Goal: Information Seeking & Learning: Check status

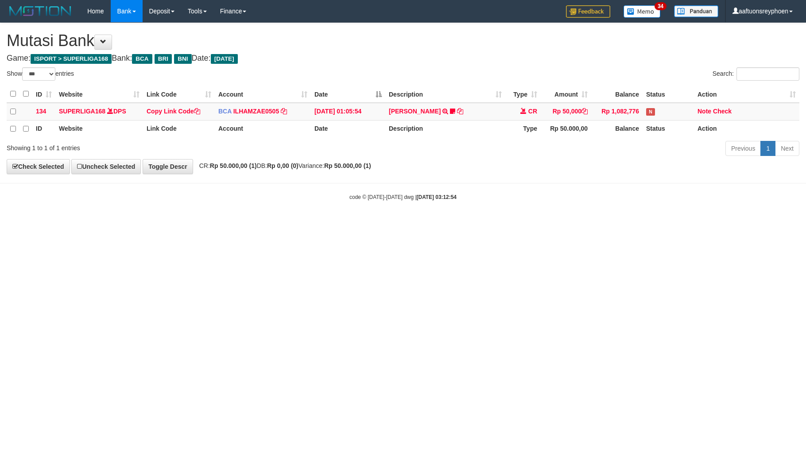
select select "***"
click at [376, 223] on html "Toggle navigation Home Bank Account List Load By Website Group [ISPORT] SUPERLI…" at bounding box center [403, 111] width 806 height 223
select select "***"
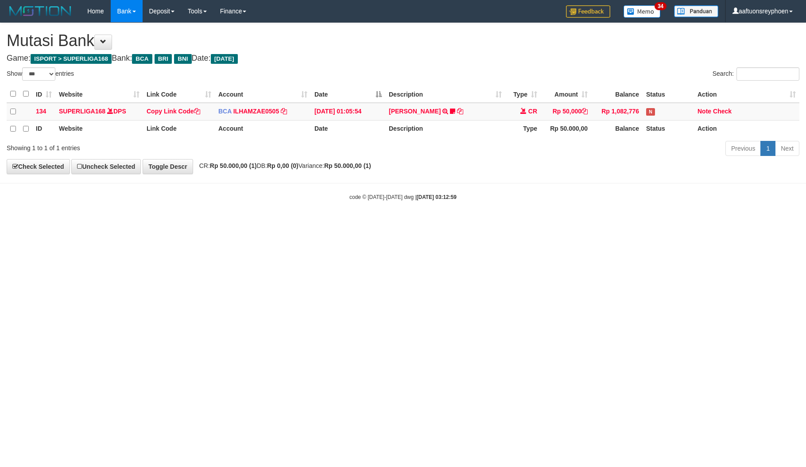
click at [374, 223] on html "Toggle navigation Home Bank Account List Load By Website Group [ISPORT] SUPERLI…" at bounding box center [403, 111] width 806 height 223
select select "***"
click at [374, 223] on html "Toggle navigation Home Bank Account List Load By Website Group [ISPORT] SUPERLI…" at bounding box center [403, 111] width 806 height 223
select select "***"
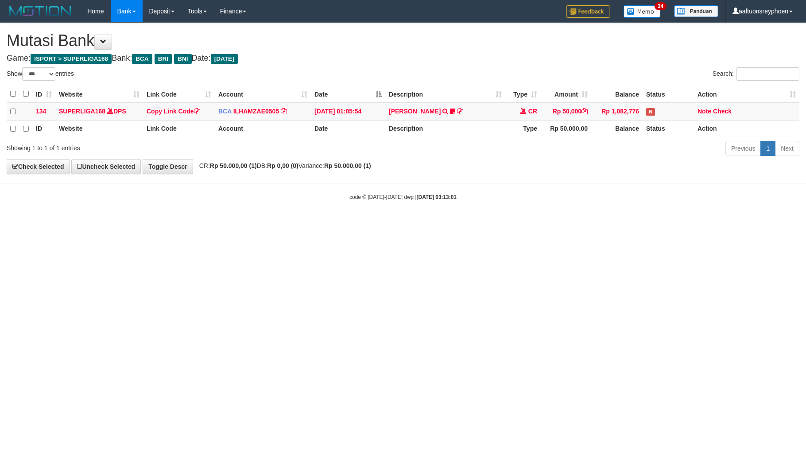
select select "***"
click at [394, 223] on html "Toggle navigation Home Bank Account List Load By Website Group [ISPORT] SUPERLI…" at bounding box center [403, 111] width 806 height 223
select select "***"
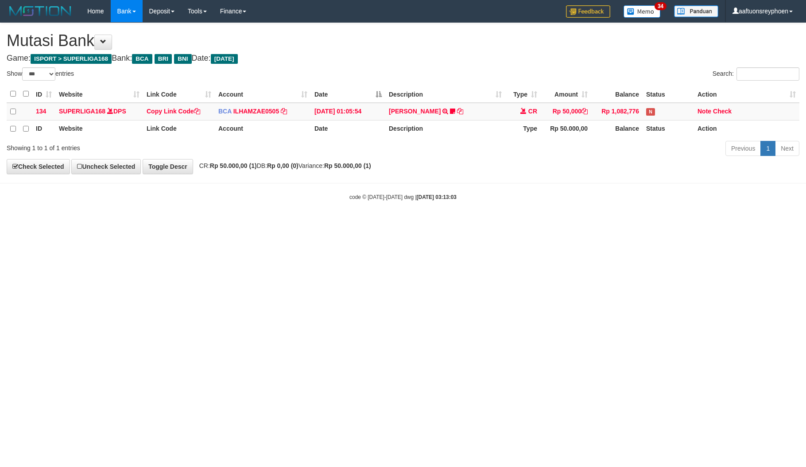
click at [529, 223] on html "Toggle navigation Home Bank Account List Load By Website Group [ISPORT] SUPERLI…" at bounding box center [403, 111] width 806 height 223
select select "***"
click at [731, 223] on html "Toggle navigation Home Bank Account List Load By Website Group [ISPORT] SUPERLI…" at bounding box center [403, 111] width 806 height 223
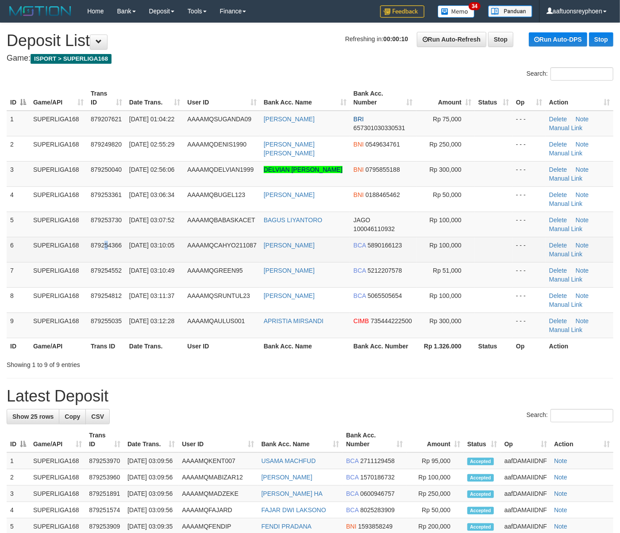
drag, startPoint x: 38, startPoint y: 251, endPoint x: 1, endPoint y: 258, distance: 37.9
click at [35, 251] on tr "6 SUPERLIGA168 879254366 01/10/2025 03:10:05 AAAAMQCAHYO211087 CAHYO DEBIYANTOR…" at bounding box center [310, 249] width 607 height 25
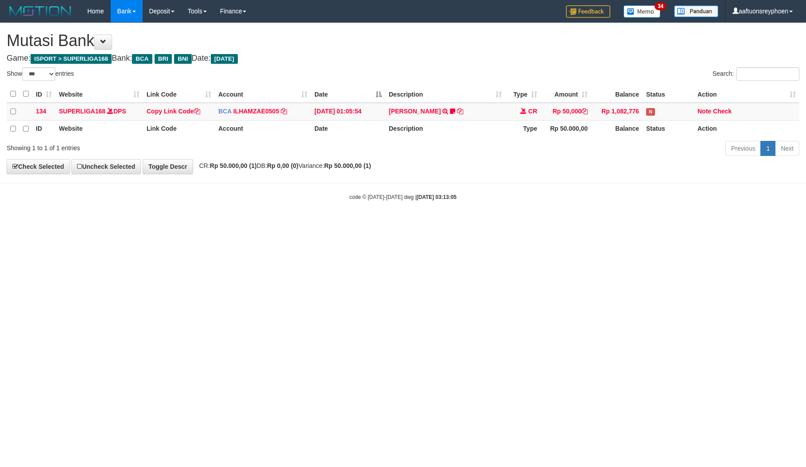
select select "***"
click at [427, 223] on html "Toggle navigation Home Bank Account List Load By Website Group [ISPORT] SUPERLI…" at bounding box center [403, 111] width 806 height 223
click at [432, 223] on html "Toggle navigation Home Bank Account List Load By Website Group [ISPORT] SUPERLI…" at bounding box center [403, 111] width 806 height 223
click at [414, 223] on html "Toggle navigation Home Bank Account List Load By Website Group [ISPORT] SUPERLI…" at bounding box center [403, 111] width 806 height 223
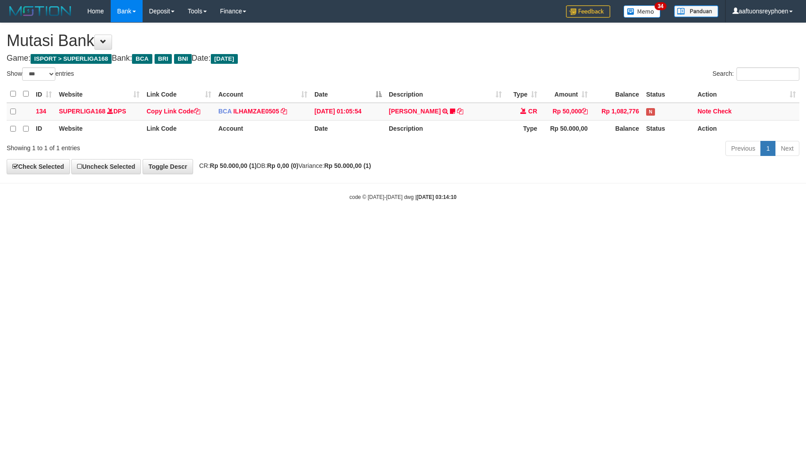
select select "***"
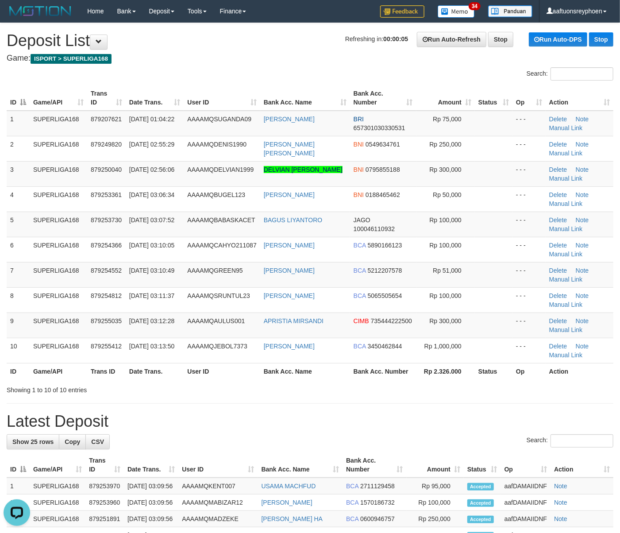
click at [4, 206] on div "ID Game/API Trans ID Date Trans. User ID Bank Acc. Name Bank Acc. Number Amount…" at bounding box center [310, 232] width 620 height 299
click at [0, 221] on html "Toggle navigation Home Bank Account List Load By Website Group [ISPORT] SUPERLI…" at bounding box center [310, 520] width 620 height 1040
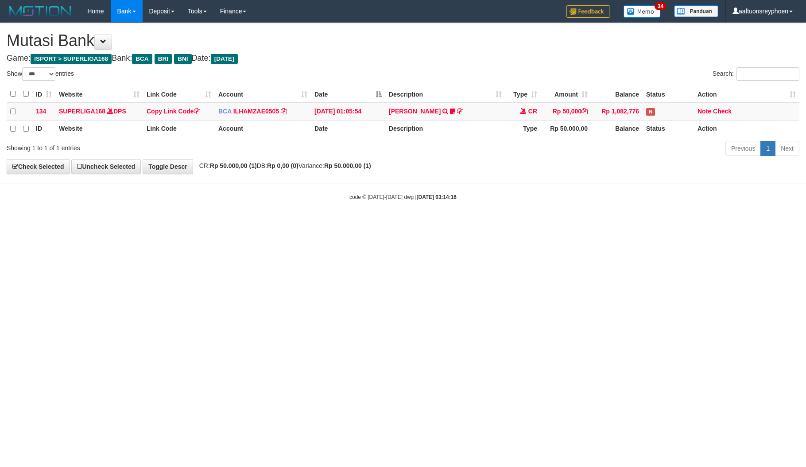
select select "***"
drag, startPoint x: 522, startPoint y: 291, endPoint x: 800, endPoint y: 256, distance: 280.3
click at [580, 223] on html "Toggle navigation Home Bank Account List Load By Website Group [ISPORT] SUPERLI…" at bounding box center [403, 111] width 806 height 223
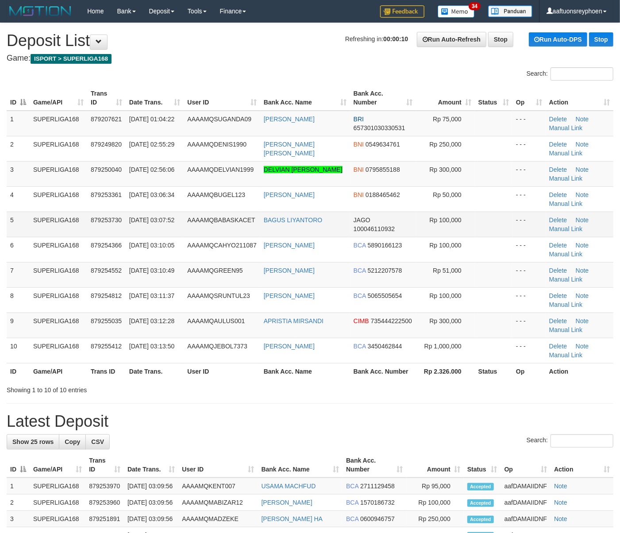
click at [73, 216] on td "SUPERLIGA168" at bounding box center [59, 224] width 58 height 25
drag, startPoint x: 73, startPoint y: 216, endPoint x: 2, endPoint y: 233, distance: 72.4
click at [43, 222] on td "SUPERLIGA168" at bounding box center [59, 224] width 58 height 25
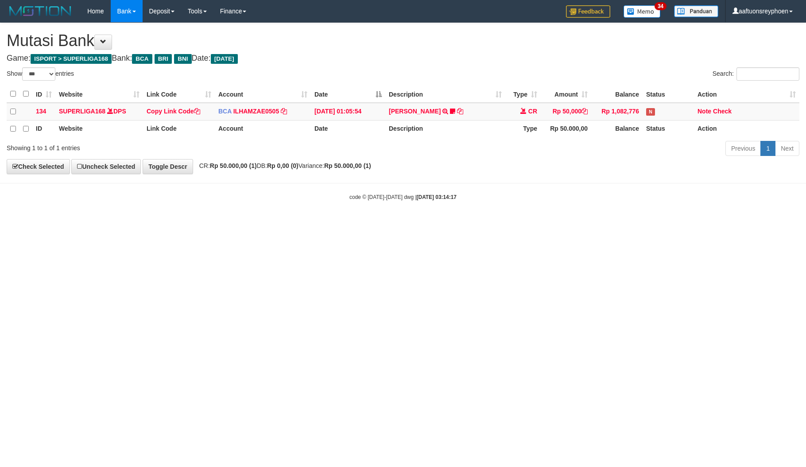
select select "***"
click at [376, 223] on html "Toggle navigation Home Bank Account List Load By Website Group [ISPORT] SUPERLI…" at bounding box center [403, 111] width 806 height 223
drag, startPoint x: 389, startPoint y: 328, endPoint x: 757, endPoint y: 298, distance: 369.2
click at [473, 223] on html "Toggle navigation Home Bank Account List Load By Website Group [ISPORT] SUPERLI…" at bounding box center [403, 111] width 806 height 223
drag, startPoint x: 350, startPoint y: 351, endPoint x: 343, endPoint y: 360, distance: 11.3
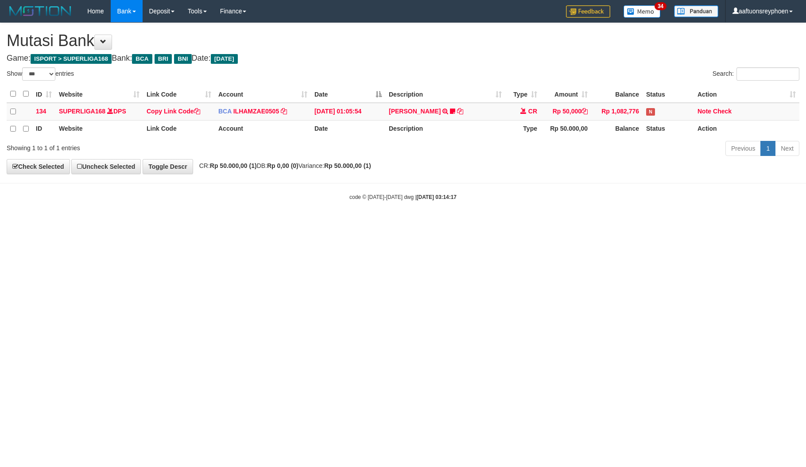
click at [353, 223] on html "Toggle navigation Home Bank Account List Load By Website Group [ISPORT] SUPERLI…" at bounding box center [403, 111] width 806 height 223
click at [287, 223] on html "Toggle navigation Home Bank Account List Load By Website Group [ISPORT] SUPERLI…" at bounding box center [403, 111] width 806 height 223
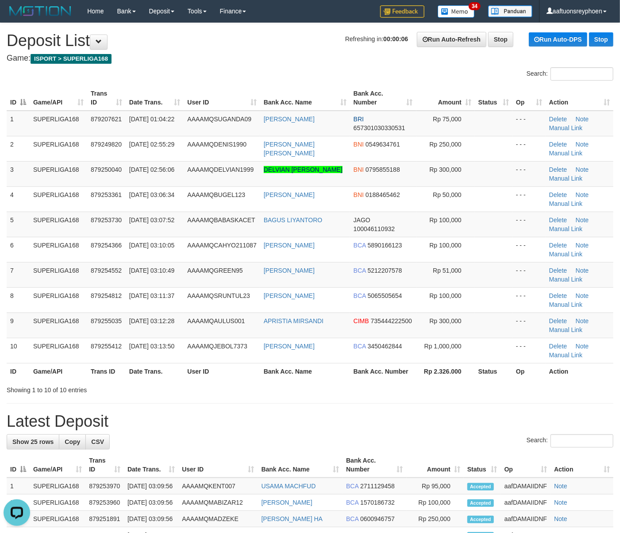
click at [47, 263] on tbody "1 SUPERLIGA168 879207621 01/10/2025 01:04:22 AAAAMQSUGANDA09 OKY SUGANDA BRI 65…" at bounding box center [310, 237] width 607 height 253
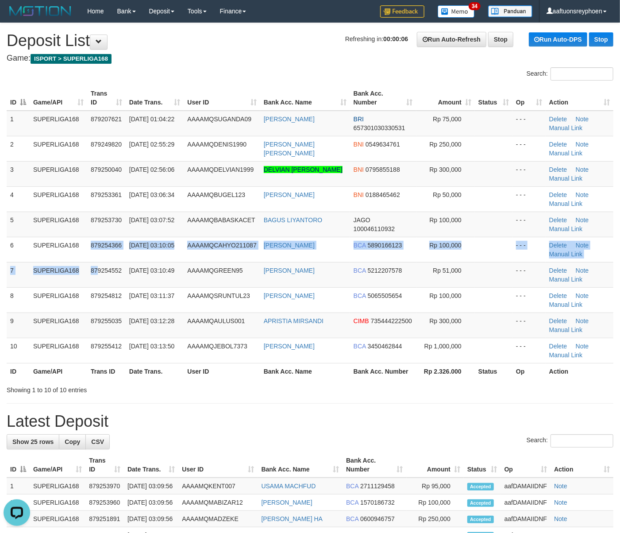
drag, startPoint x: 93, startPoint y: 262, endPoint x: 1, endPoint y: 278, distance: 93.5
click at [62, 266] on tr "7 SUPERLIGA168 879254552 01/10/2025 03:10:49 AAAAMQGREEN95 FIKI MALIKI JULHAI B…" at bounding box center [310, 274] width 607 height 25
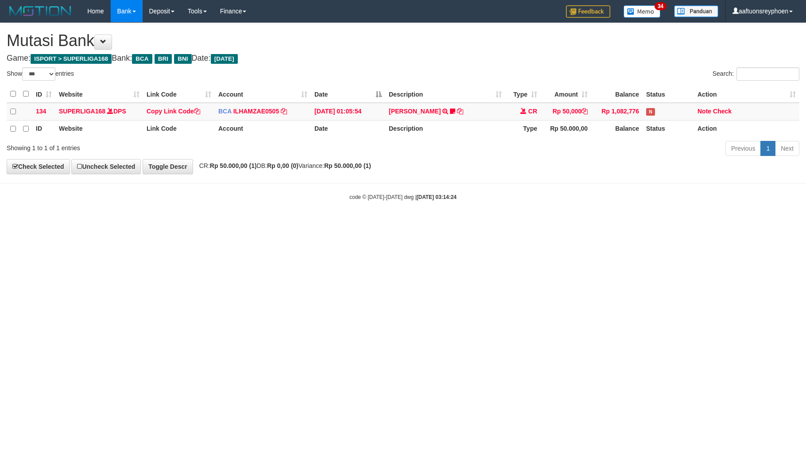
select select "***"
drag, startPoint x: 795, startPoint y: 284, endPoint x: 991, endPoint y: 277, distance: 195.9
click at [806, 223] on html "Toggle navigation Home Bank Account List Load By Website Group [ISPORT] SUPERLI…" at bounding box center [403, 111] width 806 height 223
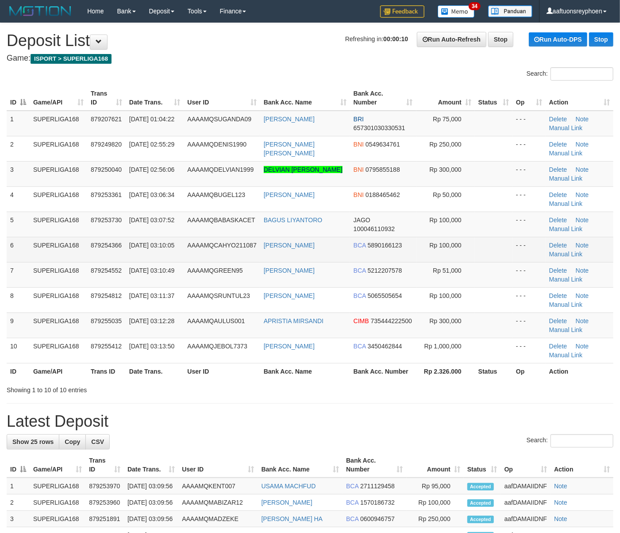
click at [176, 247] on td "01/10/2025 03:10:05" at bounding box center [155, 249] width 58 height 25
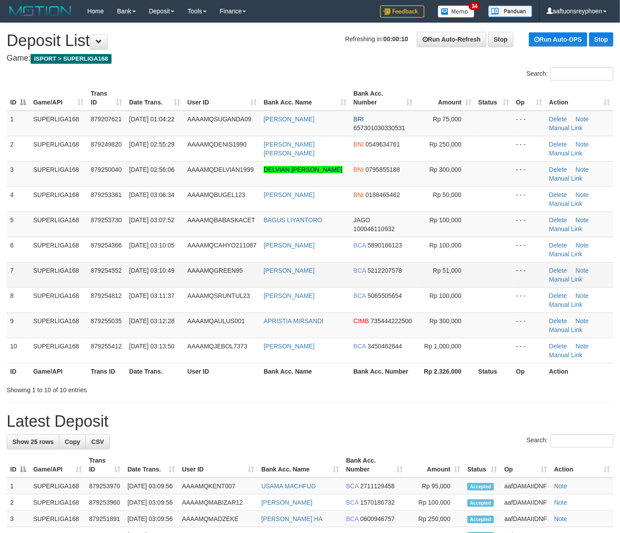
drag, startPoint x: 176, startPoint y: 247, endPoint x: 8, endPoint y: 275, distance: 170.7
click at [159, 250] on td "01/10/2025 03:10:05" at bounding box center [155, 249] width 58 height 25
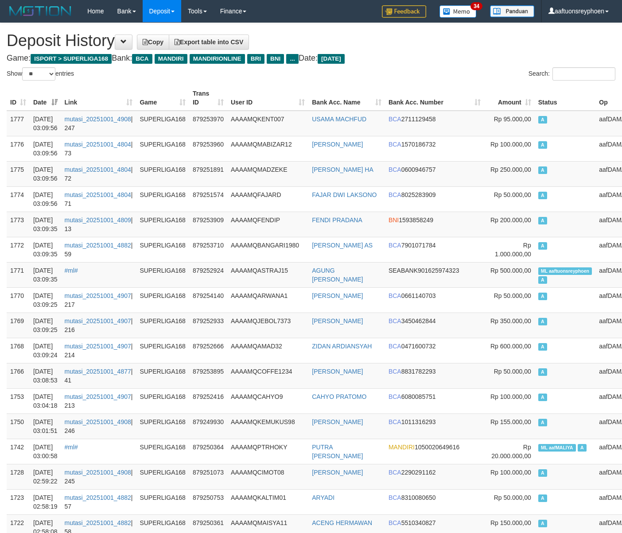
select select "**"
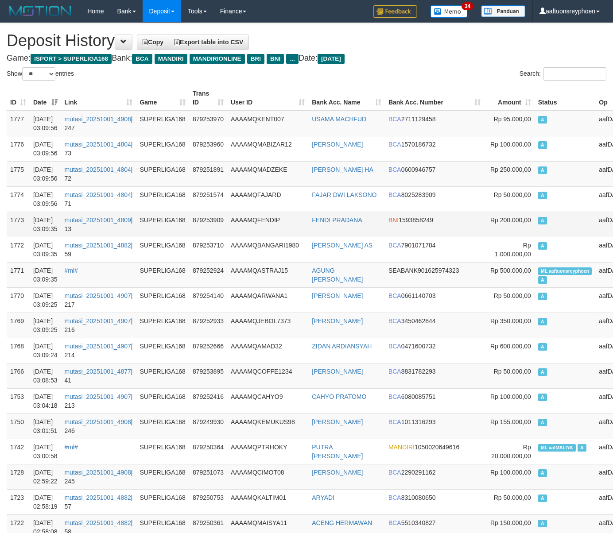
drag, startPoint x: 503, startPoint y: 224, endPoint x: 439, endPoint y: 235, distance: 64.7
click at [538, 224] on span "A" at bounding box center [542, 221] width 9 height 8
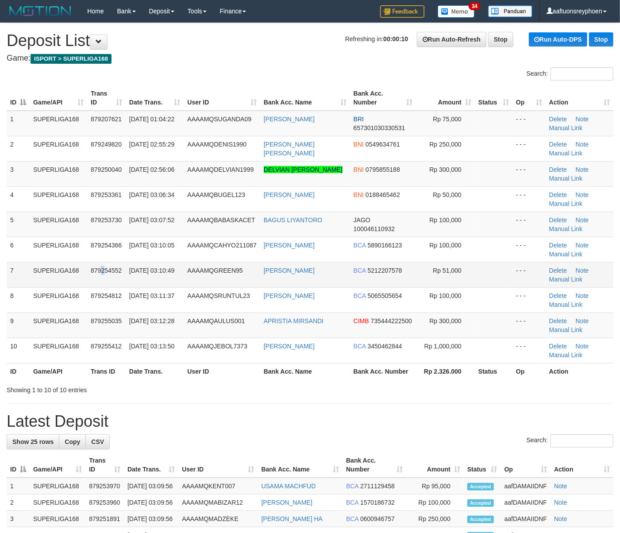
click at [100, 264] on td "879254552" at bounding box center [106, 274] width 39 height 25
drag, startPoint x: 97, startPoint y: 264, endPoint x: 1, endPoint y: 285, distance: 98.9
click at [78, 268] on tr "7 SUPERLIGA168 879254552 01/10/2025 03:10:49 AAAAMQGREEN95 FIKI MALIKI JULHAI B…" at bounding box center [310, 274] width 607 height 25
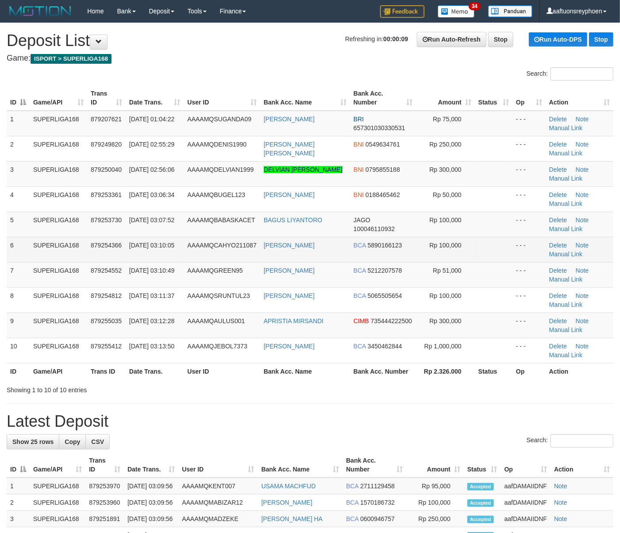
click at [179, 237] on td "01/10/2025 03:10:05" at bounding box center [155, 249] width 58 height 25
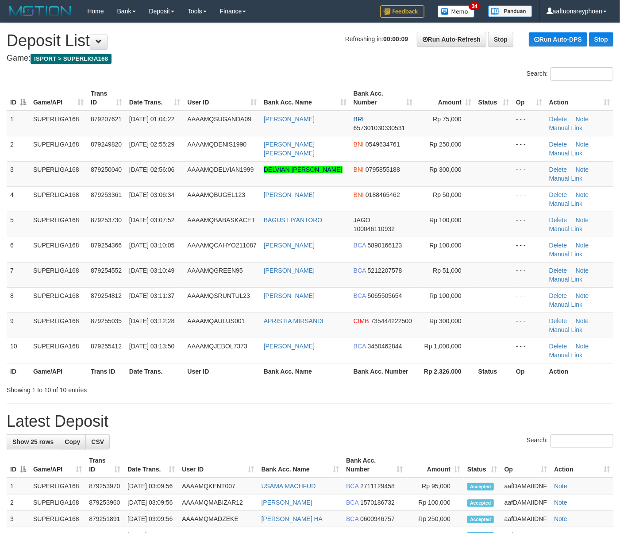
click at [0, 256] on html "Toggle navigation Home Bank Account List Load By Website Group [ISPORT] SUPERLI…" at bounding box center [310, 520] width 620 height 1040
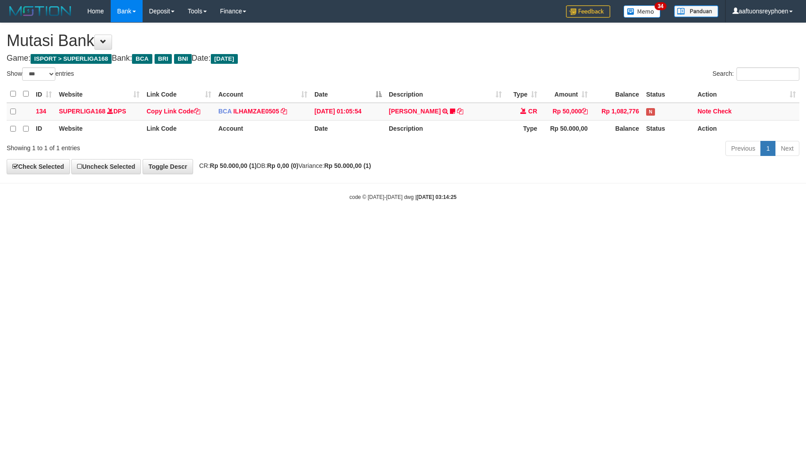
select select "***"
drag, startPoint x: 600, startPoint y: 310, endPoint x: 800, endPoint y: 290, distance: 201.2
click at [653, 223] on html "Toggle navigation Home Bank Account List Load By Website Group [ISPORT] SUPERLI…" at bounding box center [403, 111] width 806 height 223
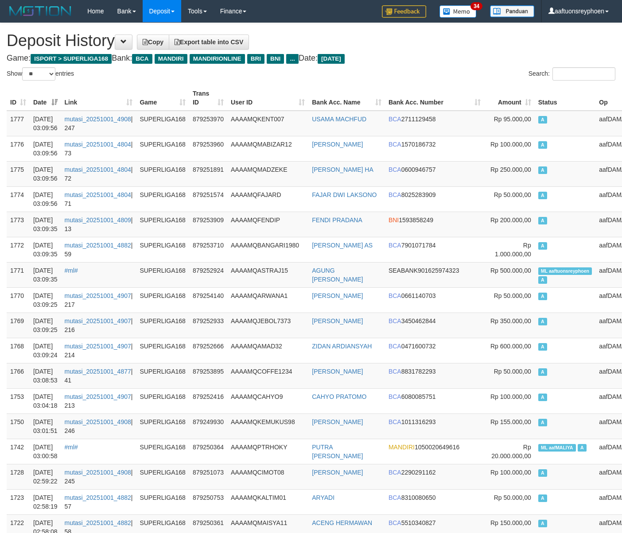
select select "**"
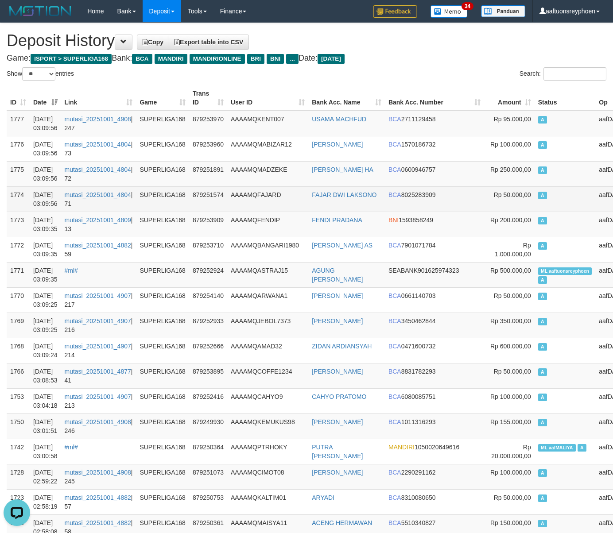
drag, startPoint x: 527, startPoint y: 186, endPoint x: 284, endPoint y: 195, distance: 242.4
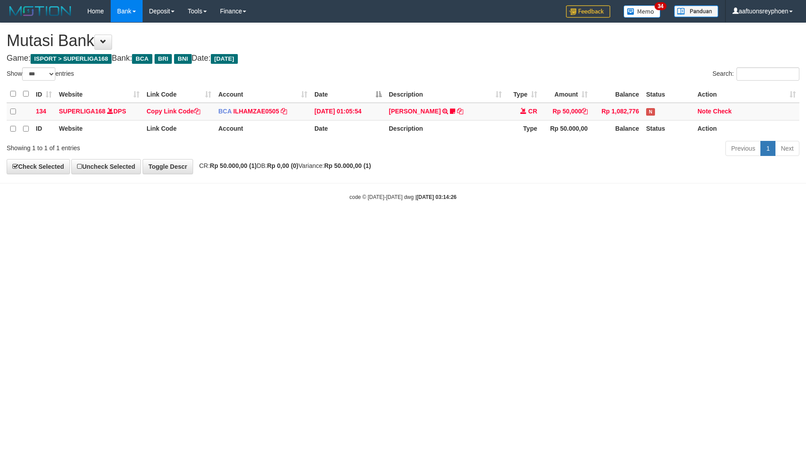
select select "***"
click at [347, 223] on html "Toggle navigation Home Bank Account List Load By Website Group [ISPORT] SUPERLI…" at bounding box center [403, 111] width 806 height 223
select select "***"
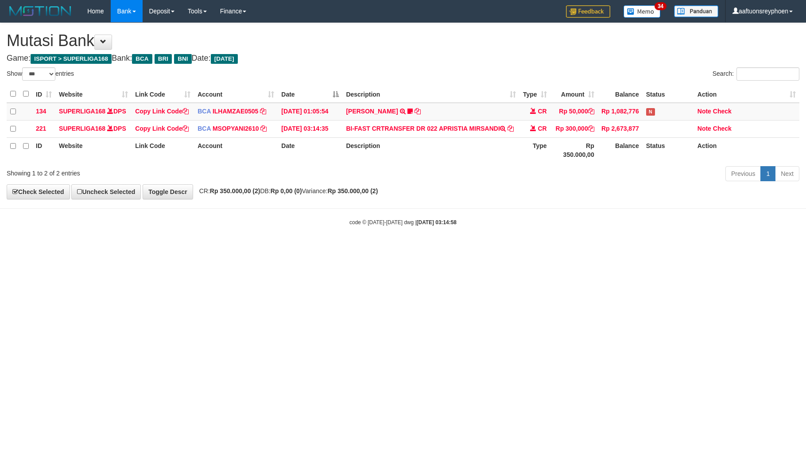
select select "***"
click at [533, 248] on html "Toggle navigation Home Bank Account List Load By Website Group [ISPORT] SUPERLI…" at bounding box center [403, 124] width 806 height 248
select select "***"
click at [640, 248] on html "Toggle navigation Home Bank Account List Load By Website Group [ISPORT] SUPERLI…" at bounding box center [403, 124] width 806 height 248
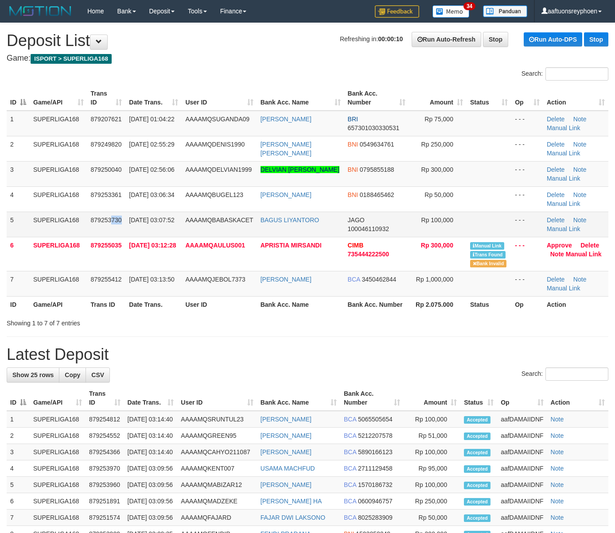
click at [111, 226] on td "879253730" at bounding box center [106, 224] width 39 height 25
click at [33, 233] on tr "5 SUPERLIGA168 879253730 01/10/2025 03:07:52 AAAAMQBABASKACET BAGUS LIYANTORO J…" at bounding box center [307, 224] width 601 height 25
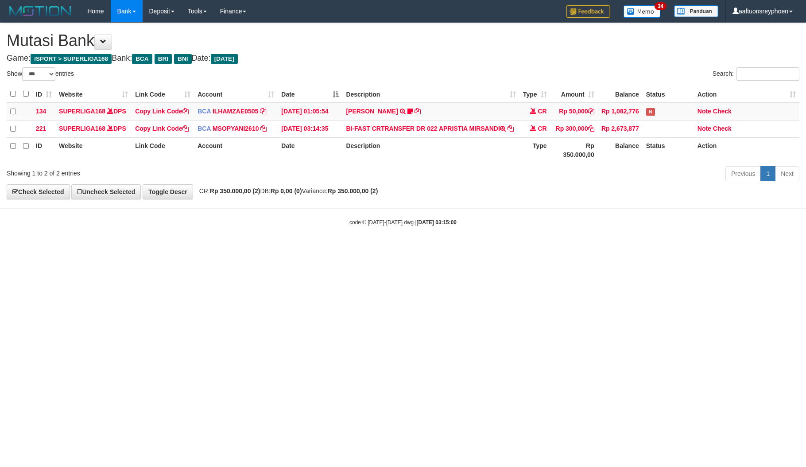
select select "***"
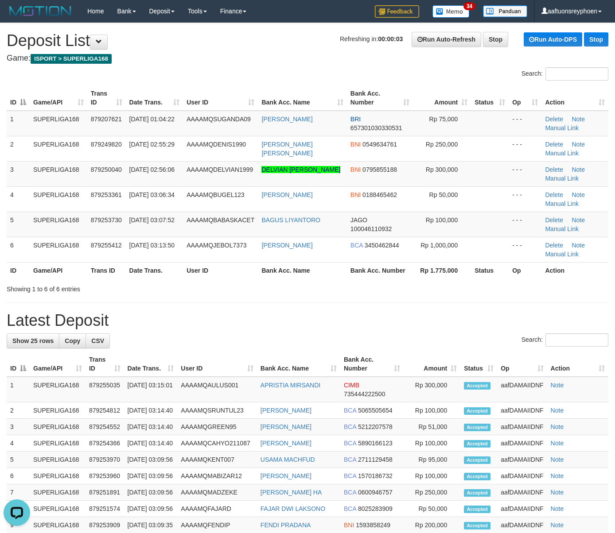
drag, startPoint x: 177, startPoint y: 226, endPoint x: 2, endPoint y: 252, distance: 176.8
click at [160, 226] on td "01/10/2025 03:07:52" at bounding box center [155, 224] width 58 height 25
drag, startPoint x: 72, startPoint y: 214, endPoint x: 2, endPoint y: 234, distance: 72.8
click at [62, 217] on td "SUPERLIGA168" at bounding box center [59, 224] width 58 height 25
click at [0, 244] on html "Toggle navigation Home Bank Account List Load By Website Group [ISPORT] SUPERLI…" at bounding box center [307, 469] width 615 height 939
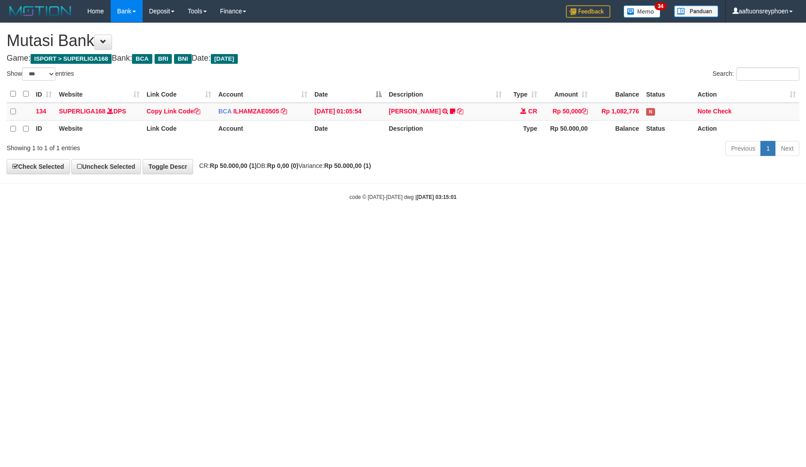
select select "***"
click at [356, 223] on html "Toggle navigation Home Bank Account List Load By Website Group [ISPORT] SUPERLI…" at bounding box center [403, 111] width 806 height 223
select select "***"
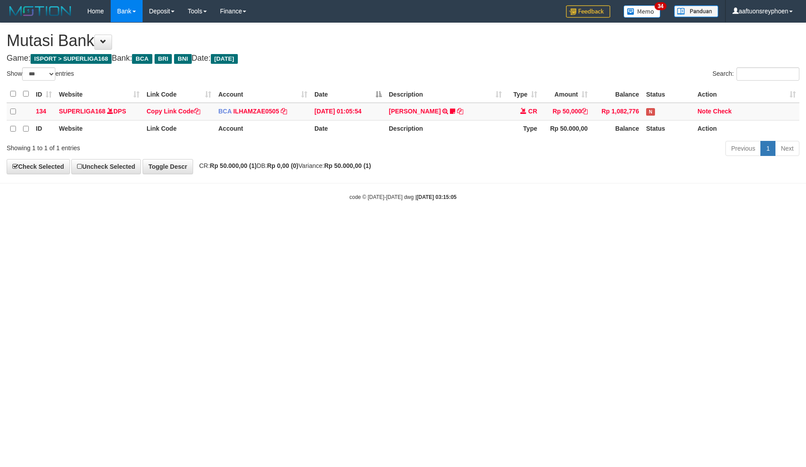
select select "***"
click at [333, 223] on html "Toggle navigation Home Bank Account List Load By Website Group [ISPORT] SUPERLI…" at bounding box center [403, 111] width 806 height 223
drag, startPoint x: 344, startPoint y: 363, endPoint x: 805, endPoint y: 299, distance: 465.4
click at [352, 223] on html "Toggle navigation Home Bank Account List Load By Website Group [ISPORT] SUPERLI…" at bounding box center [403, 111] width 806 height 223
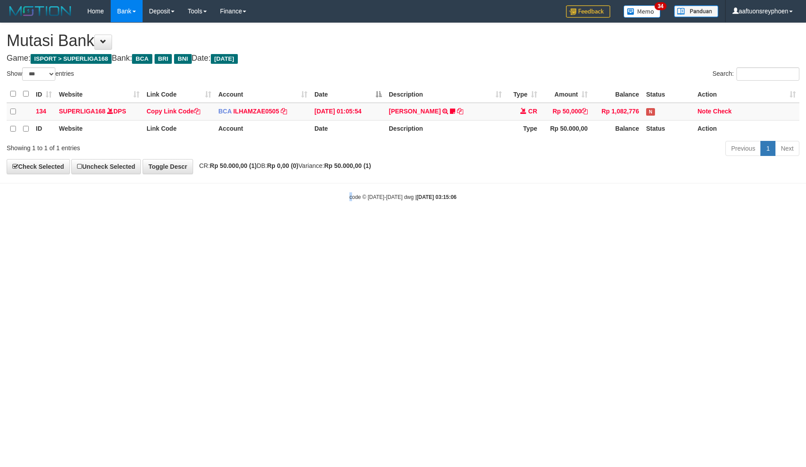
drag, startPoint x: 283, startPoint y: 346, endPoint x: 291, endPoint y: 345, distance: 8.4
click at [283, 223] on html "Toggle navigation Home Bank Account List Load By Website Group [ISPORT] SUPERLI…" at bounding box center [403, 111] width 806 height 223
drag, startPoint x: 401, startPoint y: 324, endPoint x: 555, endPoint y: 307, distance: 155.5
click at [406, 223] on html "Toggle navigation Home Bank Account List Load By Website Group [ISPORT] SUPERLI…" at bounding box center [403, 111] width 806 height 223
drag, startPoint x: 515, startPoint y: 302, endPoint x: 613, endPoint y: 303, distance: 98.3
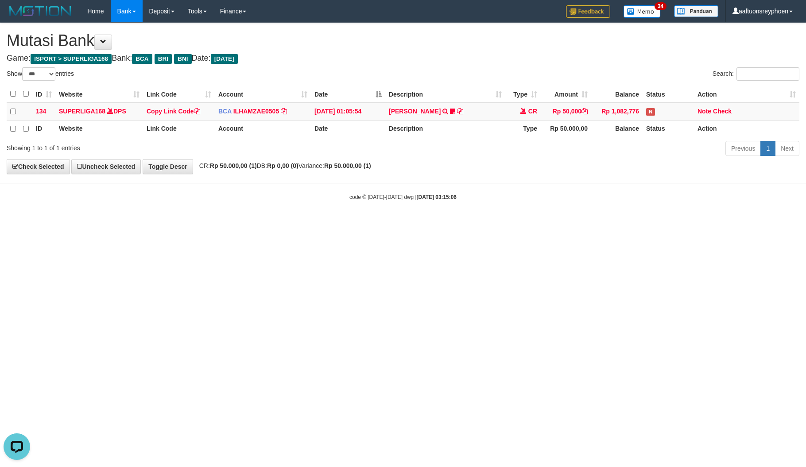
click at [533, 223] on html "Toggle navigation Home Bank Account List Load By Website Group [ISPORT] SUPERLI…" at bounding box center [403, 111] width 806 height 223
drag, startPoint x: 717, startPoint y: 291, endPoint x: 592, endPoint y: 300, distance: 124.8
click at [709, 223] on html "Toggle navigation Home Bank Account List Load By Website Group [ISPORT] SUPERLI…" at bounding box center [403, 111] width 806 height 223
click at [593, 223] on html "Toggle navigation Home Bank Account List Load By Website Group [ISPORT] SUPERLI…" at bounding box center [403, 111] width 806 height 223
select select "***"
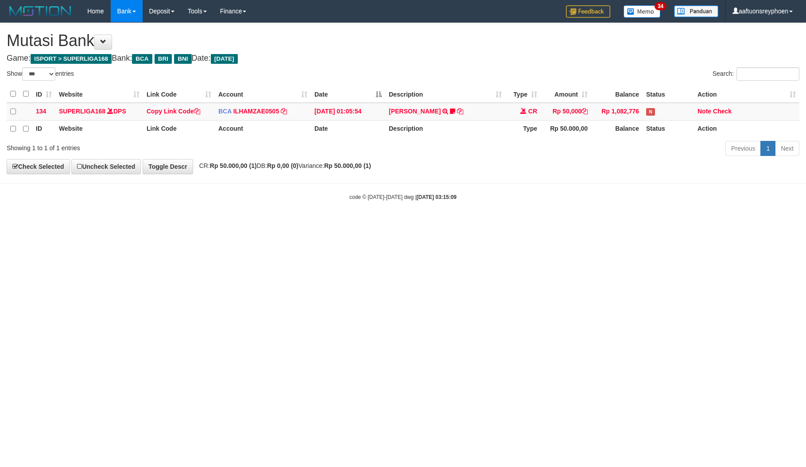
drag, startPoint x: 193, startPoint y: 337, endPoint x: 213, endPoint y: 351, distance: 24.4
click at [198, 223] on html "Toggle navigation Home Bank Account List Load By Website Group [ISPORT] SUPERLI…" at bounding box center [403, 111] width 806 height 223
drag, startPoint x: 213, startPoint y: 349, endPoint x: 798, endPoint y: 251, distance: 592.8
click at [275, 223] on html "Toggle navigation Home Bank Account List Load By Website Group [ISPORT] SUPERLI…" at bounding box center [403, 111] width 806 height 223
drag, startPoint x: 445, startPoint y: 295, endPoint x: 626, endPoint y: 267, distance: 183.3
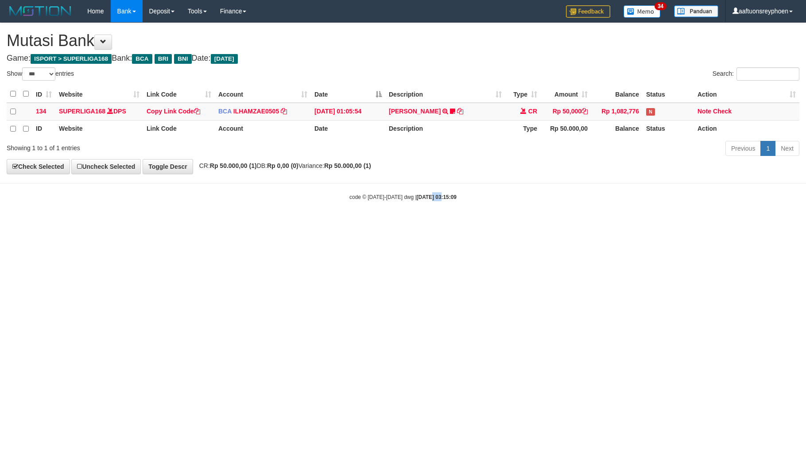
click at [504, 223] on html "Toggle navigation Home Bank Account List Load By Website Group [ISPORT] SUPERLI…" at bounding box center [403, 111] width 806 height 223
click at [502, 223] on html "Toggle navigation Home Bank Account List Load By Website Group [ISPORT] SUPERLI…" at bounding box center [403, 111] width 806 height 223
drag, startPoint x: 382, startPoint y: 261, endPoint x: 376, endPoint y: 267, distance: 8.5
click at [383, 223] on html "Toggle navigation Home Bank Account List Load By Website Group [ISPORT] SUPERLI…" at bounding box center [403, 111] width 806 height 223
drag, startPoint x: 376, startPoint y: 267, endPoint x: 800, endPoint y: 241, distance: 424.2
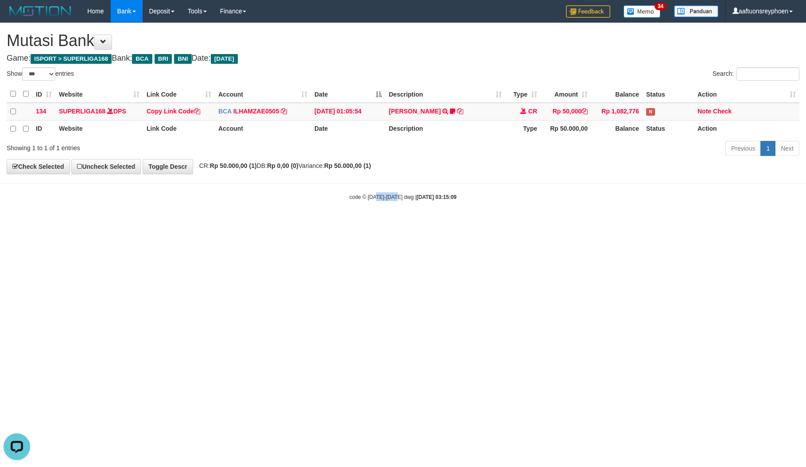
click at [418, 223] on html "Toggle navigation Home Bank Account List Load By Website Group [ISPORT] SUPERLI…" at bounding box center [403, 111] width 806 height 223
drag, startPoint x: 412, startPoint y: 286, endPoint x: 389, endPoint y: 294, distance: 24.5
click at [412, 223] on html "Toggle navigation Home Bank Account List Load By Website Group [ISPORT] SUPERLI…" at bounding box center [403, 111] width 806 height 223
click at [389, 223] on html "Toggle navigation Home Bank Account List Load By Website Group [ISPORT] SUPERLI…" at bounding box center [403, 111] width 806 height 223
drag, startPoint x: 394, startPoint y: 296, endPoint x: 415, endPoint y: 287, distance: 23.4
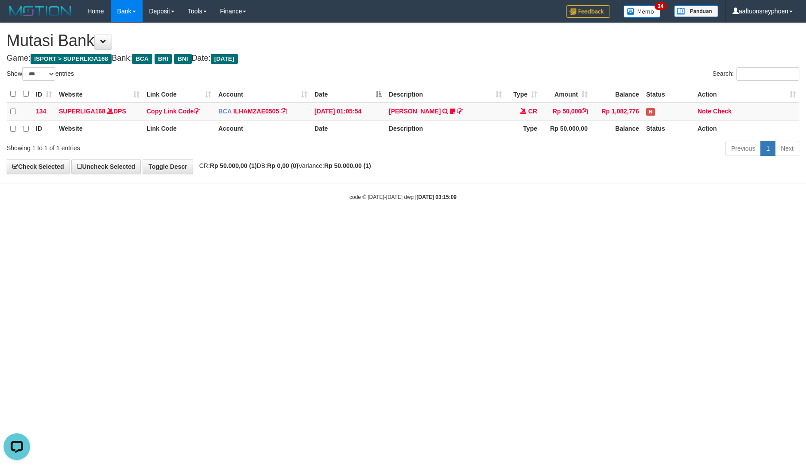
click at [394, 223] on html "Toggle navigation Home Bank Account List Load By Website Group [ISPORT] SUPERLI…" at bounding box center [403, 111] width 806 height 223
drag, startPoint x: 426, startPoint y: 291, endPoint x: 655, endPoint y: 261, distance: 231.0
click at [478, 223] on html "Toggle navigation Home Bank Account List Load By Website Group [ISPORT] SUPERLI…" at bounding box center [403, 111] width 806 height 223
drag, startPoint x: 380, startPoint y: 294, endPoint x: 800, endPoint y: 245, distance: 422.7
click at [414, 223] on html "Toggle navigation Home Bank Account List Load By Website Group [ISPORT] SUPERLI…" at bounding box center [403, 111] width 806 height 223
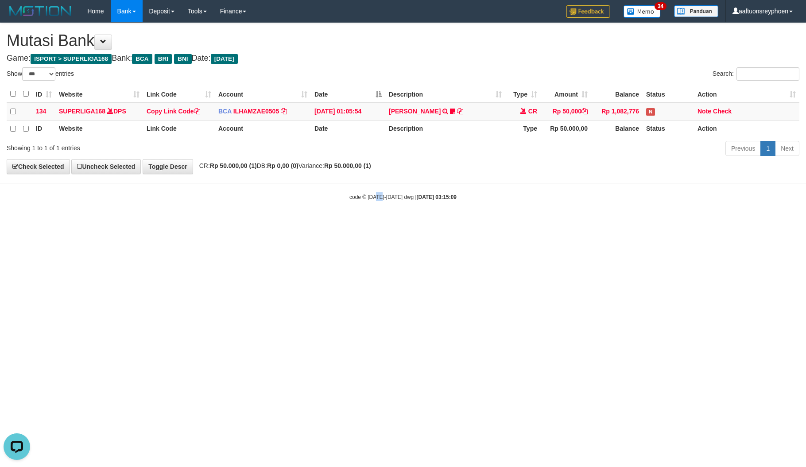
drag, startPoint x: 380, startPoint y: 296, endPoint x: 715, endPoint y: 267, distance: 336.6
click at [388, 223] on html "Toggle navigation Home Bank Account List Load By Website Group [ISPORT] SUPERLI…" at bounding box center [403, 111] width 806 height 223
drag, startPoint x: 457, startPoint y: 298, endPoint x: 802, endPoint y: 232, distance: 350.3
click at [504, 223] on html "Toggle navigation Home Bank Account List Load By Website Group [ISPORT] SUPERLI…" at bounding box center [403, 111] width 806 height 223
drag, startPoint x: 419, startPoint y: 292, endPoint x: 801, endPoint y: 244, distance: 384.7
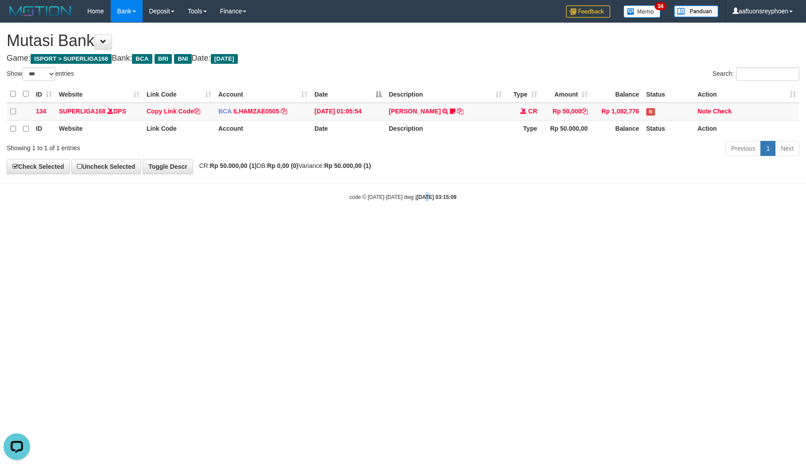
click at [461, 223] on html "Toggle navigation Home Bank Account List Load By Website Group [ISPORT] SUPERLI…" at bounding box center [403, 111] width 806 height 223
click at [385, 223] on html "Toggle navigation Home Bank Account List Load By Website Group [ISPORT] SUPERLI…" at bounding box center [403, 111] width 806 height 223
drag, startPoint x: 385, startPoint y: 304, endPoint x: 798, endPoint y: 252, distance: 416.4
click at [441, 223] on html "Toggle navigation Home Bank Account List Load By Website Group [ISPORT] SUPERLI…" at bounding box center [403, 111] width 806 height 223
drag, startPoint x: 360, startPoint y: 303, endPoint x: 512, endPoint y: 283, distance: 153.7
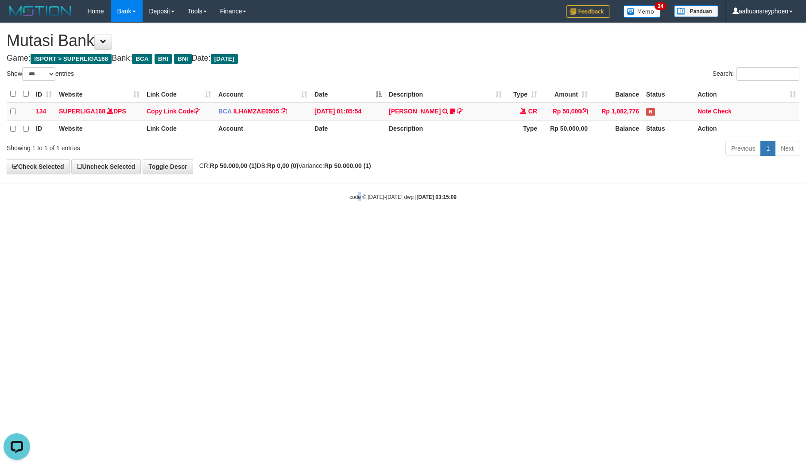
click at [366, 223] on html "Toggle navigation Home Bank Account List Load By Website Group [ISPORT] SUPERLI…" at bounding box center [403, 111] width 806 height 223
drag, startPoint x: 464, startPoint y: 301, endPoint x: 353, endPoint y: 335, distance: 116.6
click at [465, 223] on html "Toggle navigation Home Bank Account List Load By Website Group [ISPORT] SUPERLI…" at bounding box center [403, 111] width 806 height 223
click at [173, 223] on html "Toggle navigation Home Bank Account List Load By Website Group [ISPORT] SUPERLI…" at bounding box center [403, 111] width 806 height 223
click at [159, 223] on html "Toggle navigation Home Bank Account List Load By Website Group [ISPORT] SUPERLI…" at bounding box center [403, 111] width 806 height 223
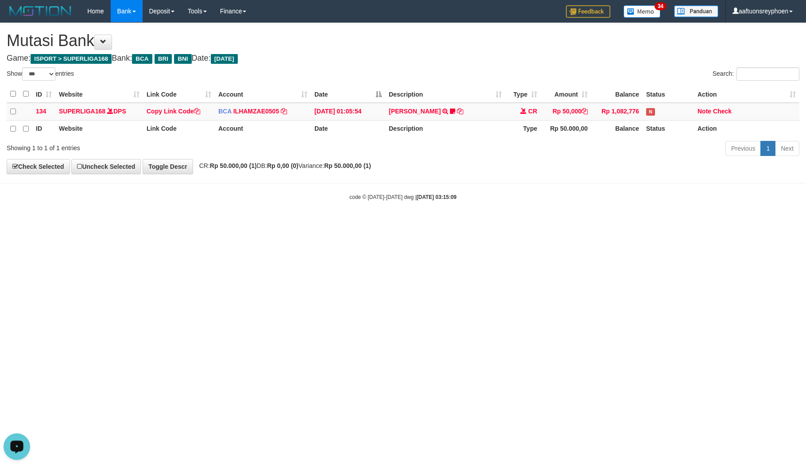
click at [163, 223] on html "Toggle navigation Home Bank Account List Load By Website Group [ISPORT] SUPERLI…" at bounding box center [403, 111] width 806 height 223
click at [176, 223] on html "Toggle navigation Home Bank Account List Load By Website Group [ISPORT] SUPERLI…" at bounding box center [403, 111] width 806 height 223
click at [179, 223] on html "Toggle navigation Home Bank Account List Load By Website Group [ISPORT] SUPERLI…" at bounding box center [403, 111] width 806 height 223
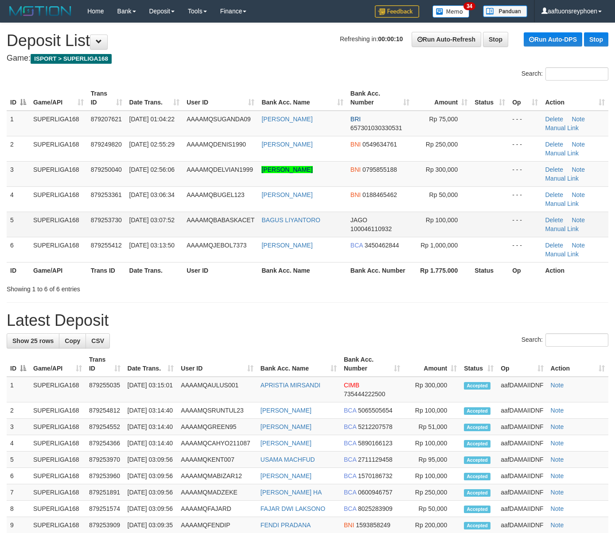
click at [20, 223] on td "5" at bounding box center [18, 224] width 23 height 25
drag, startPoint x: 20, startPoint y: 223, endPoint x: 2, endPoint y: 228, distance: 18.3
click at [20, 223] on td "5" at bounding box center [18, 224] width 23 height 25
click at [19, 217] on td "5" at bounding box center [18, 224] width 23 height 25
drag, startPoint x: 18, startPoint y: 216, endPoint x: 0, endPoint y: 220, distance: 18.6
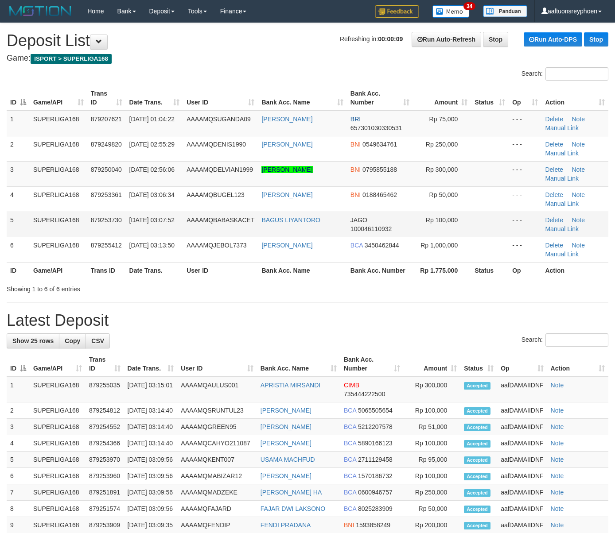
click at [18, 216] on td "5" at bounding box center [18, 224] width 23 height 25
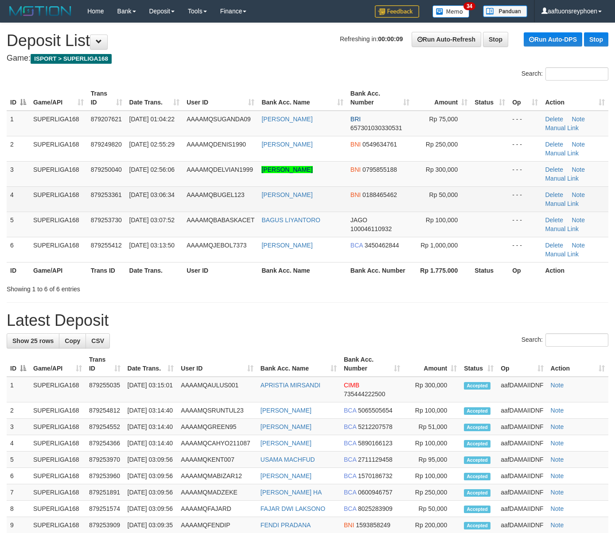
click at [30, 211] on td "SUPERLIGA168" at bounding box center [59, 198] width 58 height 25
drag, startPoint x: 182, startPoint y: 190, endPoint x: 4, endPoint y: 220, distance: 181.1
click at [182, 189] on tr "4 SUPERLIGA168 879253361 01/10/2025 03:06:34 AAAAMQBUGEL123 NUR HARYANTO BNI 01…" at bounding box center [307, 198] width 601 height 25
click at [58, 204] on td "SUPERLIGA168" at bounding box center [59, 198] width 58 height 25
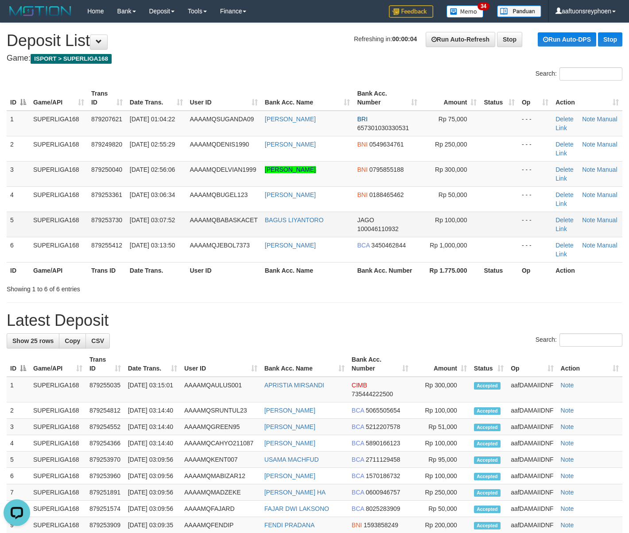
click at [27, 220] on td "5" at bounding box center [18, 224] width 23 height 25
drag, startPoint x: 27, startPoint y: 220, endPoint x: 0, endPoint y: 226, distance: 27.6
click at [8, 224] on td "5" at bounding box center [18, 224] width 23 height 25
click at [36, 219] on td "SUPERLIGA168" at bounding box center [59, 224] width 58 height 25
drag, startPoint x: 36, startPoint y: 219, endPoint x: 0, endPoint y: 224, distance: 35.8
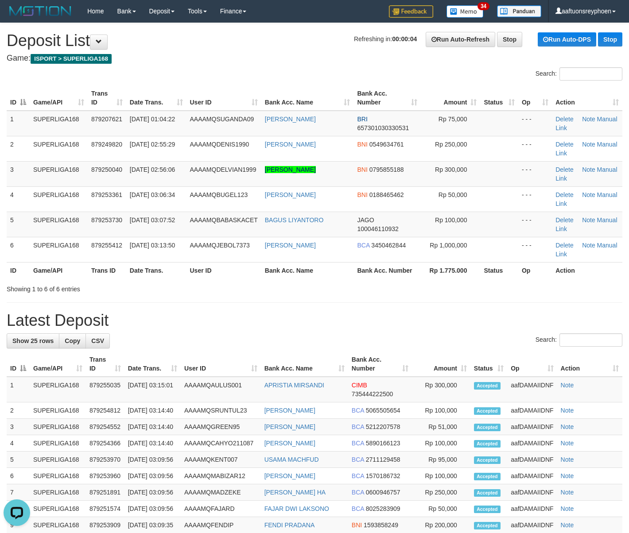
click at [27, 219] on tr "5 SUPERLIGA168 879253730 01/10/2025 03:07:52 AAAAMQBABASKACET BAGUS LIYANTORO J…" at bounding box center [315, 224] width 616 height 25
drag, startPoint x: 51, startPoint y: 203, endPoint x: 1, endPoint y: 220, distance: 53.4
click at [49, 203] on td "SUPERLIGA168" at bounding box center [59, 198] width 58 height 25
click at [46, 230] on td "SUPERLIGA168" at bounding box center [59, 224] width 58 height 25
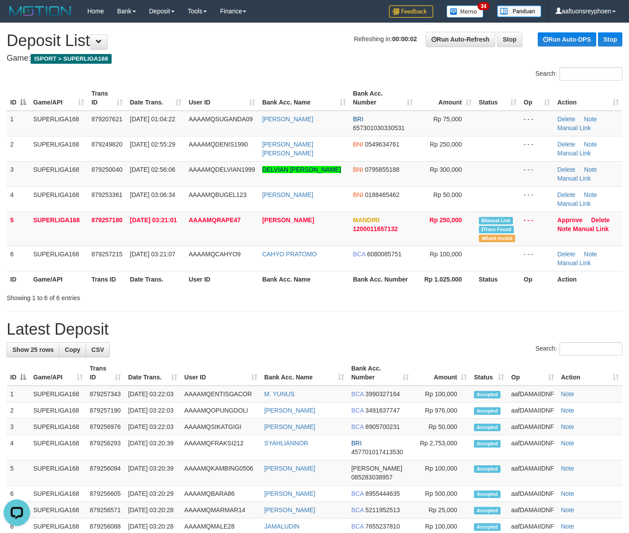
drag, startPoint x: 190, startPoint y: 81, endPoint x: 0, endPoint y: 174, distance: 211.5
click at [190, 81] on div "Search:" at bounding box center [314, 74] width 629 height 15
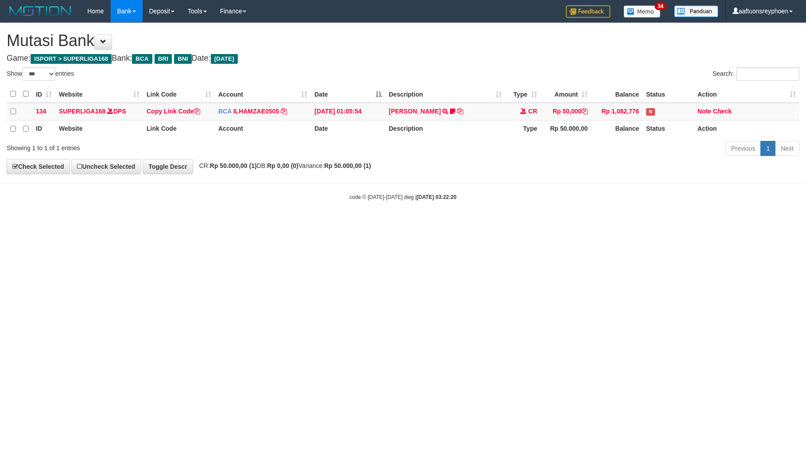
select select "***"
click at [663, 223] on html "Toggle navigation Home Bank Account List Load By Website Group [ISPORT] SUPERLI…" at bounding box center [403, 111] width 806 height 223
select select "***"
drag, startPoint x: 537, startPoint y: 308, endPoint x: 803, endPoint y: 257, distance: 271.1
click at [589, 223] on html "Toggle navigation Home Bank Account List Load By Website Group [ISPORT] SUPERLI…" at bounding box center [403, 111] width 806 height 223
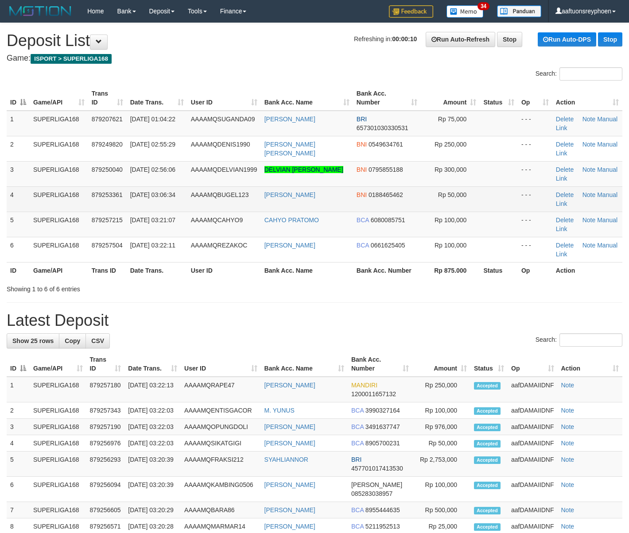
click at [126, 187] on td "879253361" at bounding box center [107, 198] width 39 height 25
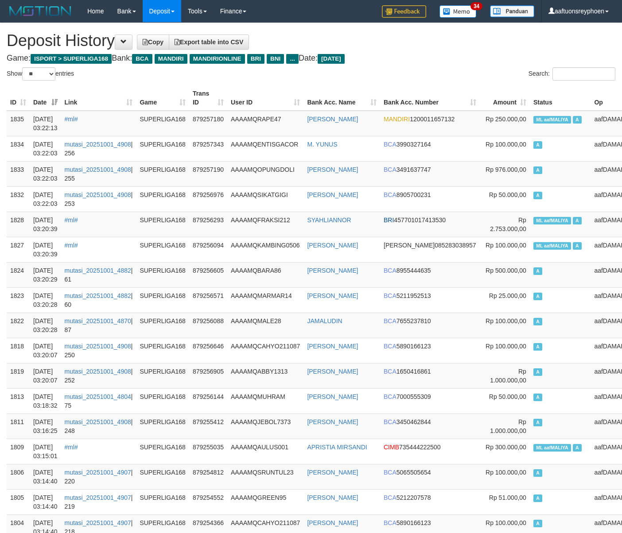
select select "**"
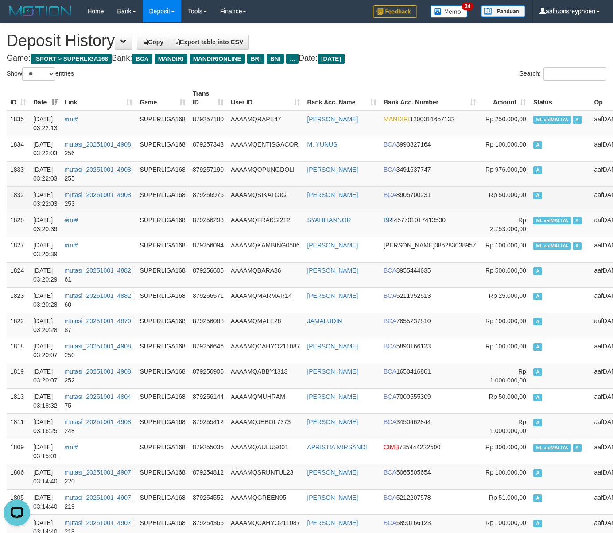
click at [530, 208] on td "A" at bounding box center [560, 198] width 61 height 25
drag, startPoint x: 500, startPoint y: 208, endPoint x: 234, endPoint y: 207, distance: 265.7
click at [530, 208] on td "A" at bounding box center [560, 198] width 61 height 25
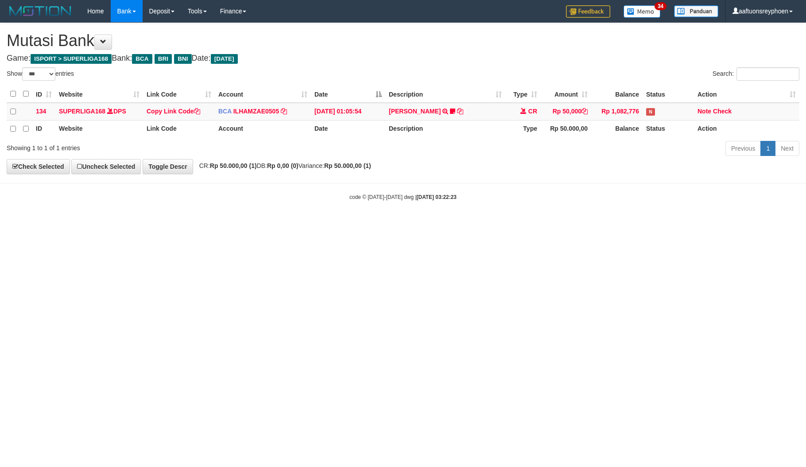
select select "***"
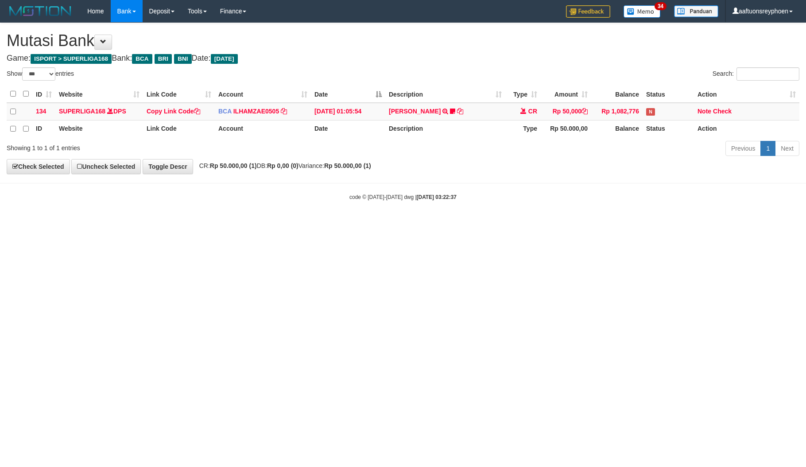
click at [283, 223] on html "Toggle navigation Home Bank Account List Load By Website Group [ISPORT] SUPERLI…" at bounding box center [403, 111] width 806 height 223
click at [284, 223] on html "Toggle navigation Home Bank Account List Load By Website Group [ISPORT] SUPERLI…" at bounding box center [403, 111] width 806 height 223
click at [240, 223] on html "Toggle navigation Home Bank Account List Load By Website Group [ISPORT] SUPERLI…" at bounding box center [403, 111] width 806 height 223
select select "***"
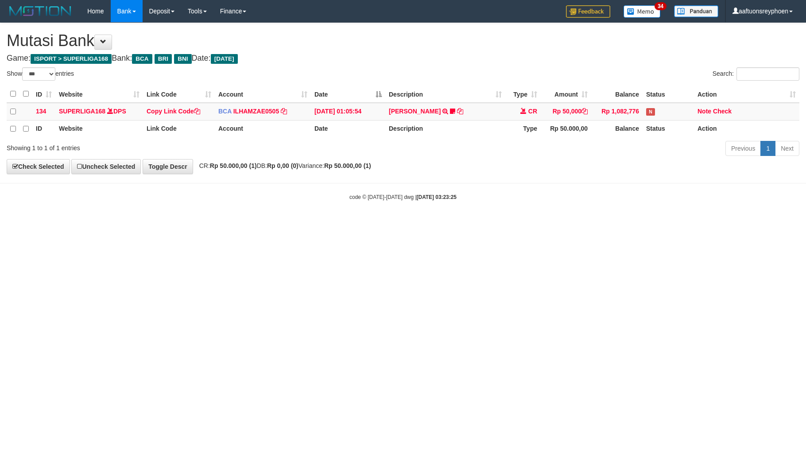
select select "***"
drag, startPoint x: 360, startPoint y: 280, endPoint x: 362, endPoint y: 286, distance: 6.2
click at [360, 223] on html "Toggle navigation Home Bank Account List Load By Website Group [ISPORT] SUPERLI…" at bounding box center [403, 111] width 806 height 223
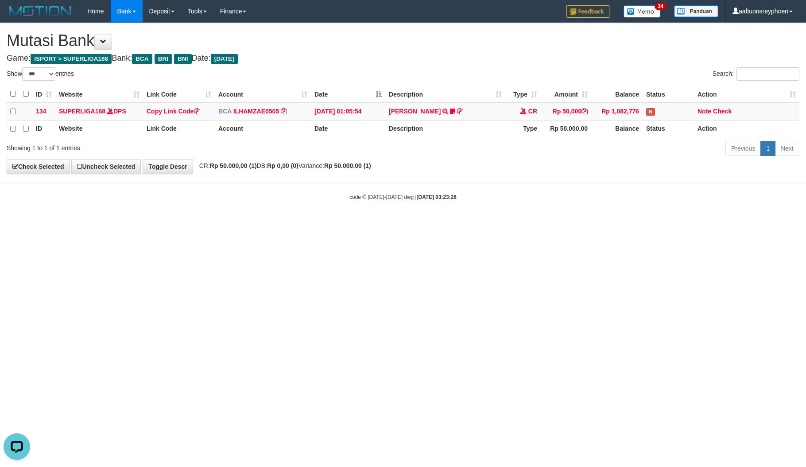
drag, startPoint x: 473, startPoint y: 269, endPoint x: 718, endPoint y: 244, distance: 246.2
click at [551, 223] on html "Toggle navigation Home Bank Account List Load By Website Group [ISPORT] SUPERLI…" at bounding box center [403, 111] width 806 height 223
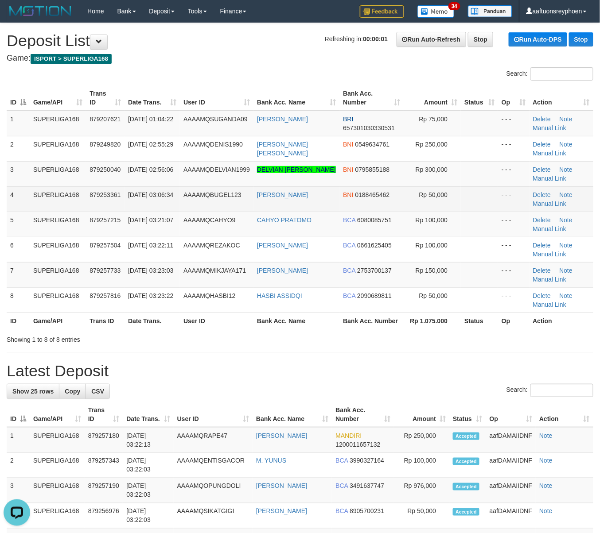
click at [20, 189] on td "4" at bounding box center [18, 198] width 23 height 25
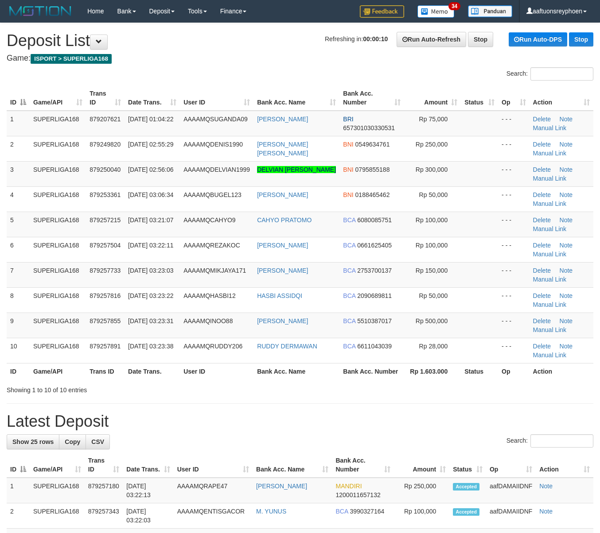
click at [195, 195] on span "AAAAMQBUGEL123" at bounding box center [212, 194] width 58 height 7
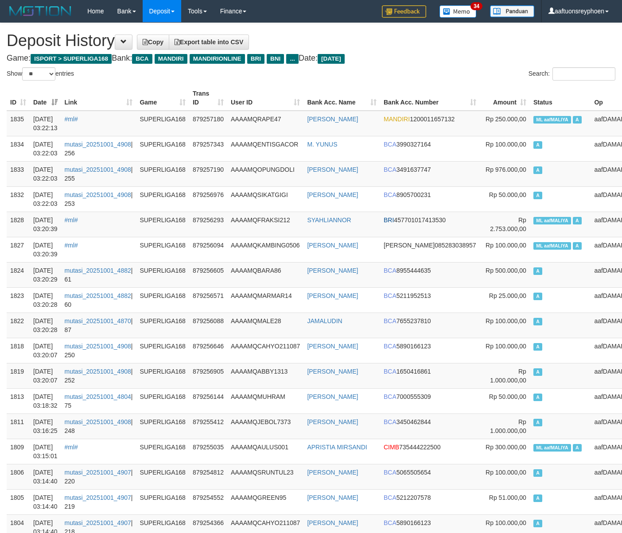
select select "**"
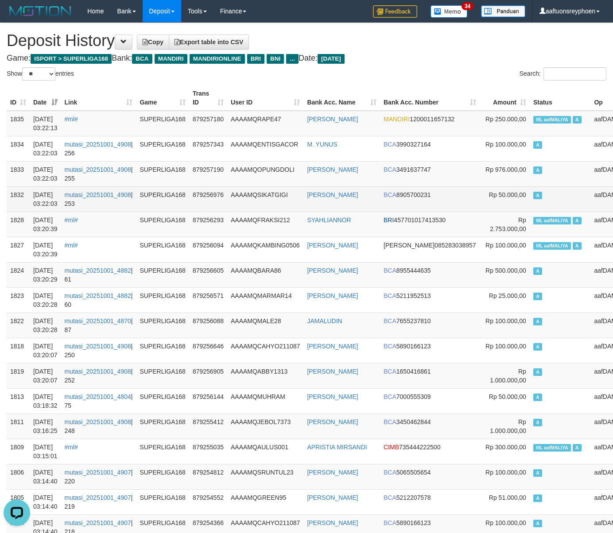
click at [539, 194] on td "A" at bounding box center [560, 198] width 61 height 25
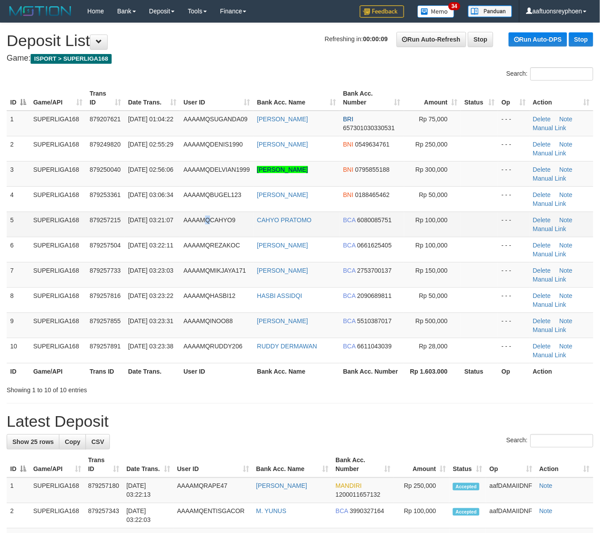
drag, startPoint x: 213, startPoint y: 234, endPoint x: 221, endPoint y: 227, distance: 10.0
click at [213, 233] on td "AAAAMQCAHYO9" at bounding box center [217, 224] width 74 height 25
click at [221, 227] on td "AAAAMQCAHYO9" at bounding box center [217, 224] width 74 height 25
drag, startPoint x: 221, startPoint y: 227, endPoint x: 211, endPoint y: 228, distance: 10.2
click at [214, 227] on td "AAAAMQCAHYO9" at bounding box center [217, 224] width 74 height 25
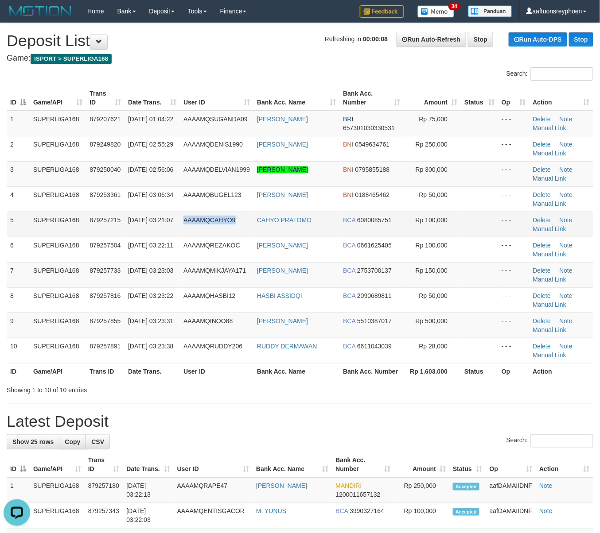
click at [23, 216] on tbody "1 SUPERLIGA168 879207621 01/10/2025 01:04:22 AAAAMQSUGANDA09 OKY SUGANDA BRI 65…" at bounding box center [300, 237] width 586 height 253
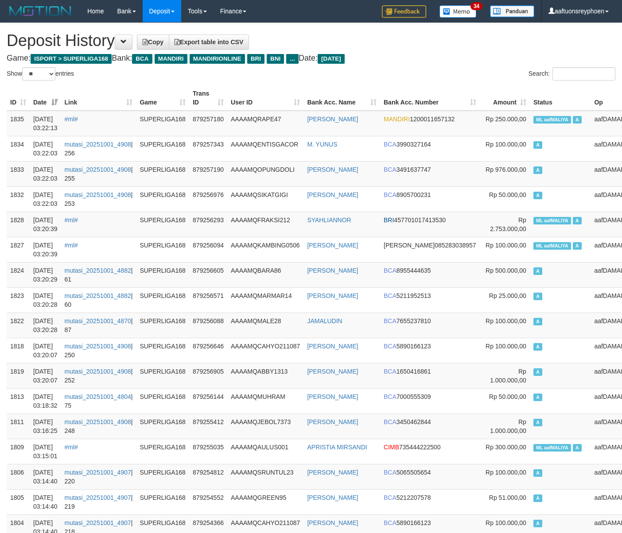
select select "**"
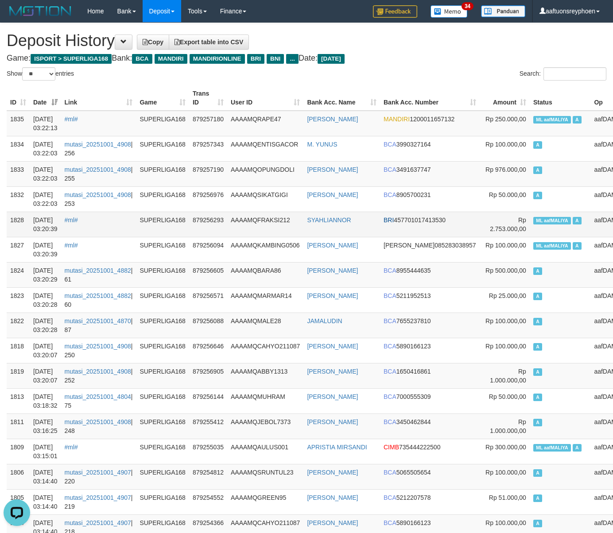
click at [490, 217] on span "Rp 2.753.000,00" at bounding box center [508, 225] width 36 height 16
drag, startPoint x: 472, startPoint y: 217, endPoint x: 178, endPoint y: 224, distance: 294.1
click at [480, 215] on td "Rp 2.753.000,00" at bounding box center [505, 224] width 50 height 25
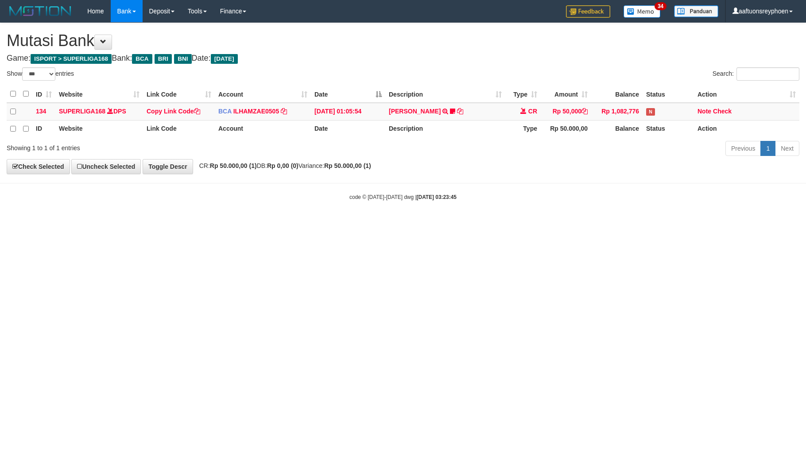
select select "***"
drag, startPoint x: 599, startPoint y: 259, endPoint x: 805, endPoint y: 243, distance: 206.1
click at [615, 223] on html "Toggle navigation Home Bank Account List Load By Website Group [ISPORT] SUPERLI…" at bounding box center [403, 111] width 806 height 223
drag, startPoint x: 326, startPoint y: 293, endPoint x: 362, endPoint y: 303, distance: 36.9
click at [339, 223] on html "Toggle navigation Home Bank Account List Load By Website Group [ISPORT] SUPERLI…" at bounding box center [403, 111] width 806 height 223
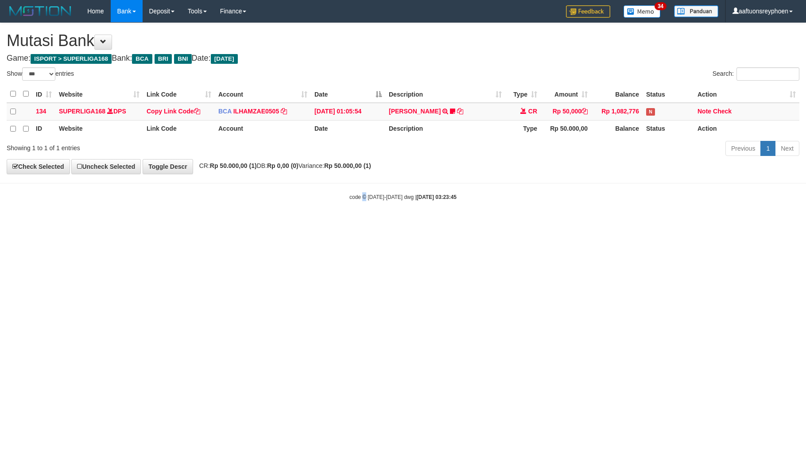
drag, startPoint x: 368, startPoint y: 299, endPoint x: 783, endPoint y: 236, distance: 420.7
click at [381, 223] on html "Toggle navigation Home Bank Account List Load By Website Group [ISPORT] SUPERLI…" at bounding box center [403, 111] width 806 height 223
drag, startPoint x: 786, startPoint y: 235, endPoint x: 581, endPoint y: 263, distance: 206.5
click at [773, 223] on html "Toggle navigation Home Bank Account List Load By Website Group [ISPORT] SUPERLI…" at bounding box center [403, 111] width 806 height 223
drag, startPoint x: 404, startPoint y: 280, endPoint x: 504, endPoint y: 266, distance: 100.6
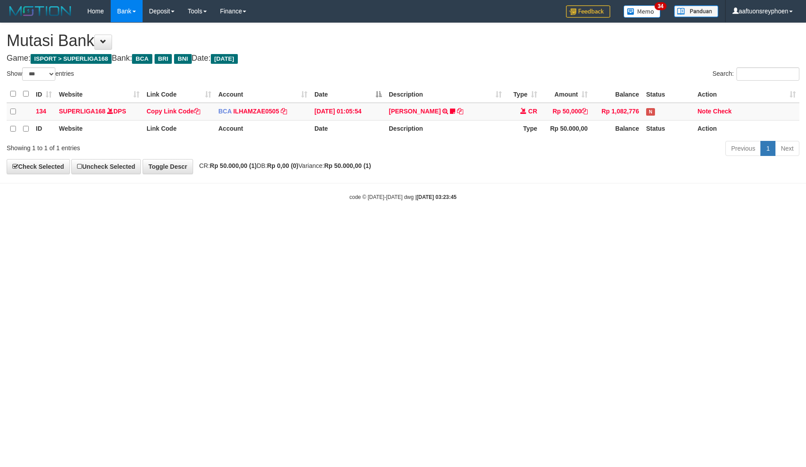
click at [496, 223] on html "Toggle navigation Home Bank Account List Load By Website Group [ISPORT] SUPERLI…" at bounding box center [403, 111] width 806 height 223
select select "***"
click at [767, 223] on body "Toggle navigation Home Bank Account List Load By Website Group [ISPORT] SUPERLI…" at bounding box center [403, 111] width 806 height 223
click at [408, 223] on html "Toggle navigation Home Bank Account List Load By Website Group [ISPORT] SUPERLI…" at bounding box center [403, 111] width 806 height 223
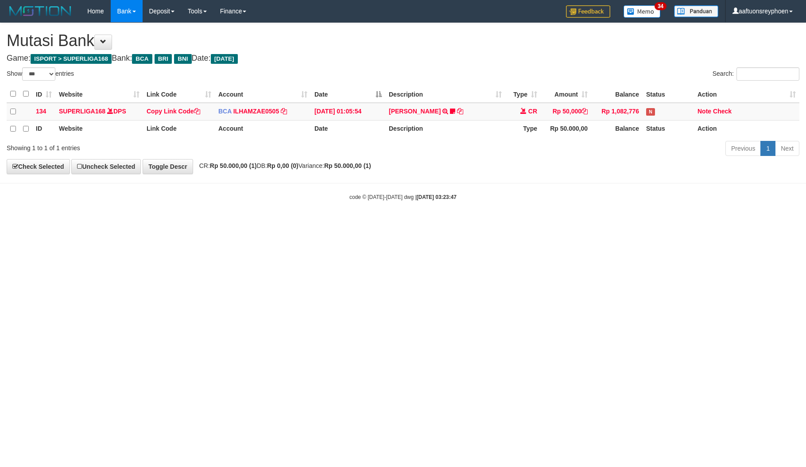
click at [408, 223] on html "Toggle navigation Home Bank Account List Load By Website Group [ISPORT] SUPERLI…" at bounding box center [403, 111] width 806 height 223
select select "***"
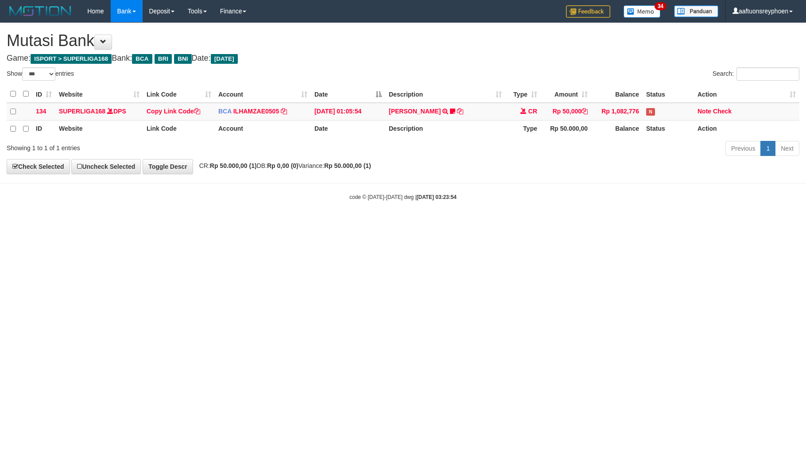
select select "***"
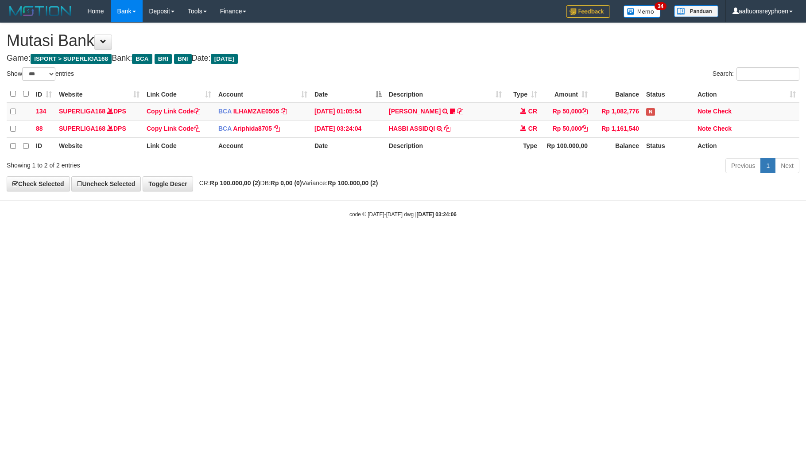
select select "***"
click at [522, 240] on html "Toggle navigation Home Bank Account List Load By Website Group [ISPORT] SUPERLI…" at bounding box center [403, 120] width 806 height 240
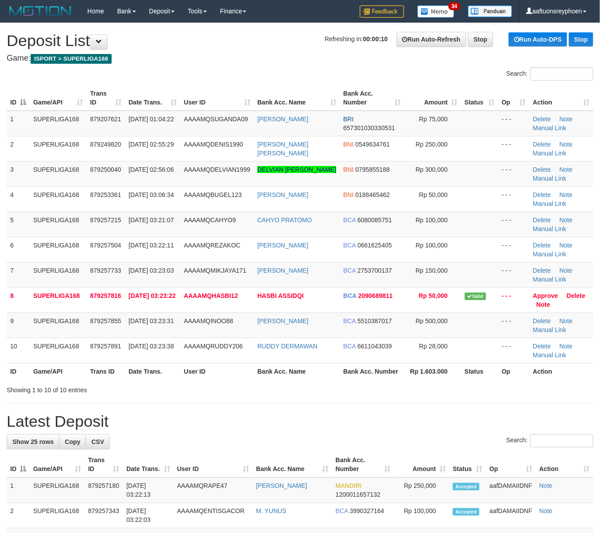
drag, startPoint x: -4, startPoint y: 236, endPoint x: -34, endPoint y: 240, distance: 30.3
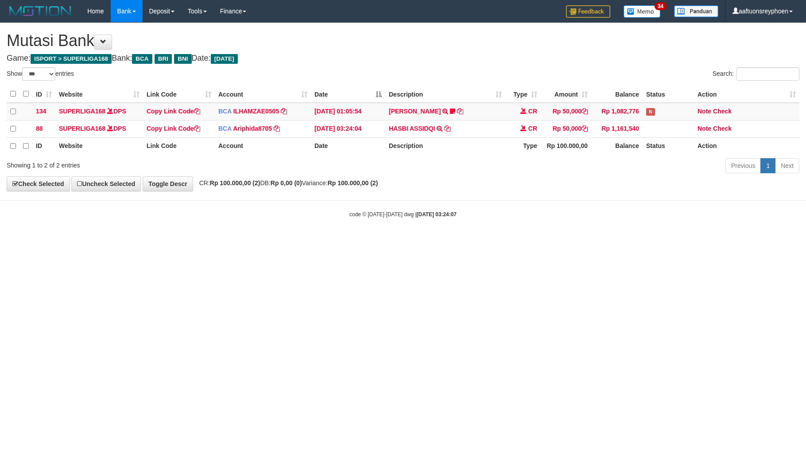
select select "***"
click at [518, 240] on html "Toggle navigation Home Bank Account List Load By Website Group [ISPORT] SUPERLI…" at bounding box center [403, 120] width 806 height 240
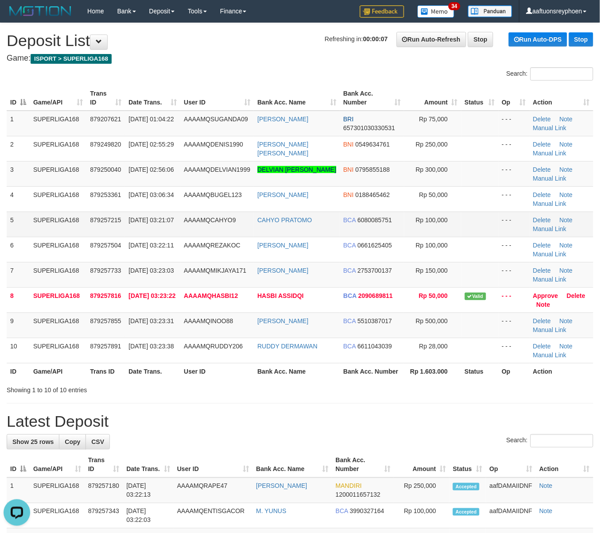
drag, startPoint x: 52, startPoint y: 222, endPoint x: 15, endPoint y: 224, distance: 37.3
click at [27, 223] on tr "5 SUPERLIGA168 879257215 01/10/2025 03:21:07 AAAAMQCAHYO9 CAHYO PRATOMO BCA 608…" at bounding box center [300, 224] width 586 height 25
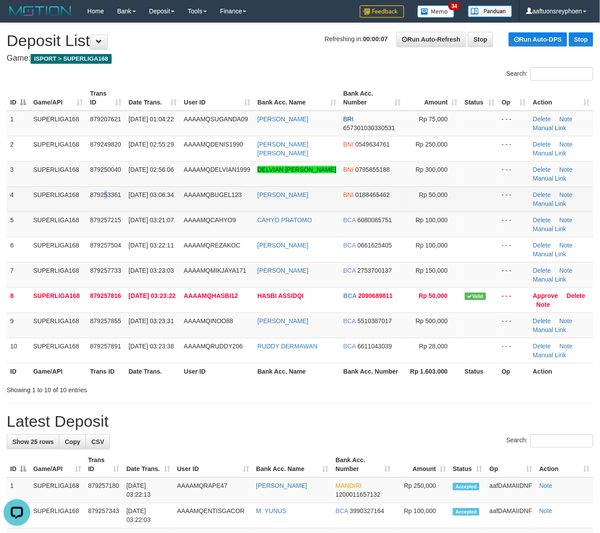
click at [103, 209] on td "879253361" at bounding box center [105, 198] width 39 height 25
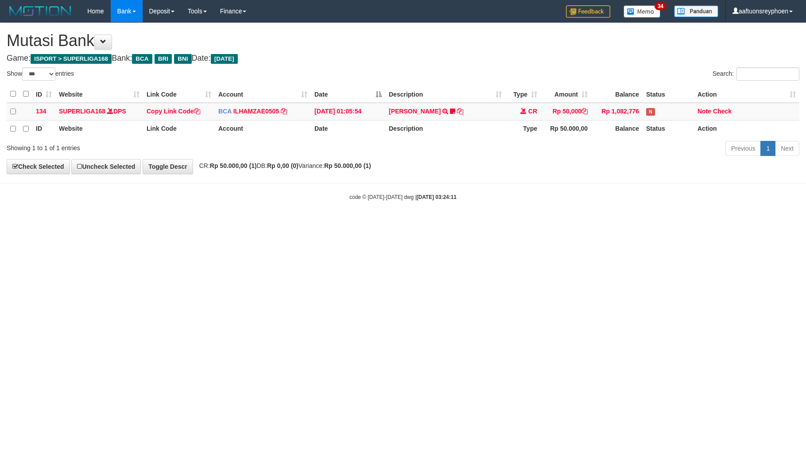
select select "***"
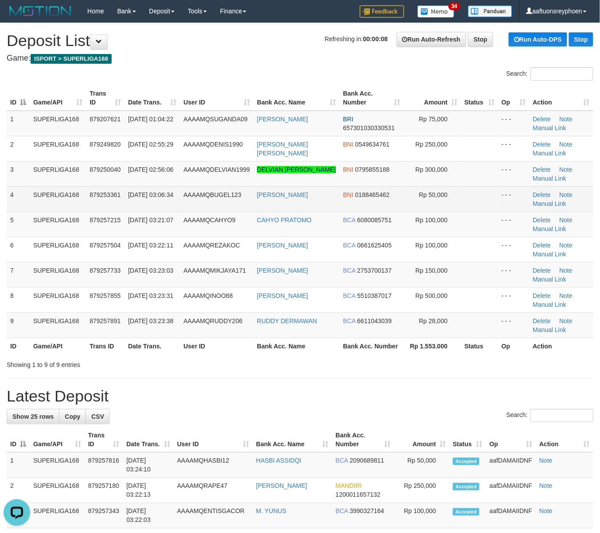
drag, startPoint x: 27, startPoint y: 209, endPoint x: 0, endPoint y: 215, distance: 27.2
click at [25, 209] on td "4" at bounding box center [18, 198] width 23 height 25
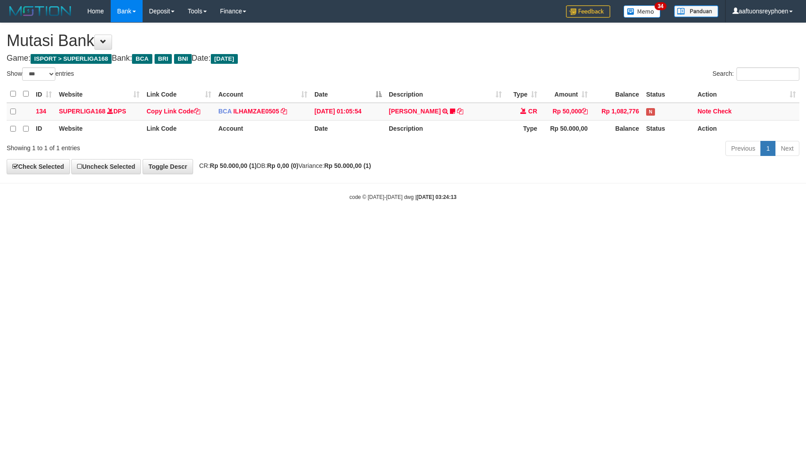
select select "***"
click at [453, 223] on html "Toggle navigation Home Bank Account List Load By Website Group [ISPORT] SUPERLI…" at bounding box center [403, 111] width 806 height 223
select select "***"
click at [551, 223] on html "Toggle navigation Home Bank Account List Load By Website Group [ISPORT] SUPERLI…" at bounding box center [403, 111] width 806 height 223
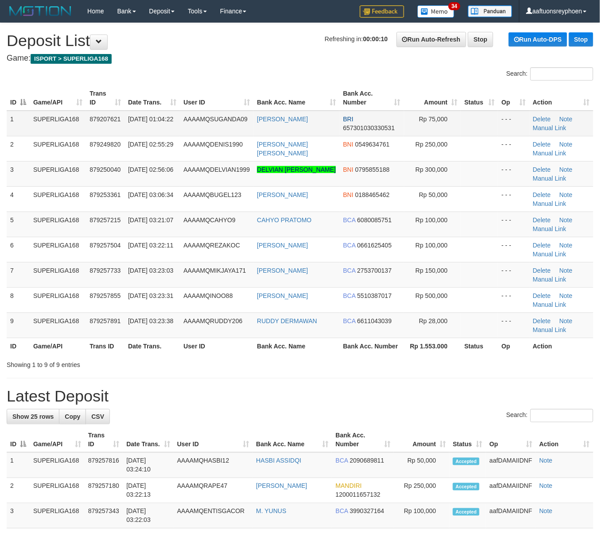
click at [137, 123] on span "01/10/2025 01:04:22" at bounding box center [150, 119] width 45 height 7
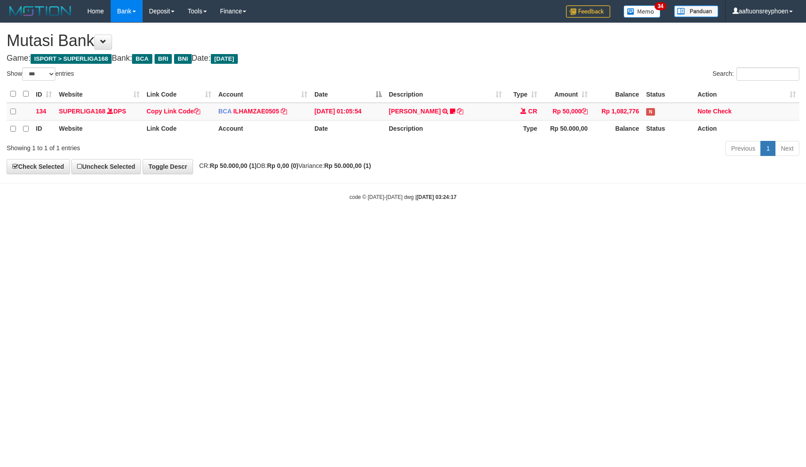
select select "***"
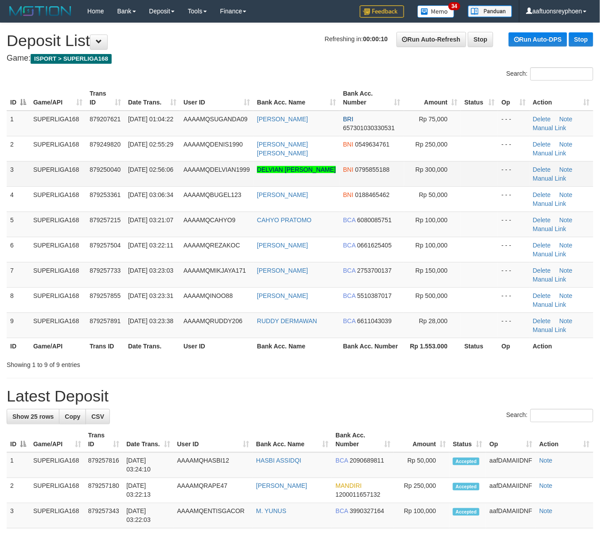
click at [13, 163] on td "3" at bounding box center [18, 173] width 23 height 25
drag, startPoint x: 13, startPoint y: 163, endPoint x: 0, endPoint y: 167, distance: 13.2
click at [4, 165] on div "ID Game/API Trans ID Date Trans. User ID Bank Acc. Name Bank Acc. Number Amount…" at bounding box center [300, 220] width 600 height 274
click at [76, 167] on td "SUPERLIGA168" at bounding box center [58, 173] width 56 height 25
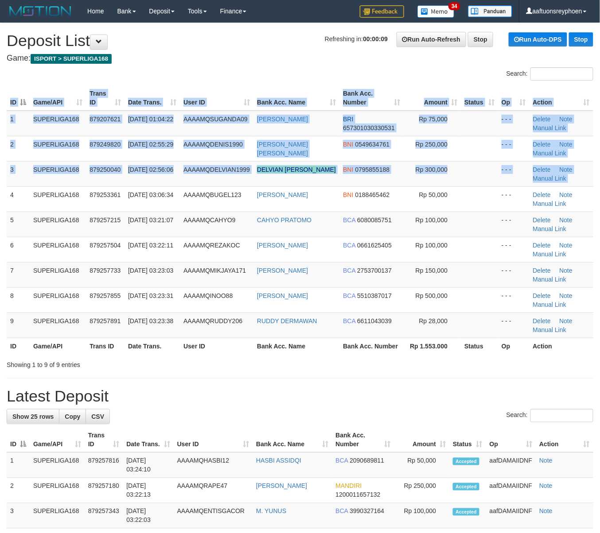
drag, startPoint x: -4, startPoint y: 188, endPoint x: -31, endPoint y: 188, distance: 27.0
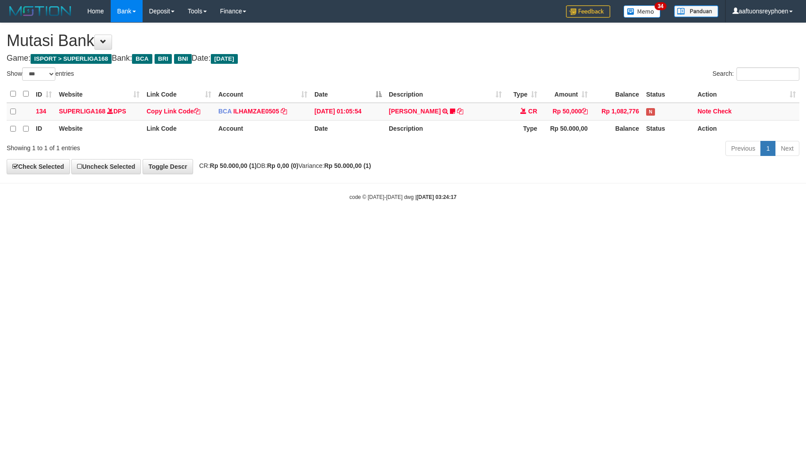
select select "***"
drag, startPoint x: 353, startPoint y: 296, endPoint x: 801, endPoint y: 238, distance: 451.5
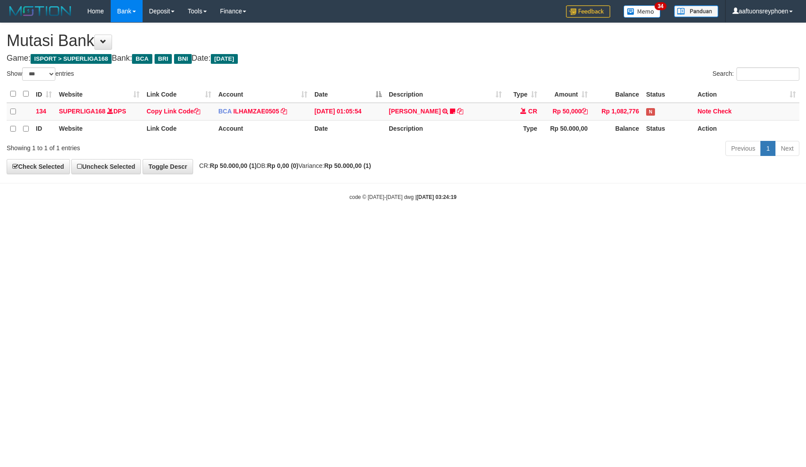
click at [395, 223] on html "Toggle navigation Home Bank Account List Load By Website Group [ISPORT] SUPERLI…" at bounding box center [403, 111] width 806 height 223
select select "***"
click at [291, 223] on html "Toggle navigation Home Bank Account List Load By Website Group [ISPORT] SUPERLI…" at bounding box center [403, 111] width 806 height 223
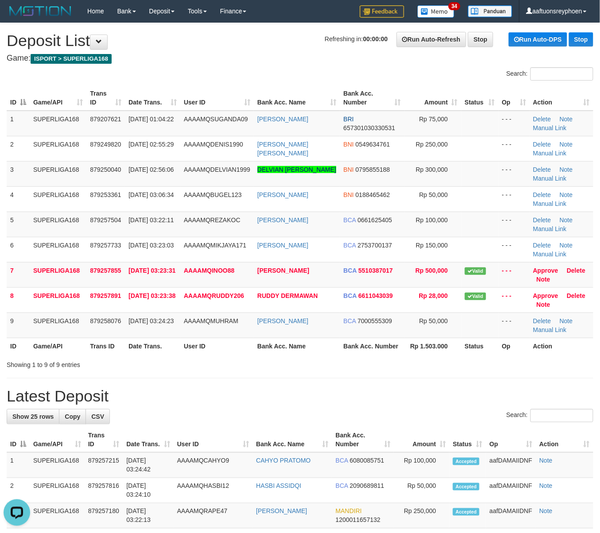
drag, startPoint x: 60, startPoint y: 204, endPoint x: 1, endPoint y: 233, distance: 66.0
click at [54, 208] on td "SUPERLIGA168" at bounding box center [58, 198] width 57 height 25
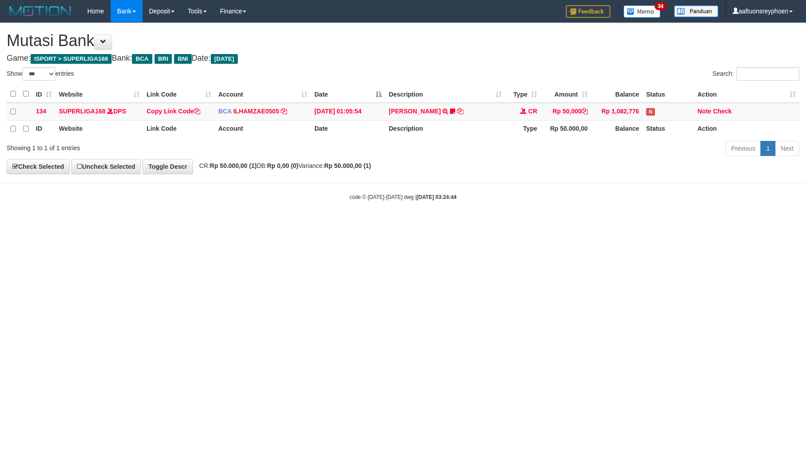
select select "***"
click at [388, 223] on html "Toggle navigation Home Bank Account List Load By Website Group [ISPORT] SUPERLI…" at bounding box center [403, 111] width 806 height 223
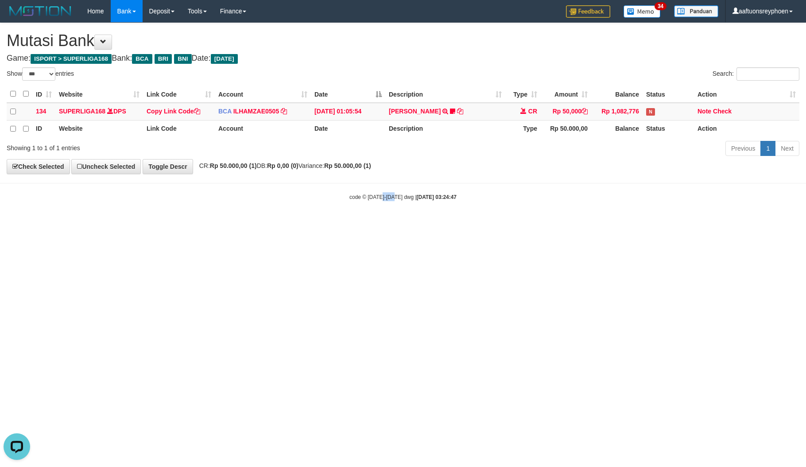
click at [388, 223] on html "Toggle navigation Home Bank Account List Load By Website Group [ISPORT] SUPERLI…" at bounding box center [403, 111] width 806 height 223
drag, startPoint x: 389, startPoint y: 296, endPoint x: 489, endPoint y: 284, distance: 101.2
click at [437, 223] on html "Toggle navigation Home Bank Account List Load By Website Group [ISPORT] SUPERLI…" at bounding box center [403, 111] width 806 height 223
drag, startPoint x: 776, startPoint y: 243, endPoint x: 677, endPoint y: 260, distance: 100.8
click at [764, 223] on html "Toggle navigation Home Bank Account List Load By Website Group [ISPORT] SUPERLI…" at bounding box center [403, 111] width 806 height 223
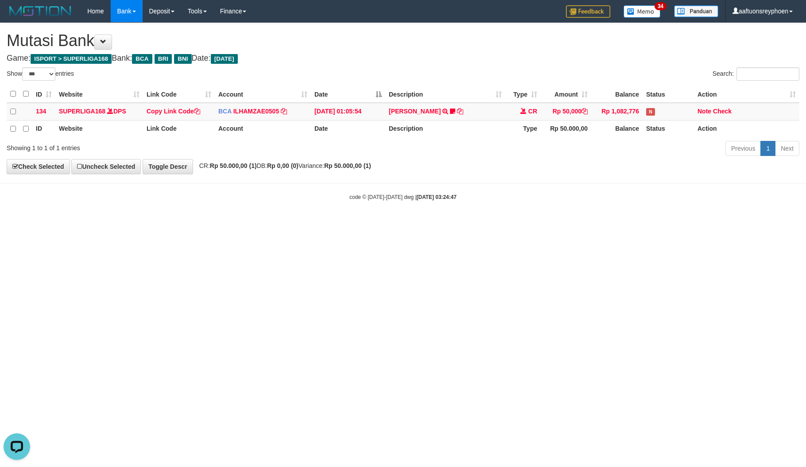
click at [480, 223] on html "Toggle navigation Home Bank Account List Load By Website Group [ISPORT] SUPERLI…" at bounding box center [403, 111] width 806 height 223
select select "***"
drag, startPoint x: 367, startPoint y: 316, endPoint x: 372, endPoint y: 316, distance: 5.8
click at [372, 223] on html "Toggle navigation Home Bank Account List Load By Website Group [ISPORT] SUPERLI…" at bounding box center [403, 111] width 806 height 223
click at [368, 223] on html "Toggle navigation Home Bank Account List Load By Website Group [ISPORT] SUPERLI…" at bounding box center [403, 111] width 806 height 223
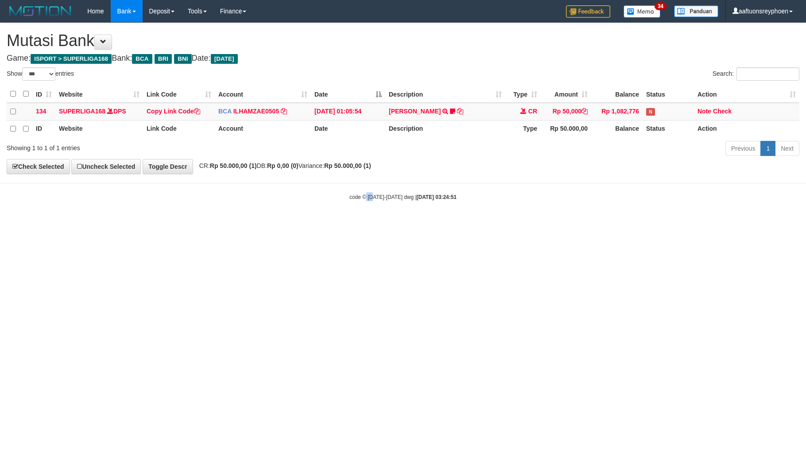
click at [372, 223] on html "Toggle navigation Home Bank Account List Load By Website Group [ISPORT] SUPERLI…" at bounding box center [403, 111] width 806 height 223
select select "***"
click at [635, 223] on html "Toggle navigation Home Bank Account List Load By Website Group [ISPORT] SUPERLI…" at bounding box center [403, 111] width 806 height 223
select select "***"
click at [387, 223] on html "Toggle navigation Home Bank Account List Load By Website Group [ISPORT] SUPERLI…" at bounding box center [403, 111] width 806 height 223
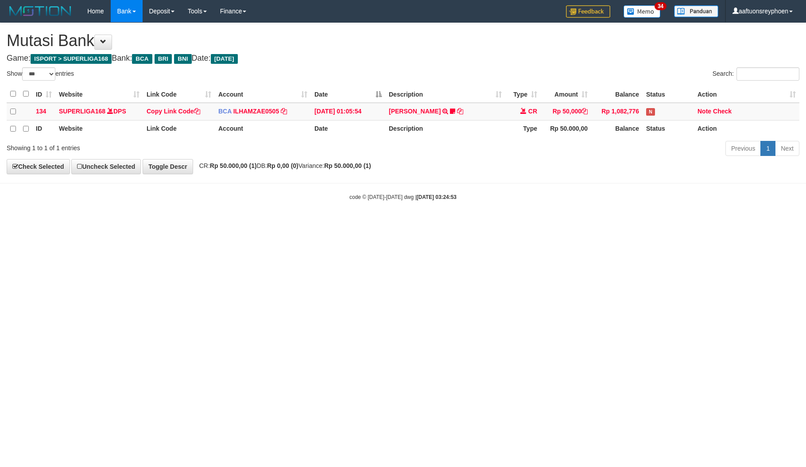
drag, startPoint x: 535, startPoint y: 276, endPoint x: 799, endPoint y: 270, distance: 264.0
click at [651, 223] on html "Toggle navigation Home Bank Account List Load By Website Group [ISPORT] SUPERLI…" at bounding box center [403, 111] width 806 height 223
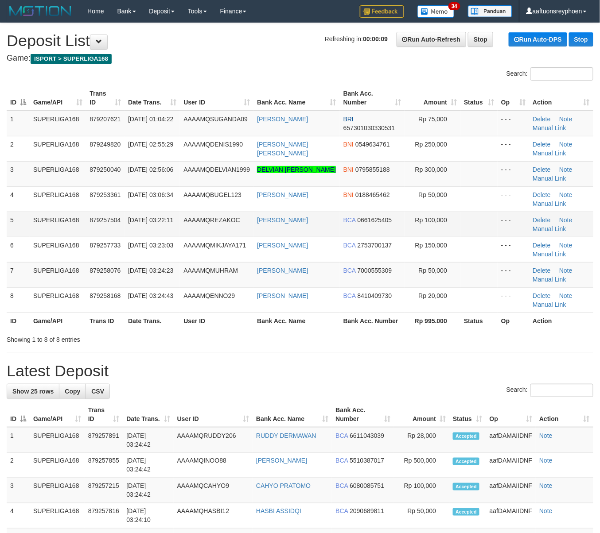
click at [73, 227] on td "SUPERLIGA168" at bounding box center [58, 224] width 56 height 25
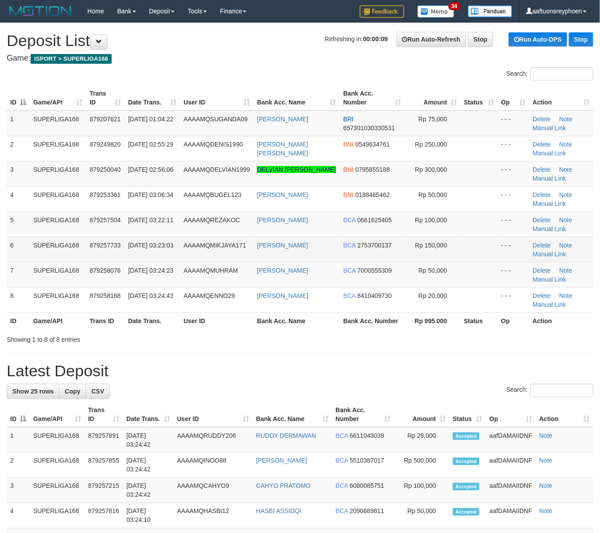
drag, startPoint x: 77, startPoint y: 227, endPoint x: 8, endPoint y: 245, distance: 71.3
click at [56, 231] on td "SUPERLIGA168" at bounding box center [58, 224] width 56 height 25
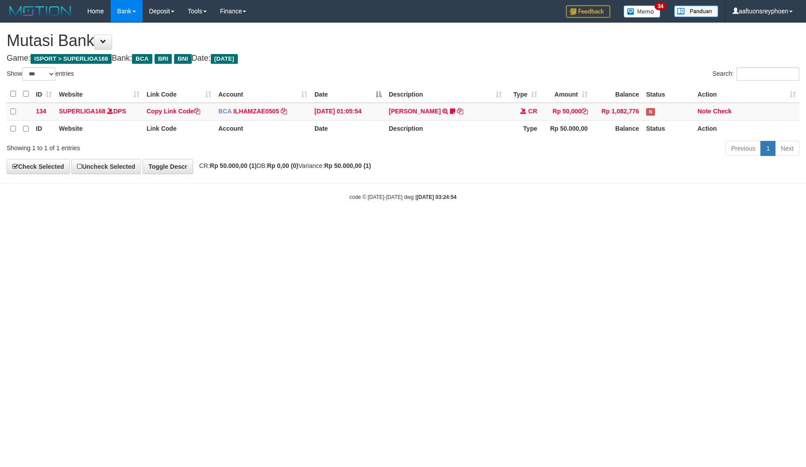
select select "***"
drag, startPoint x: 462, startPoint y: 297, endPoint x: 805, endPoint y: 274, distance: 343.5
click at [485, 223] on html "Toggle navigation Home Bank Account List Load By Website Group [ISPORT] SUPERLI…" at bounding box center [403, 111] width 806 height 223
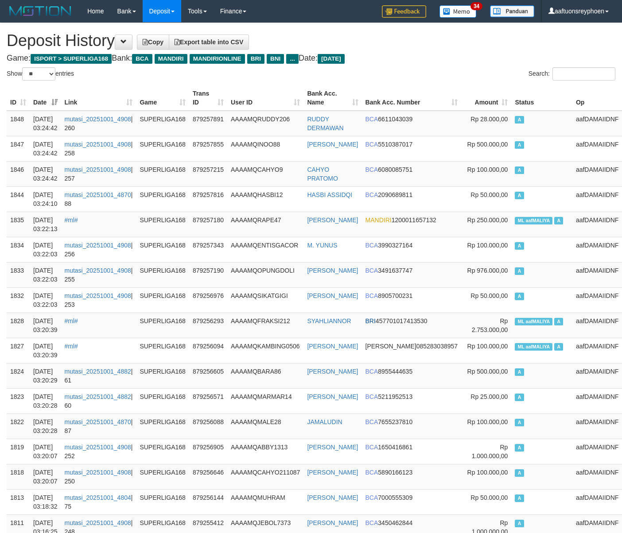
select select "**"
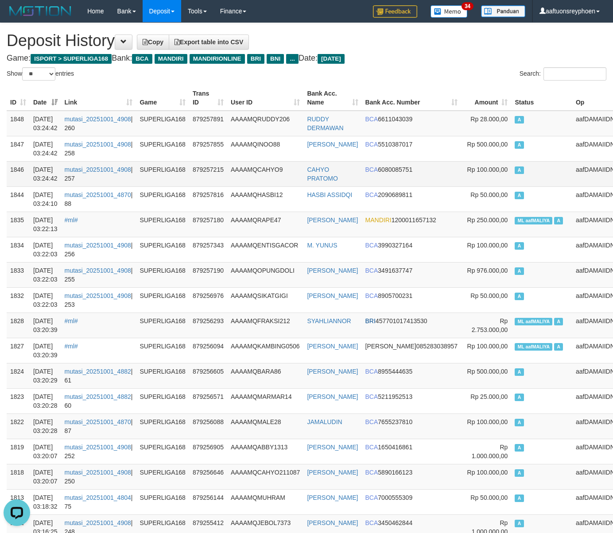
click at [537, 175] on td "A" at bounding box center [541, 173] width 61 height 25
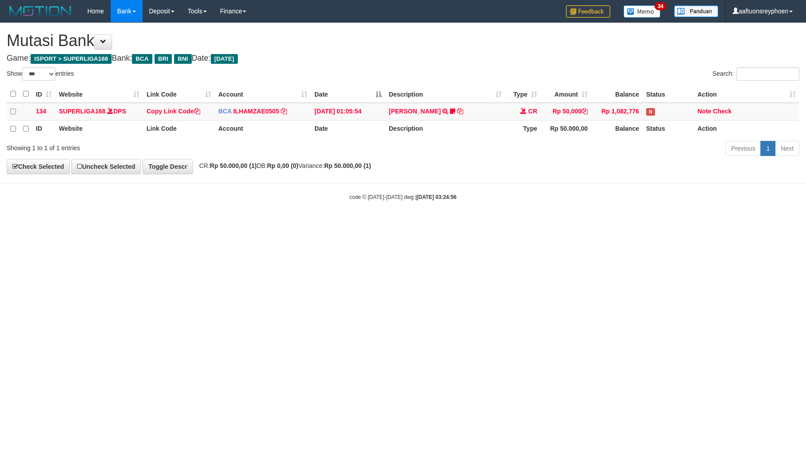
select select "***"
click at [399, 223] on html "Toggle navigation Home Bank Account List Load By Website Group [ISPORT] SUPERLI…" at bounding box center [403, 111] width 806 height 223
click at [381, 223] on html "Toggle navigation Home Bank Account List Load By Website Group [ISPORT] SUPERLI…" at bounding box center [403, 111] width 806 height 223
click at [382, 223] on html "Toggle navigation Home Bank Account List Load By Website Group [ISPORT] SUPERLI…" at bounding box center [403, 111] width 806 height 223
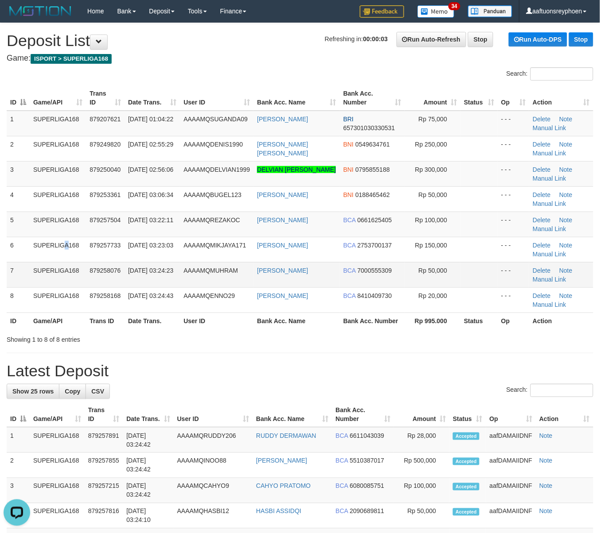
click at [36, 260] on td "SUPERLIGA168" at bounding box center [58, 249] width 56 height 25
click at [97, 218] on span "879257504" at bounding box center [104, 220] width 31 height 7
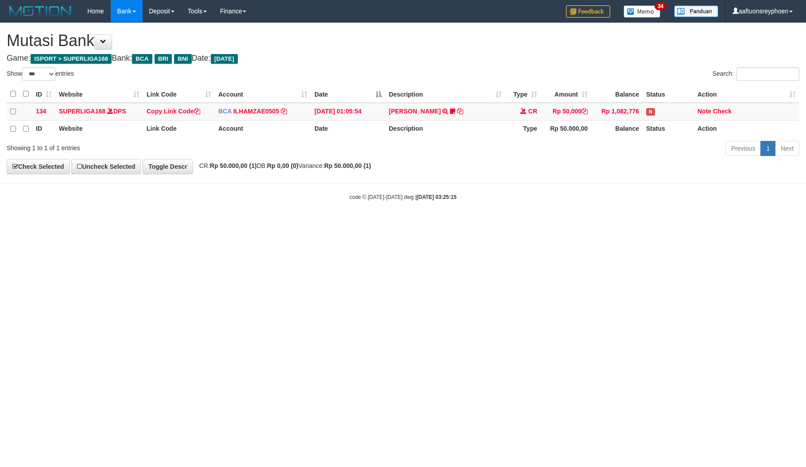
select select "***"
drag, startPoint x: 473, startPoint y: 270, endPoint x: 790, endPoint y: 234, distance: 318.7
click at [509, 223] on html "Toggle navigation Home Bank Account List Load By Website Group [ISPORT] SUPERLI…" at bounding box center [403, 111] width 806 height 223
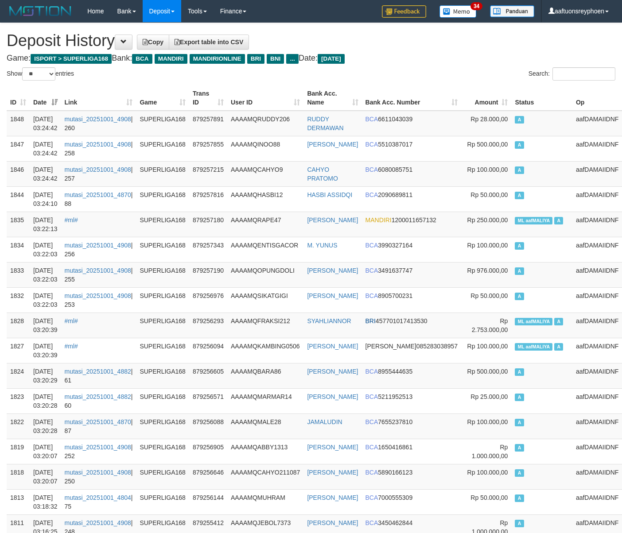
select select "**"
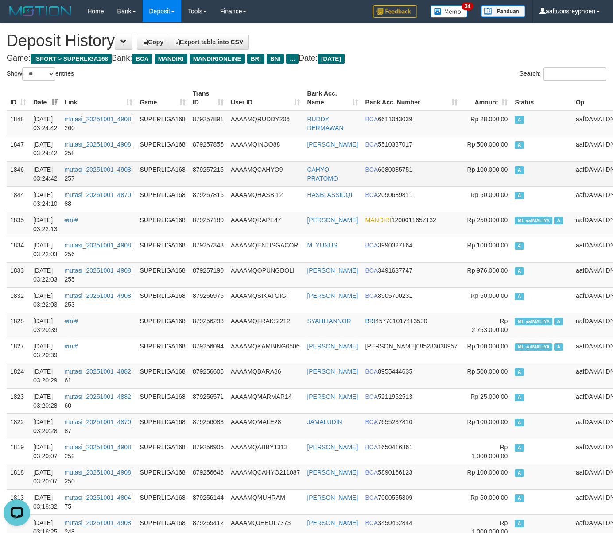
drag, startPoint x: 525, startPoint y: 162, endPoint x: 515, endPoint y: 162, distance: 9.8
click at [525, 162] on td "A" at bounding box center [541, 173] width 61 height 25
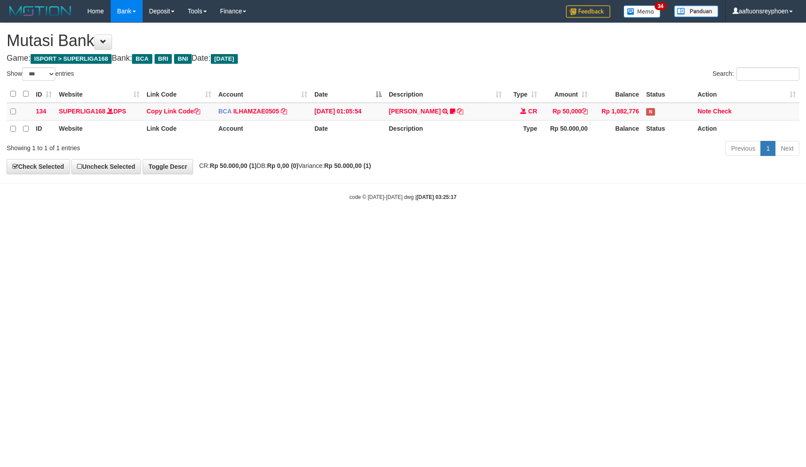
select select "***"
click at [378, 223] on html "Toggle navigation Home Bank Account List Load By Website Group [ISPORT] SUPERLI…" at bounding box center [403, 111] width 806 height 223
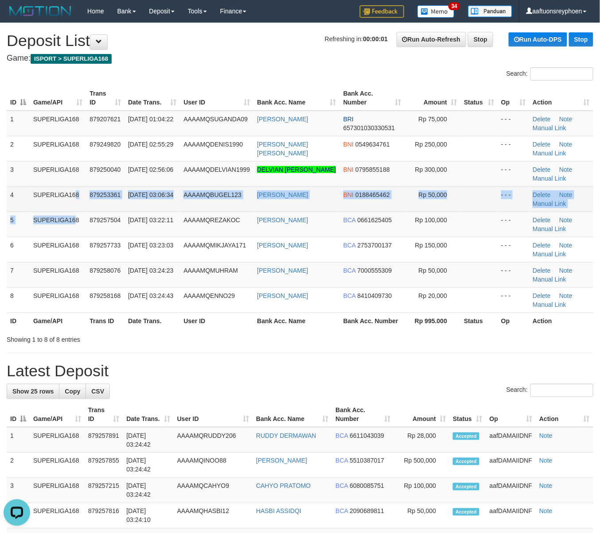
click at [54, 211] on tbody "1 SUPERLIGA168 879207621 [DATE] 01:04:22 AAAAMQSUGANDA09 OKY SUGANDA BRI 657301…" at bounding box center [300, 212] width 586 height 202
drag, startPoint x: 54, startPoint y: 211, endPoint x: 0, endPoint y: 217, distance: 53.9
click at [53, 211] on td "SUPERLIGA168" at bounding box center [58, 198] width 56 height 25
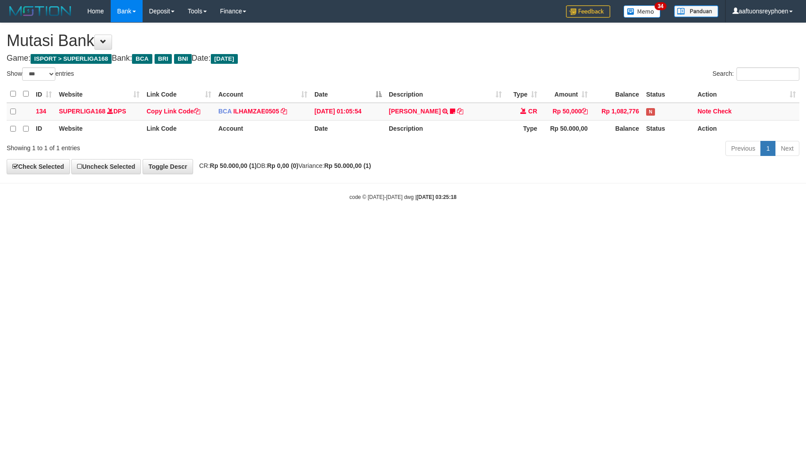
select select "***"
drag, startPoint x: 0, startPoint y: 0, endPoint x: 420, endPoint y: 261, distance: 494.6
click at [415, 223] on html "Toggle navigation Home Bank Account List Load By Website Group [ISPORT] SUPERLI…" at bounding box center [403, 111] width 806 height 223
select select "***"
click at [558, 223] on html "Toggle navigation Home Bank Account List Load By Website Group [ISPORT] SUPERLI…" at bounding box center [403, 111] width 806 height 223
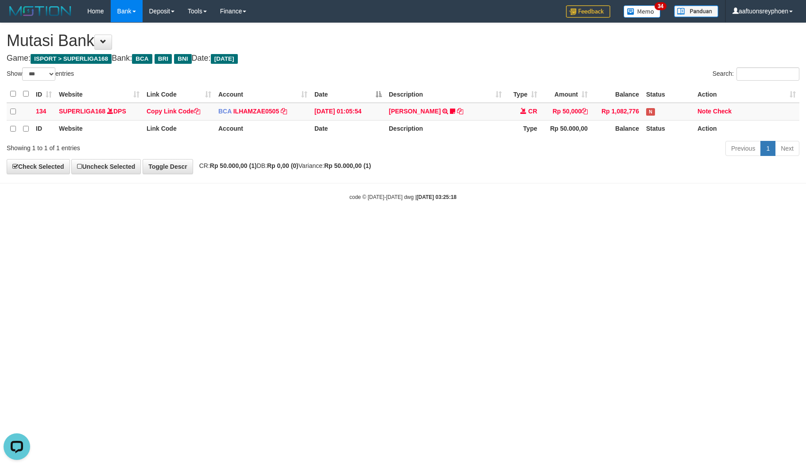
drag, startPoint x: 575, startPoint y: 241, endPoint x: 805, endPoint y: 229, distance: 230.6
click at [581, 223] on html "Toggle navigation Home Bank Account List Load By Website Group [ISPORT] SUPERLI…" at bounding box center [403, 111] width 806 height 223
drag, startPoint x: 566, startPoint y: 250, endPoint x: 805, endPoint y: 235, distance: 239.6
click at [628, 223] on html "Toggle navigation Home Bank Account List Load By Website Group [ISPORT] SUPERLI…" at bounding box center [403, 111] width 806 height 223
drag, startPoint x: 608, startPoint y: 237, endPoint x: 803, endPoint y: 217, distance: 196.4
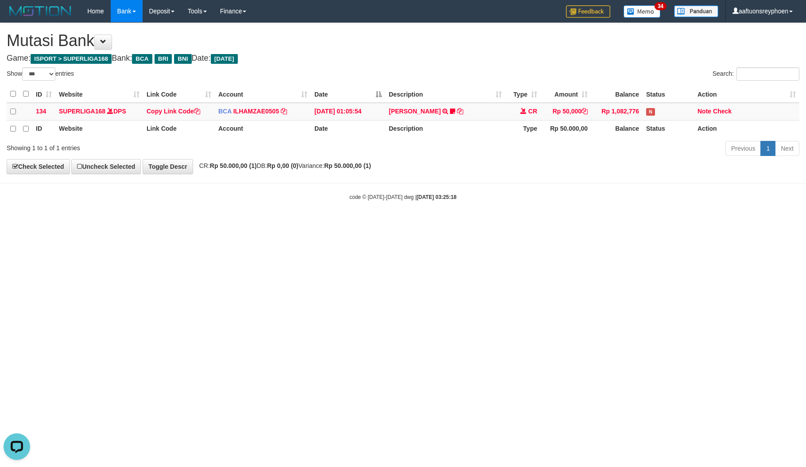
click at [643, 223] on html "Toggle navigation Home Bank Account List Load By Website Group [ISPORT] SUPERLI…" at bounding box center [403, 111] width 806 height 223
drag, startPoint x: 511, startPoint y: 227, endPoint x: 794, endPoint y: 210, distance: 284.0
click at [562, 222] on html "Toggle navigation Home Bank Account List Load By Website Group [ISPORT] SUPERLI…" at bounding box center [403, 111] width 806 height 223
drag, startPoint x: 358, startPoint y: 264, endPoint x: 387, endPoint y: 265, distance: 28.8
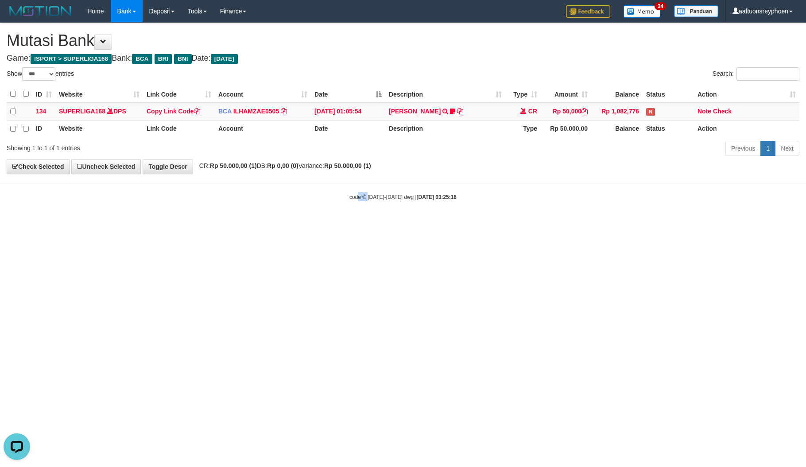
click at [369, 223] on html "Toggle navigation Home Bank Account List Load By Website Group [ISPORT] SUPERLI…" at bounding box center [403, 111] width 806 height 223
drag, startPoint x: 387, startPoint y: 265, endPoint x: 803, endPoint y: 223, distance: 418.8
click at [432, 223] on html "Toggle navigation Home Bank Account List Load By Website Group [ISPORT] SUPERLI…" at bounding box center [403, 111] width 806 height 223
click at [399, 223] on html "Toggle navigation Home Bank Account List Load By Website Group [ISPORT] SUPERLI…" at bounding box center [403, 111] width 806 height 223
drag, startPoint x: 573, startPoint y: 253, endPoint x: 740, endPoint y: 238, distance: 167.2
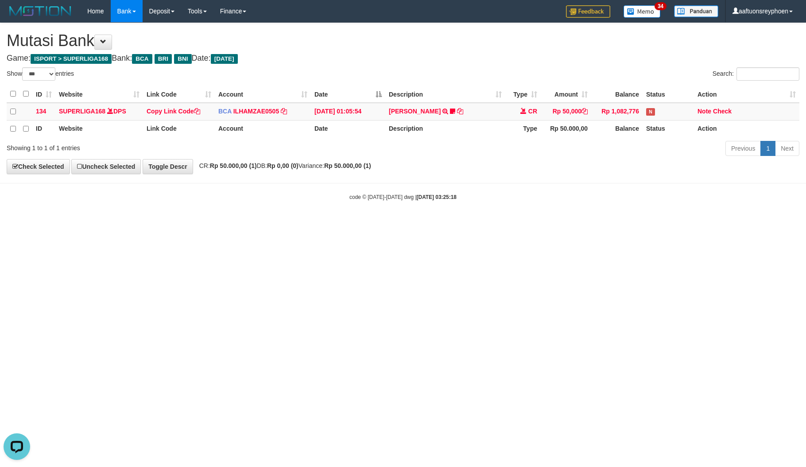
click at [649, 223] on html "Toggle navigation Home Bank Account List Load By Website Group [ISPORT] SUPERLI…" at bounding box center [403, 111] width 806 height 223
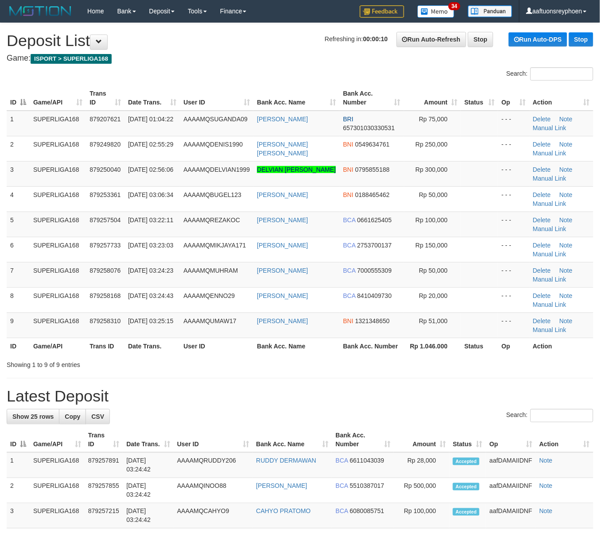
click at [38, 182] on td "SUPERLIGA168" at bounding box center [58, 173] width 56 height 25
drag, startPoint x: 101, startPoint y: 205, endPoint x: 0, endPoint y: 220, distance: 102.6
click at [94, 204] on td "879253361" at bounding box center [105, 198] width 39 height 25
drag, startPoint x: 49, startPoint y: 202, endPoint x: 0, endPoint y: 206, distance: 48.9
click at [49, 202] on td "SUPERLIGA168" at bounding box center [58, 198] width 56 height 25
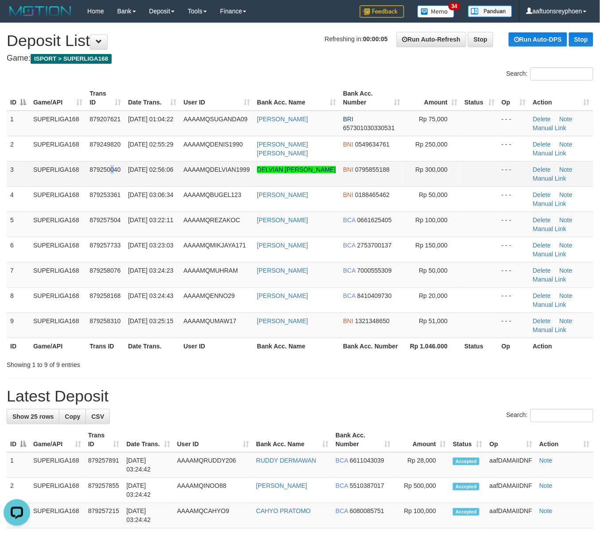
click at [112, 185] on td "879250040" at bounding box center [105, 173] width 39 height 25
click at [114, 184] on td "879250040" at bounding box center [105, 173] width 39 height 25
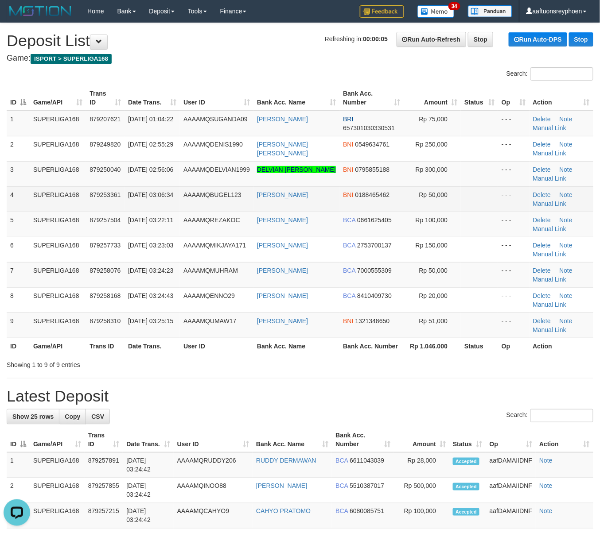
click at [17, 195] on td "4" at bounding box center [18, 198] width 23 height 25
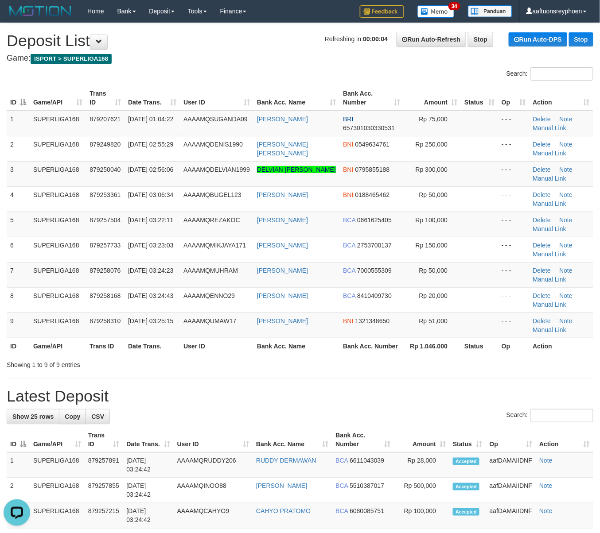
drag, startPoint x: 17, startPoint y: 195, endPoint x: 0, endPoint y: 198, distance: 16.7
click at [14, 195] on td "4" at bounding box center [18, 198] width 23 height 25
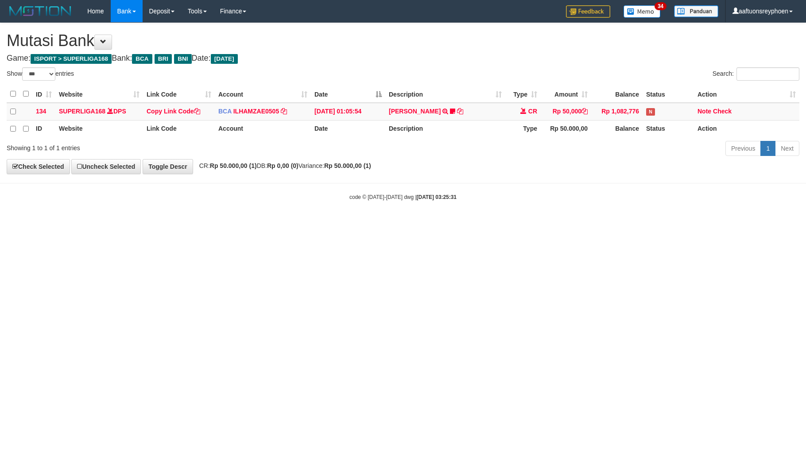
select select "***"
drag, startPoint x: 564, startPoint y: 241, endPoint x: 557, endPoint y: 241, distance: 7.1
click at [567, 223] on html "Toggle navigation Home Bank Account List Load By Website Group [ISPORT] SUPERLI…" at bounding box center [403, 111] width 806 height 223
drag, startPoint x: 557, startPoint y: 241, endPoint x: 581, endPoint y: 236, distance: 24.4
click at [581, 223] on html "Toggle navigation Home Bank Account List Load By Website Group [ISPORT] SUPERLI…" at bounding box center [403, 111] width 806 height 223
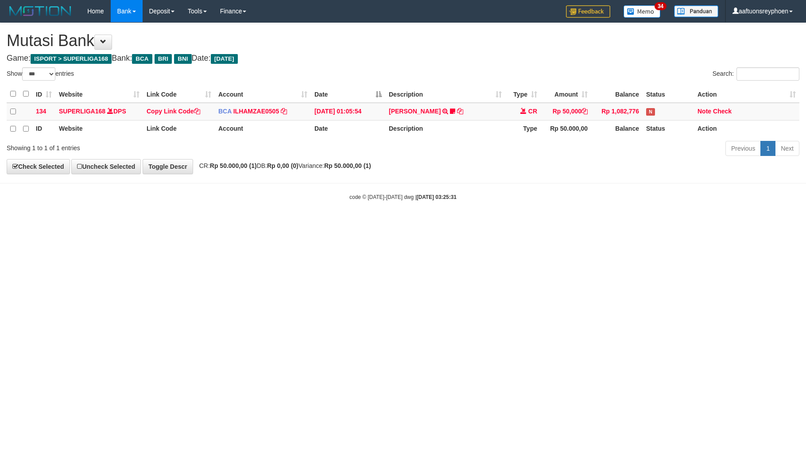
drag, startPoint x: 571, startPoint y: 238, endPoint x: 803, endPoint y: 232, distance: 232.1
click at [645, 223] on html "Toggle navigation Home Bank Account List Load By Website Group [ISPORT] SUPERLI…" at bounding box center [403, 111] width 806 height 223
drag, startPoint x: 685, startPoint y: 240, endPoint x: 801, endPoint y: 219, distance: 118.4
click at [718, 223] on html "Toggle navigation Home Bank Account List Load By Website Group [ISPORT] SUPERLI…" at bounding box center [403, 111] width 806 height 223
click at [687, 223] on html "Toggle navigation Home Bank Account List Load By Website Group [ISPORT] SUPERLI…" at bounding box center [403, 111] width 806 height 223
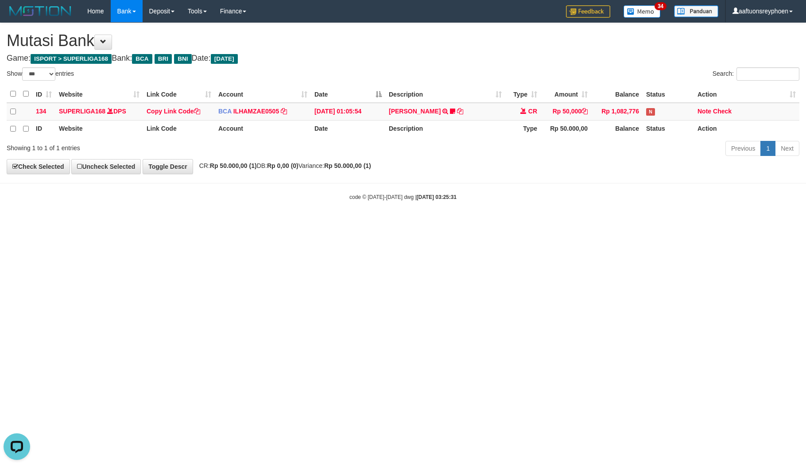
drag, startPoint x: 615, startPoint y: 234, endPoint x: 803, endPoint y: 218, distance: 189.3
click at [670, 223] on html "Toggle navigation Home Bank Account List Load By Website Group [ISPORT] SUPERLI…" at bounding box center [403, 111] width 806 height 223
drag, startPoint x: 474, startPoint y: 261, endPoint x: 484, endPoint y: 262, distance: 9.8
click at [479, 223] on html "Toggle navigation Home Bank Account List Load By Website Group [ISPORT] SUPERLI…" at bounding box center [403, 111] width 806 height 223
drag, startPoint x: 646, startPoint y: 239, endPoint x: 362, endPoint y: 280, distance: 286.8
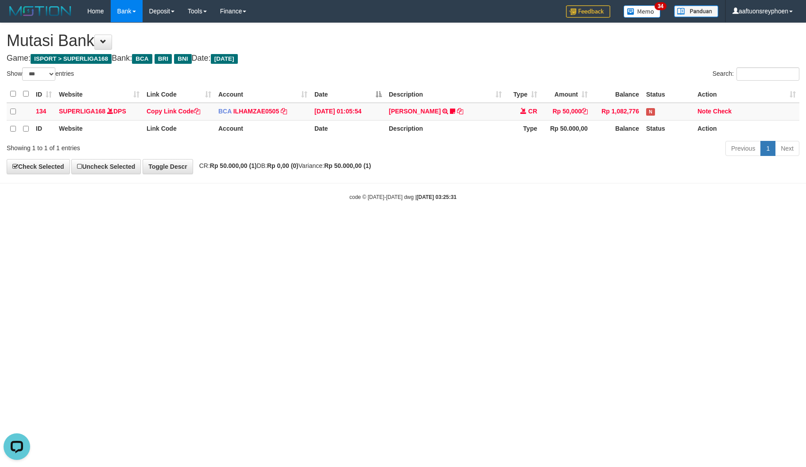
click at [637, 223] on html "Toggle navigation Home Bank Account List Load By Website Group [ISPORT] SUPERLI…" at bounding box center [403, 111] width 806 height 223
click at [355, 223] on html "Toggle navigation Home Bank Account List Load By Website Group [ISPORT] SUPERLI…" at bounding box center [403, 111] width 806 height 223
drag, startPoint x: 381, startPoint y: 283, endPoint x: 363, endPoint y: 283, distance: 17.7
click at [372, 223] on html "Toggle navigation Home Bank Account List Load By Website Group [ISPORT] SUPERLI…" at bounding box center [403, 111] width 806 height 223
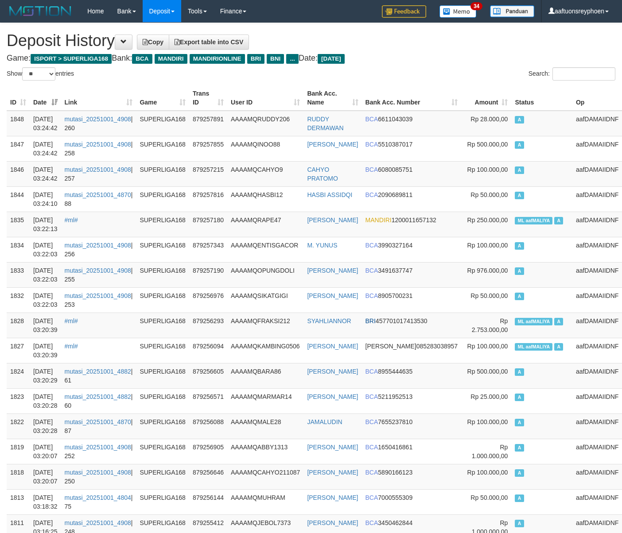
select select "**"
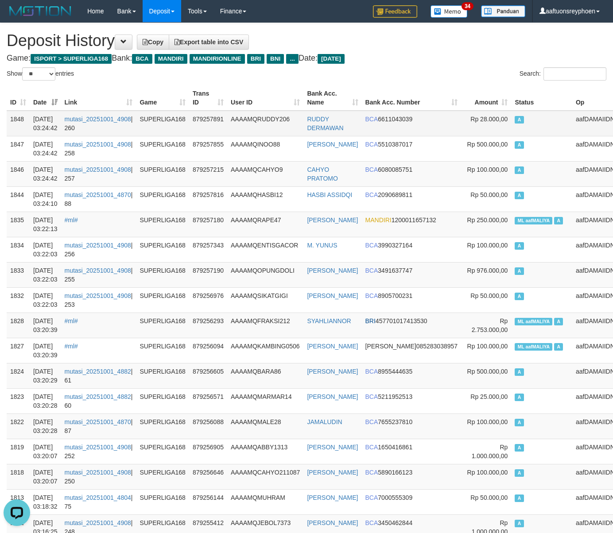
click at [470, 121] on span "Rp 28.000,00" at bounding box center [488, 119] width 37 height 7
click at [470, 120] on span "Rp 28.000,00" at bounding box center [488, 119] width 37 height 7
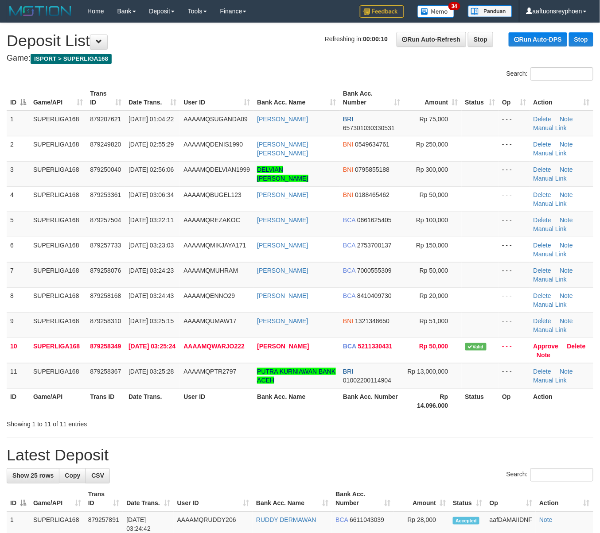
click at [3, 195] on div "ID Game/API Trans ID Date Trans. User ID Bank Acc. Name Bank Acc. Number Amount…" at bounding box center [300, 249] width 600 height 333
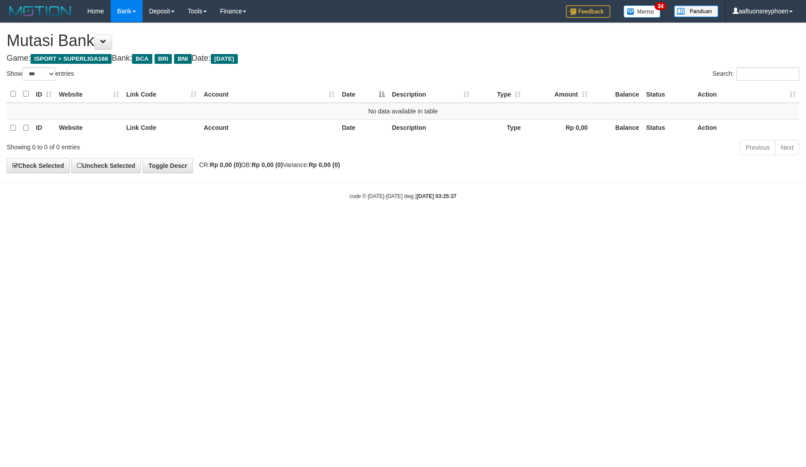
select select "***"
click at [337, 212] on body "Toggle navigation Home Bank Account List Load By Website Group [ISPORT] SUPERLI…" at bounding box center [403, 111] width 806 height 222
drag, startPoint x: 321, startPoint y: 259, endPoint x: 344, endPoint y: 276, distance: 29.1
click at [323, 222] on html "Toggle navigation Home Bank Account List Load By Website Group [ISPORT] SUPERLI…" at bounding box center [403, 111] width 806 height 222
click at [349, 222] on html "Toggle navigation Home Bank Account List Load By Website Group [ISPORT] SUPERLI…" at bounding box center [403, 111] width 806 height 222
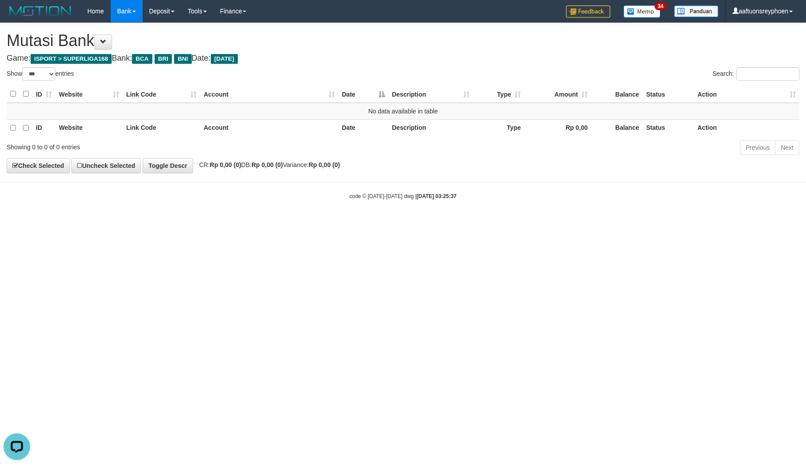
click at [355, 222] on html "Toggle navigation Home Bank Account List Load By Website Group [ISPORT] SUPERLI…" at bounding box center [403, 111] width 806 height 222
click at [358, 222] on html "Toggle navigation Home Bank Account List Load By Website Group [ISPORT] SUPERLI…" at bounding box center [403, 111] width 806 height 222
drag, startPoint x: 358, startPoint y: 289, endPoint x: 251, endPoint y: 307, distance: 108.7
click at [355, 222] on html "Toggle navigation Home Bank Account List Load By Website Group [ISPORT] SUPERLI…" at bounding box center [403, 111] width 806 height 222
select select "***"
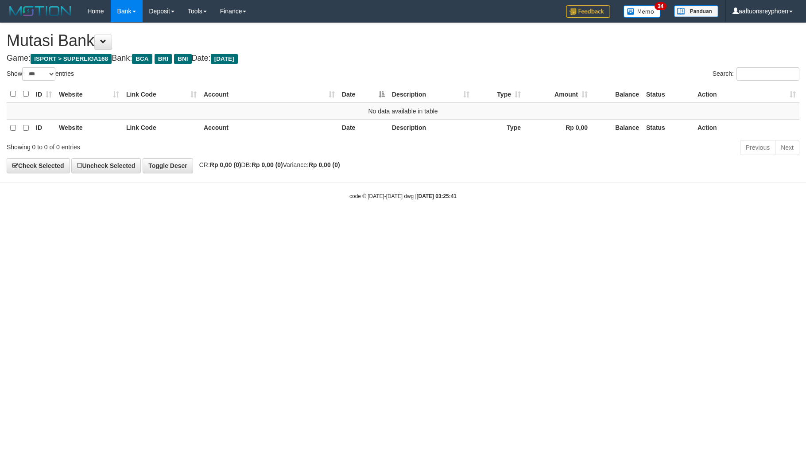
drag, startPoint x: 260, startPoint y: 266, endPoint x: 255, endPoint y: 265, distance: 5.4
click at [259, 222] on html "Toggle navigation Home Bank Account List Load By Website Group [ISPORT] SUPERLI…" at bounding box center [403, 111] width 806 height 222
drag, startPoint x: 255, startPoint y: 265, endPoint x: 243, endPoint y: 263, distance: 12.6
click at [254, 222] on html "Toggle navigation Home Bank Account List Load By Website Group [ISPORT] SUPERLI…" at bounding box center [403, 111] width 806 height 222
drag, startPoint x: 243, startPoint y: 263, endPoint x: 670, endPoint y: 243, distance: 427.8
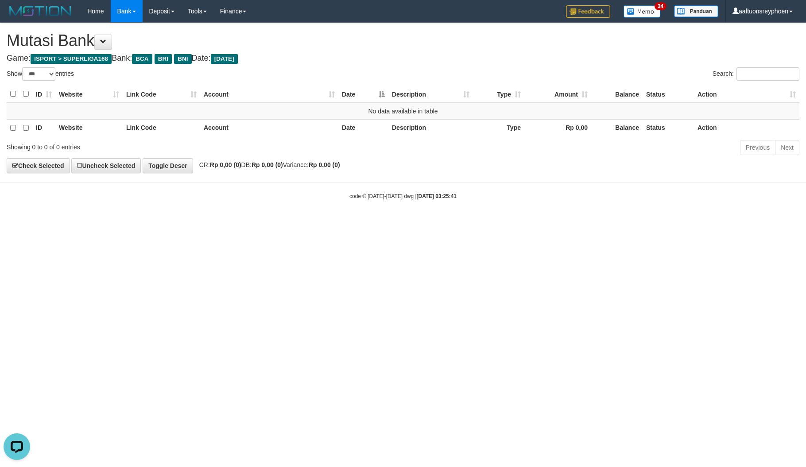
click at [264, 222] on html "Toggle navigation Home Bank Account List Load By Website Group [ISPORT] SUPERLI…" at bounding box center [403, 111] width 806 height 222
click at [688, 222] on html "Toggle navigation Home Bank Account List Load By Website Group [ISPORT] SUPERLI…" at bounding box center [403, 111] width 806 height 222
drag, startPoint x: 309, startPoint y: 279, endPoint x: 555, endPoint y: 255, distance: 246.9
click at [327, 222] on html "Toggle navigation Home Bank Account List Load By Website Group [ISPORT] SUPERLI…" at bounding box center [403, 111] width 806 height 222
click at [709, 222] on html "Toggle navigation Home Bank Account List Load By Website Group [ISPORT] SUPERLI…" at bounding box center [403, 111] width 806 height 222
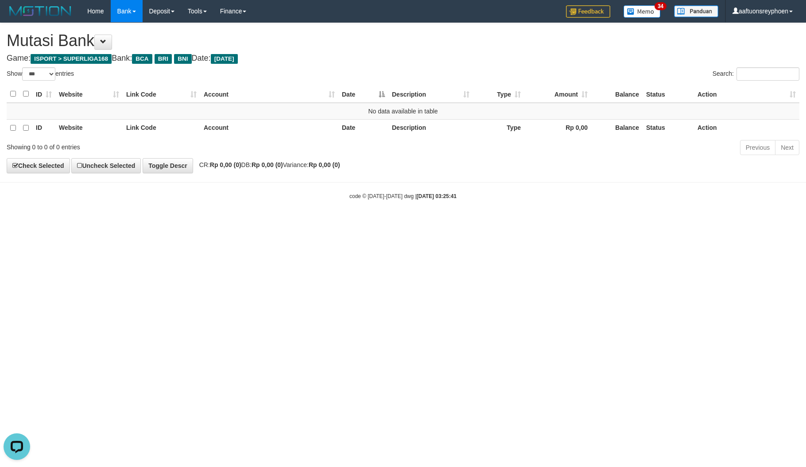
drag, startPoint x: 339, startPoint y: 264, endPoint x: 382, endPoint y: 258, distance: 43.0
click at [380, 222] on html "Toggle navigation Home Bank Account List Load By Website Group [ISPORT] SUPERLI…" at bounding box center [403, 111] width 806 height 222
click at [474, 222] on html "Toggle navigation Home Bank Account List Load By Website Group [ISPORT] SUPERLI…" at bounding box center [403, 111] width 806 height 222
select select "***"
drag, startPoint x: 469, startPoint y: 284, endPoint x: 805, endPoint y: 252, distance: 338.1
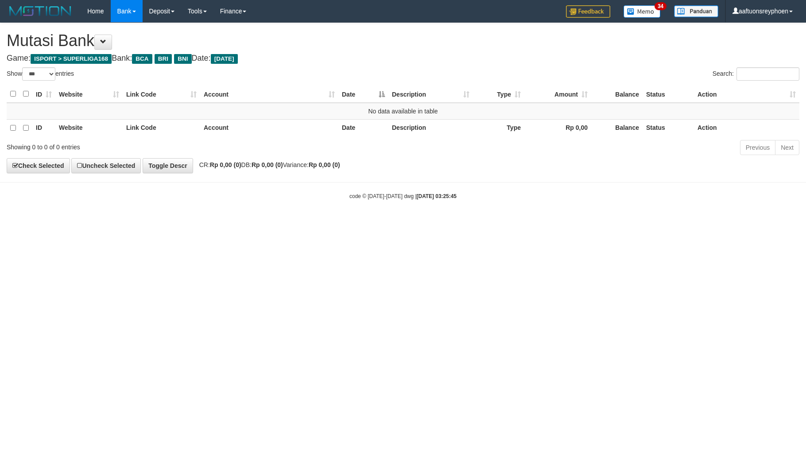
click at [576, 222] on html "Toggle navigation Home Bank Account List Load By Website Group [ISPORT] SUPERLI…" at bounding box center [403, 111] width 806 height 222
drag, startPoint x: 532, startPoint y: 257, endPoint x: 767, endPoint y: 240, distance: 236.3
click at [548, 222] on html "Toggle navigation Home Bank Account List Load By Website Group [ISPORT] SUPERLI…" at bounding box center [403, 111] width 806 height 222
drag, startPoint x: 545, startPoint y: 240, endPoint x: 798, endPoint y: 217, distance: 254.3
click at [560, 222] on html "Toggle navigation Home Bank Account List Load By Website Group [ISPORT] SUPERLI…" at bounding box center [403, 111] width 806 height 222
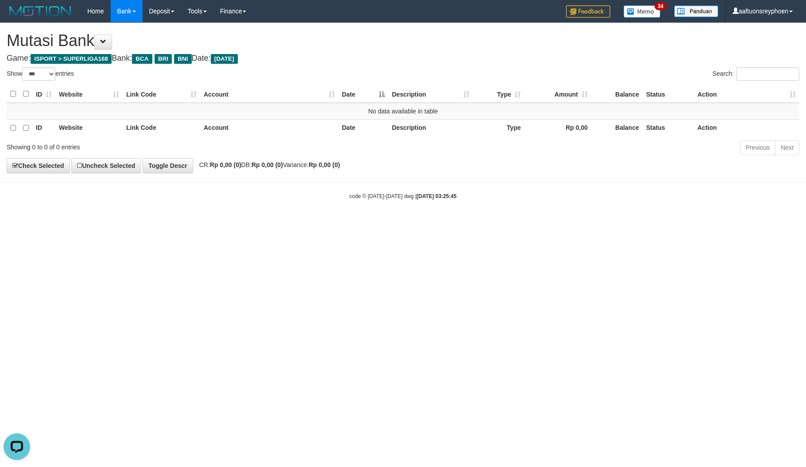
drag, startPoint x: 519, startPoint y: 252, endPoint x: 773, endPoint y: 229, distance: 254.8
click at [534, 222] on html "Toggle navigation Home Bank Account List Load By Website Group [ISPORT] SUPERLI…" at bounding box center [403, 111] width 806 height 222
drag, startPoint x: 572, startPoint y: 259, endPoint x: 570, endPoint y: 268, distance: 9.7
click at [573, 222] on html "Toggle navigation Home Bank Account List Load By Website Group [ISPORT] SUPERLI…" at bounding box center [403, 111] width 806 height 222
drag, startPoint x: 562, startPoint y: 264, endPoint x: 805, endPoint y: 235, distance: 244.5
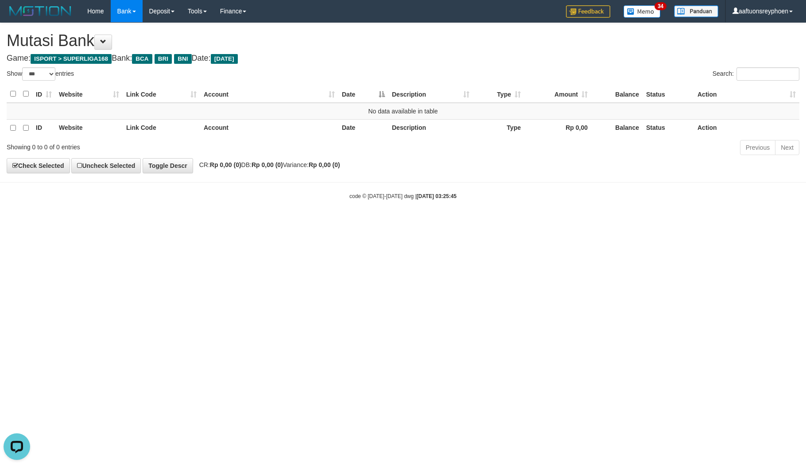
click at [573, 222] on html "Toggle navigation Home Bank Account List Load By Website Group [ISPORT] SUPERLI…" at bounding box center [403, 111] width 806 height 222
drag, startPoint x: 471, startPoint y: 274, endPoint x: 498, endPoint y: 277, distance: 27.2
click at [477, 222] on html "Toggle navigation Home Bank Account List Load By Website Group [ISPORT] SUPERLI…" at bounding box center [403, 111] width 806 height 222
click at [473, 222] on html "Toggle navigation Home Bank Account List Load By Website Group [ISPORT] SUPERLI…" at bounding box center [403, 111] width 806 height 222
click at [581, 222] on html "Toggle navigation Home Bank Account List Load By Website Group [ISPORT] SUPERLI…" at bounding box center [403, 111] width 806 height 222
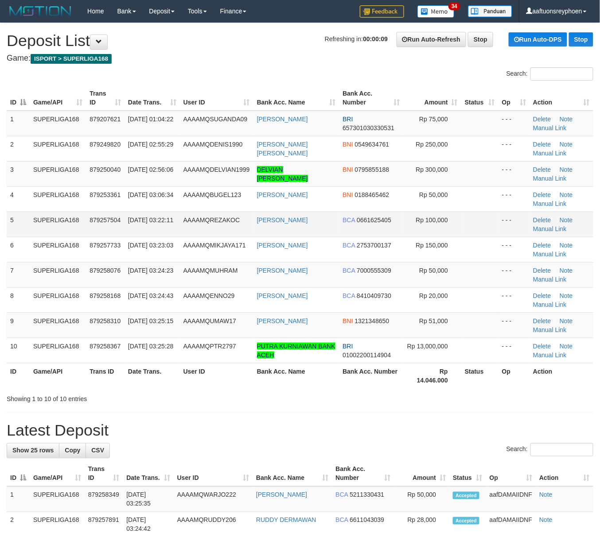
click at [12, 213] on td "5" at bounding box center [18, 224] width 23 height 25
click at [11, 213] on td "5" at bounding box center [18, 224] width 23 height 25
drag, startPoint x: 29, startPoint y: 209, endPoint x: 0, endPoint y: 213, distance: 29.0
click at [22, 209] on tr "4 SUPERLIGA168 879253361 01/10/2025 03:06:34 AAAAMQBUGEL123 NUR HARYANTO BNI 01…" at bounding box center [300, 198] width 586 height 25
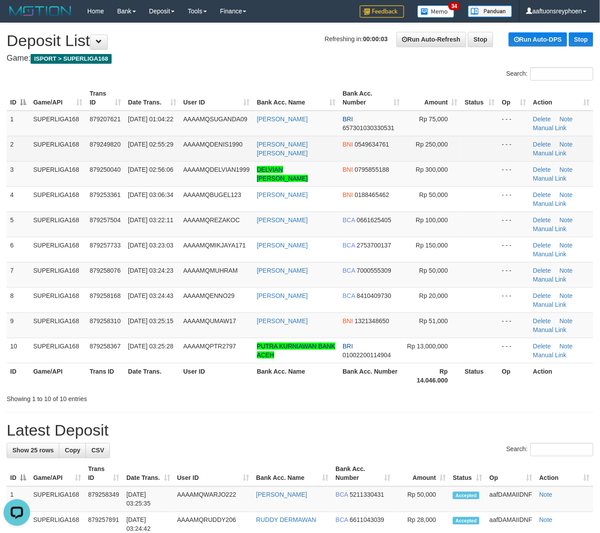
click at [186, 160] on td "AAAAMQDENIS1990" at bounding box center [217, 148] width 74 height 25
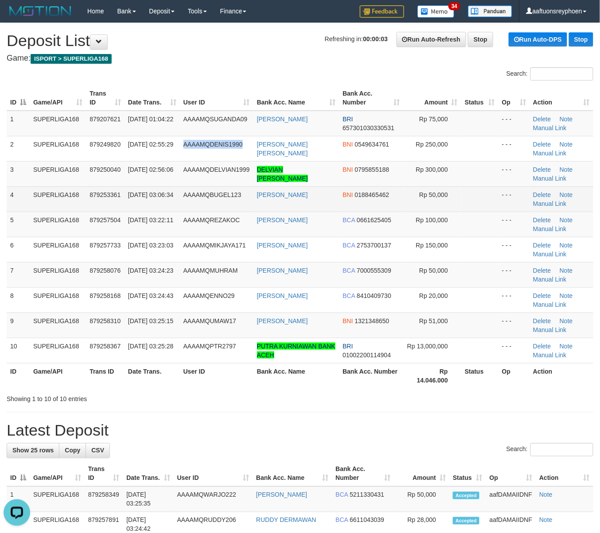
drag, startPoint x: 186, startPoint y: 160, endPoint x: 6, endPoint y: 188, distance: 182.0
click at [166, 162] on tbody "1 SUPERLIGA168 879207621 01/10/2025 01:04:22 AAAAMQSUGANDA09 OKY SUGANDA BRI 65…" at bounding box center [300, 237] width 586 height 253
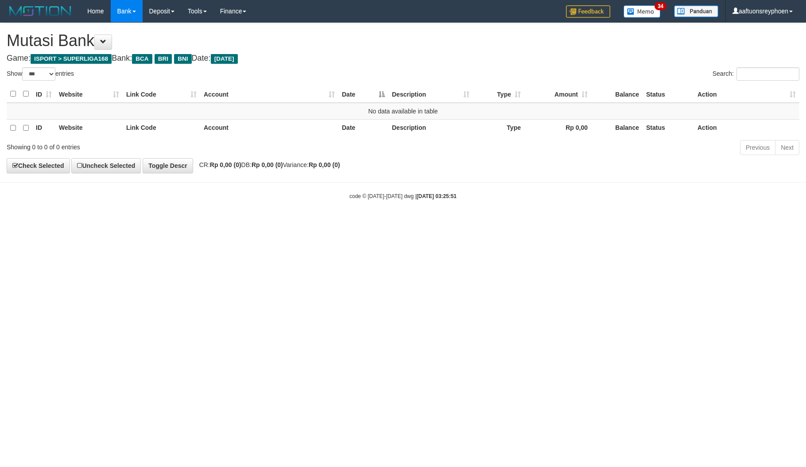
select select "***"
drag, startPoint x: 539, startPoint y: 252, endPoint x: 780, endPoint y: 207, distance: 245.5
click at [550, 222] on html "Toggle navigation Home Bank Account List Load By Website Group [ISPORT] SUPERLI…" at bounding box center [403, 111] width 806 height 222
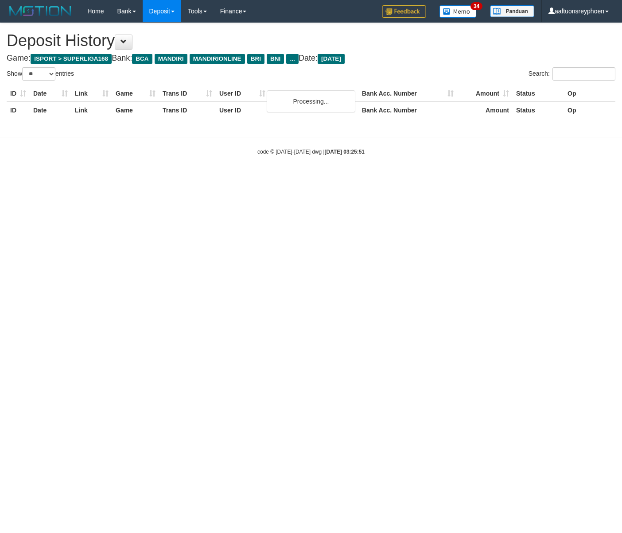
select select "**"
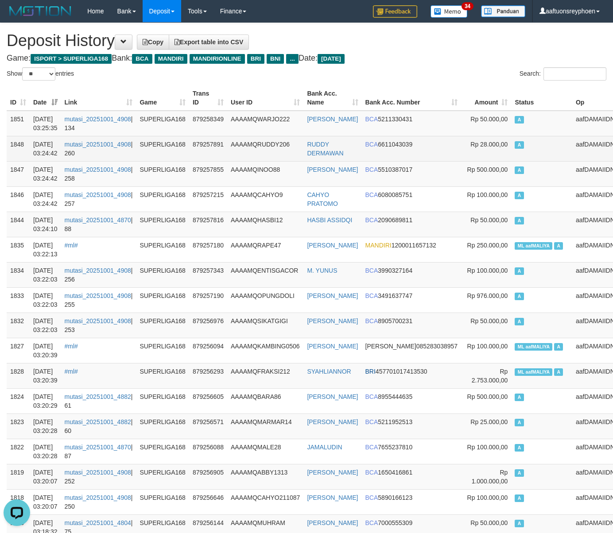
click at [550, 144] on td "A" at bounding box center [541, 148] width 61 height 25
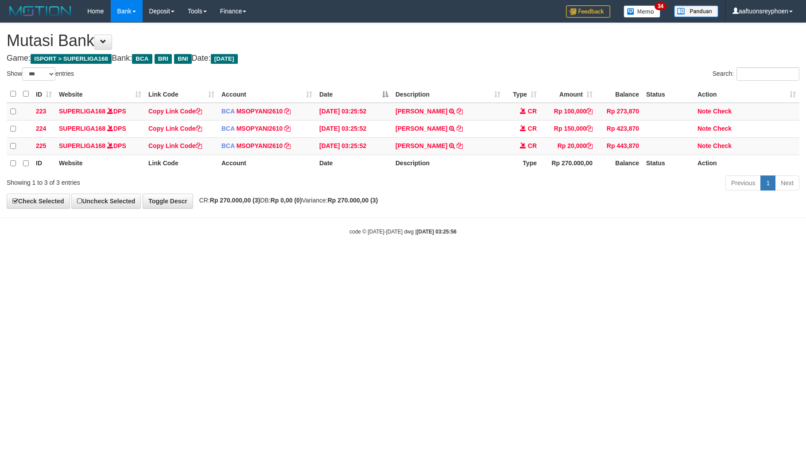
select select "***"
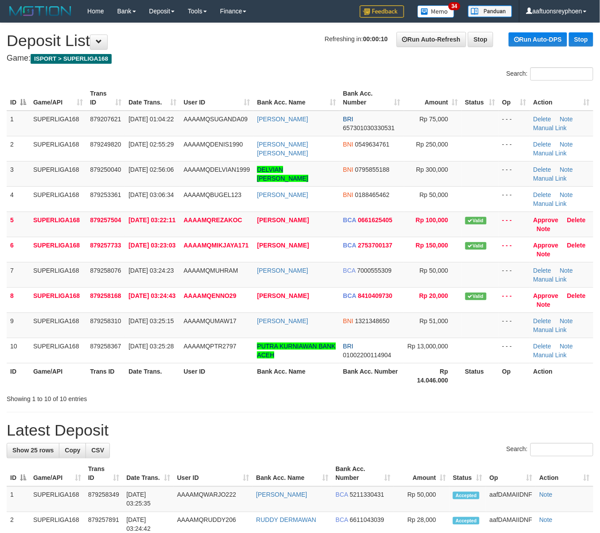
click at [8, 182] on tr "3 SUPERLIGA168 879250040 01/10/2025 02:56:06 AAAAMQDELVIAN1999 DELVIAN IKHSAN M…" at bounding box center [300, 173] width 586 height 25
click at [66, 174] on td "SUPERLIGA168" at bounding box center [58, 173] width 57 height 25
drag, startPoint x: 66, startPoint y: 174, endPoint x: 1, endPoint y: 185, distance: 66.0
click at [62, 174] on td "SUPERLIGA168" at bounding box center [58, 173] width 57 height 25
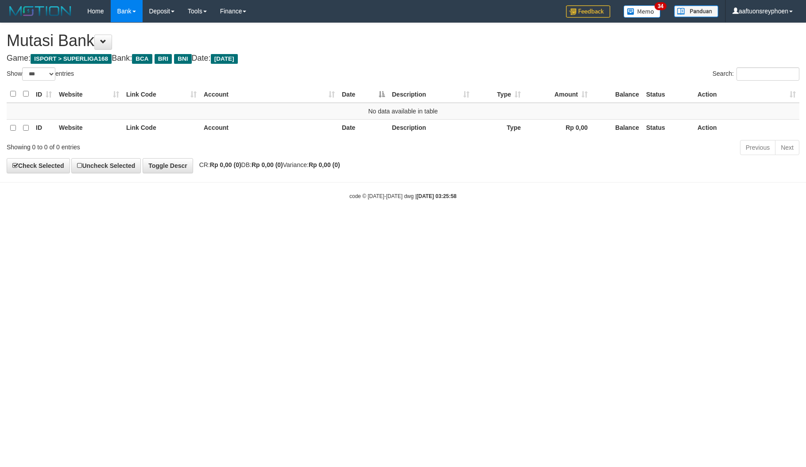
select select "***"
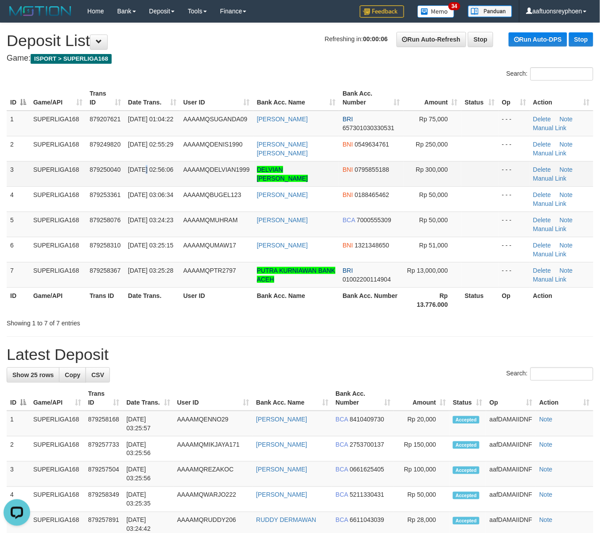
click at [147, 167] on span "01/10/2025 02:56:06" at bounding box center [150, 169] width 45 height 7
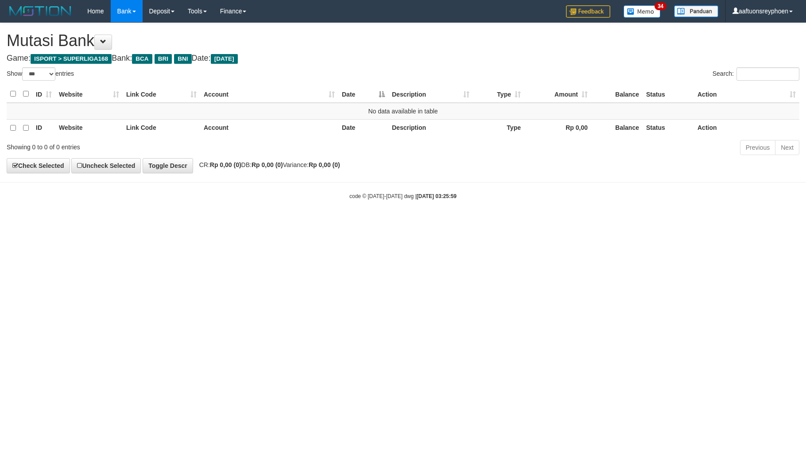
select select "***"
drag, startPoint x: 796, startPoint y: 201, endPoint x: 465, endPoint y: 240, distance: 333.6
click at [783, 201] on body "Toggle navigation Home Bank Account List Load By Website Group [ISPORT] SUPERLI…" at bounding box center [403, 111] width 806 height 222
click at [289, 222] on html "Toggle navigation Home Bank Account List Load By Website Group [ISPORT] SUPERLI…" at bounding box center [403, 111] width 806 height 222
drag, startPoint x: 297, startPoint y: 250, endPoint x: 738, endPoint y: 198, distance: 444.1
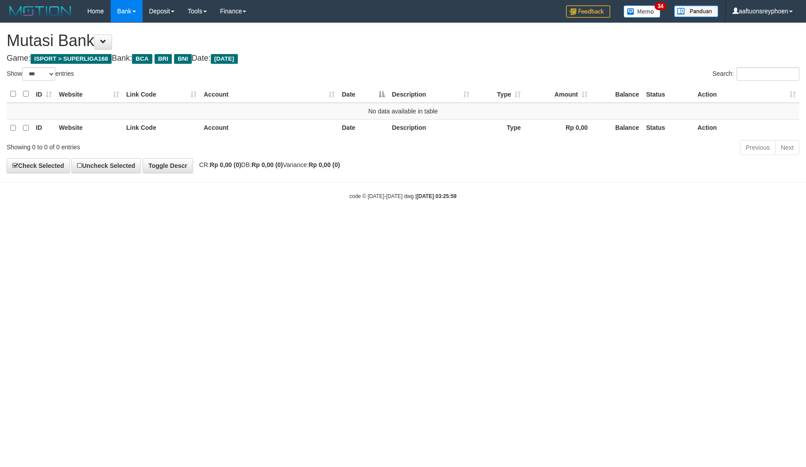
click at [338, 222] on html "Toggle navigation Home Bank Account List Load By Website Group [ISPORT] SUPERLI…" at bounding box center [403, 111] width 806 height 222
select select "***"
drag, startPoint x: 797, startPoint y: 201, endPoint x: 411, endPoint y: 235, distance: 387.7
click at [787, 200] on div "code © 2012-2018 dwg | 2025/10/01 03:26:00" at bounding box center [403, 195] width 806 height 9
click at [386, 222] on html "Toggle navigation Home Bank Account List Load By Website Group [ISPORT] SUPERLI…" at bounding box center [403, 111] width 806 height 222
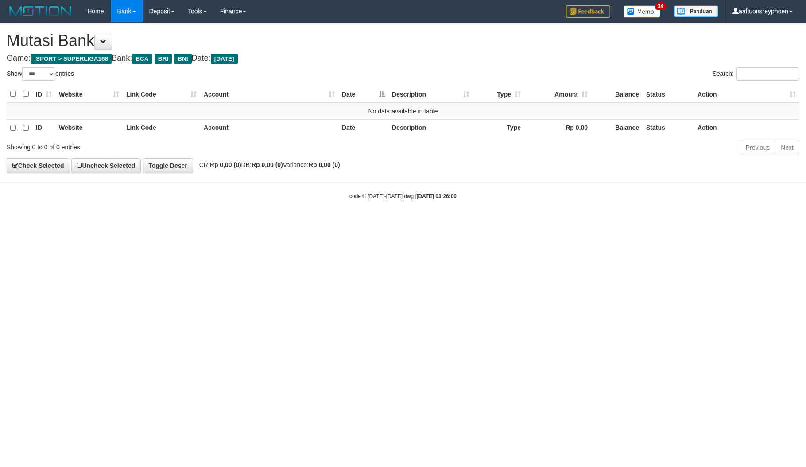
drag, startPoint x: 400, startPoint y: 248, endPoint x: 466, endPoint y: 243, distance: 65.7
click at [427, 222] on html "Toggle navigation Home Bank Account List Load By Website Group [ISPORT] SUPERLI…" at bounding box center [403, 111] width 806 height 222
select select "***"
click at [466, 222] on html "Toggle navigation Home Bank Account List Load By Website Group [ISPORT] SUPERLI…" at bounding box center [403, 111] width 806 height 222
click at [488, 222] on html "Toggle navigation Home Bank Account List Load By Website Group [ISPORT] SUPERLI…" at bounding box center [403, 111] width 806 height 222
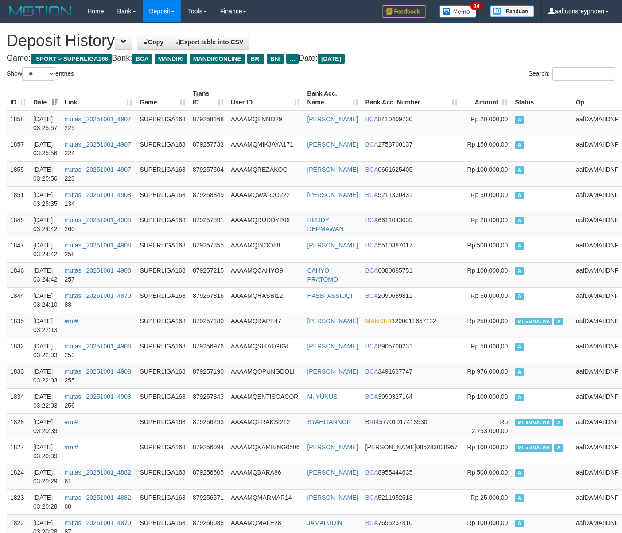
select select "**"
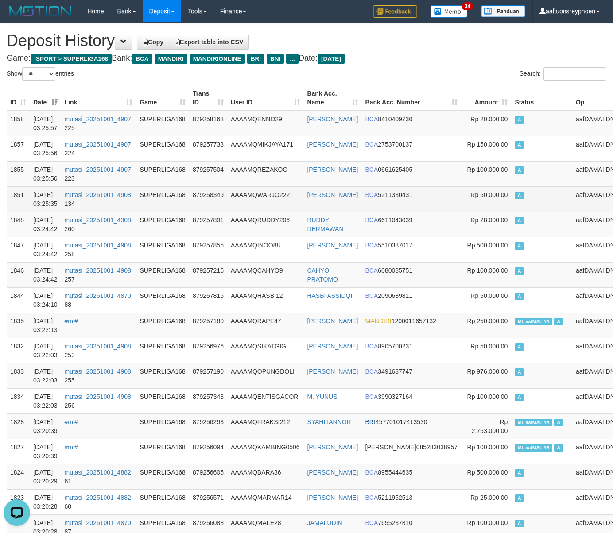
click at [589, 189] on td "aafDAMAIIDNF" at bounding box center [597, 198] width 50 height 25
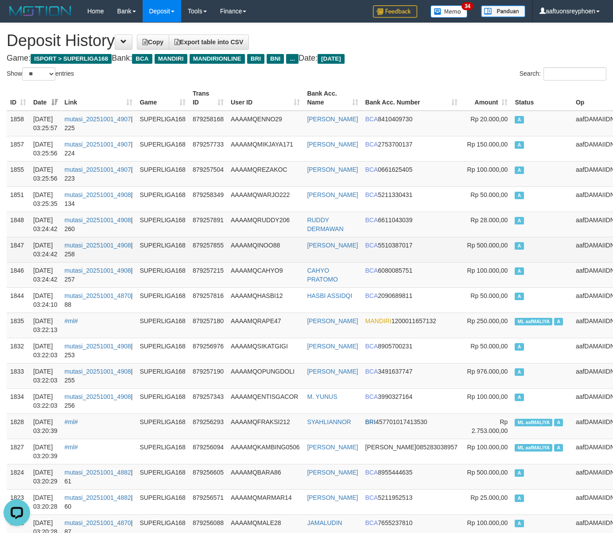
drag, startPoint x: 557, startPoint y: 239, endPoint x: 370, endPoint y: 248, distance: 187.1
click at [550, 239] on tr "1847 01/10/2025 03:24:42 mutasi_20251001_4908 | 258 SUPERLIGA168 879257855 AAAA…" at bounding box center [314, 249] width 615 height 25
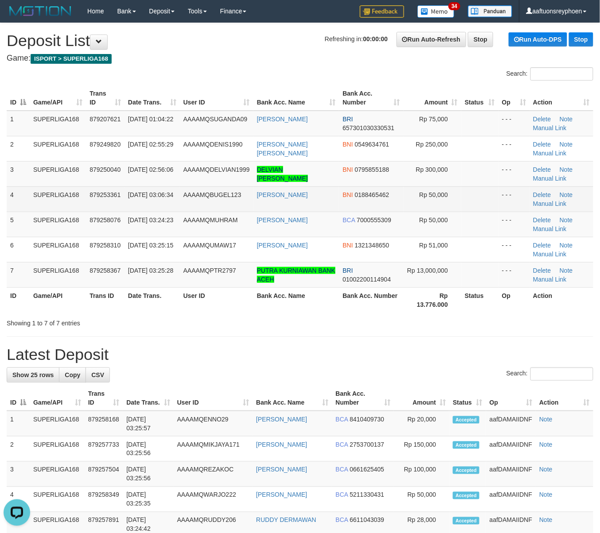
click at [52, 209] on td "SUPERLIGA168" at bounding box center [58, 198] width 56 height 25
click at [51, 206] on td "SUPERLIGA168" at bounding box center [58, 198] width 56 height 25
click at [50, 205] on td "SUPERLIGA168" at bounding box center [58, 198] width 56 height 25
click at [121, 201] on td "879253361" at bounding box center [105, 198] width 39 height 25
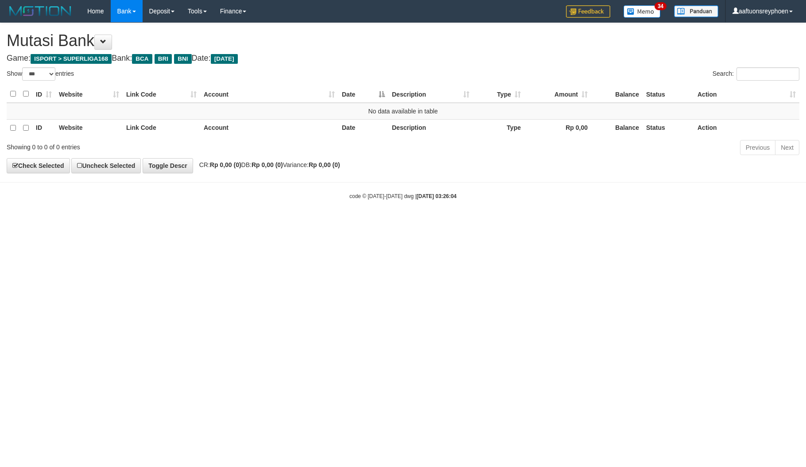
select select "***"
click at [505, 222] on html "Toggle navigation Home Bank Account List Load By Website Group [ISPORT] SUPERLI…" at bounding box center [403, 111] width 806 height 222
click at [506, 222] on html "Toggle navigation Home Bank Account List Load By Website Group [ISPORT] SUPERLI…" at bounding box center [403, 111] width 806 height 222
drag, startPoint x: 506, startPoint y: 268, endPoint x: 534, endPoint y: 266, distance: 28.0
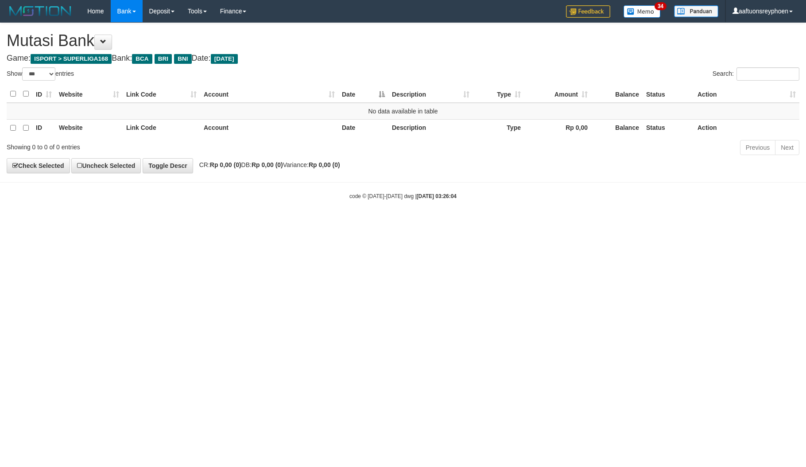
click at [512, 222] on html "Toggle navigation Home Bank Account List Load By Website Group [ISPORT] SUPERLI…" at bounding box center [403, 111] width 806 height 222
select select "***"
click at [463, 222] on html "Toggle navigation Home Bank Account List Load By Website Group [ISPORT] SUPERLI…" at bounding box center [403, 111] width 806 height 222
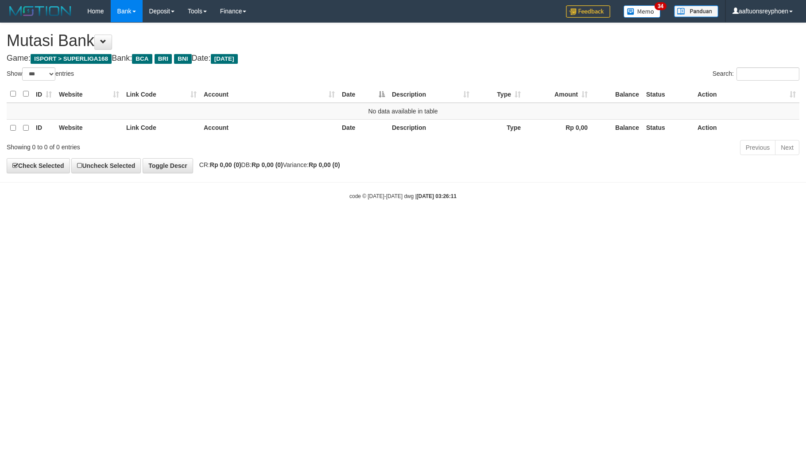
click at [463, 222] on html "Toggle navigation Home Bank Account List Load By Website Group [ISPORT] SUPERLI…" at bounding box center [403, 111] width 806 height 222
click at [462, 222] on html "Toggle navigation Home Bank Account List Load By Website Group [ISPORT] SUPERLI…" at bounding box center [403, 111] width 806 height 222
select select "***"
drag, startPoint x: 467, startPoint y: 252, endPoint x: 467, endPoint y: 258, distance: 6.2
click at [469, 222] on html "Toggle navigation Home Bank Account List Load By Website Group [ISPORT] SUPERLI…" at bounding box center [403, 111] width 806 height 222
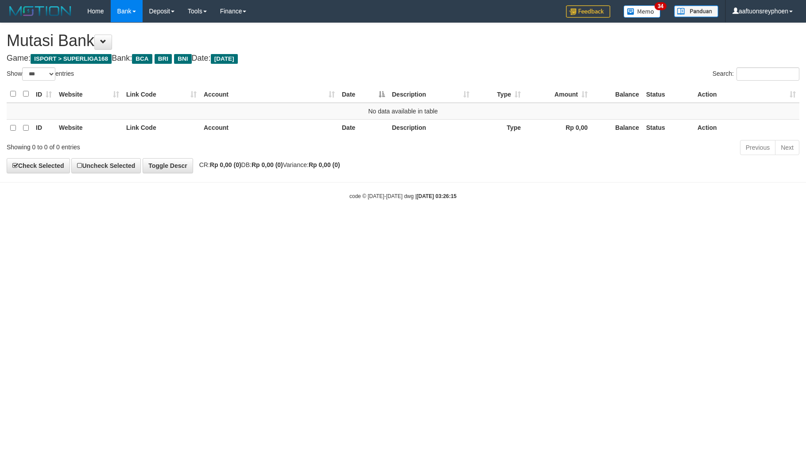
select select "***"
drag, startPoint x: 552, startPoint y: 247, endPoint x: 801, endPoint y: 222, distance: 250.6
click at [568, 222] on html "Toggle navigation Home Bank Account List Load By Website Group [ISPORT] SUPERLI…" at bounding box center [403, 111] width 806 height 222
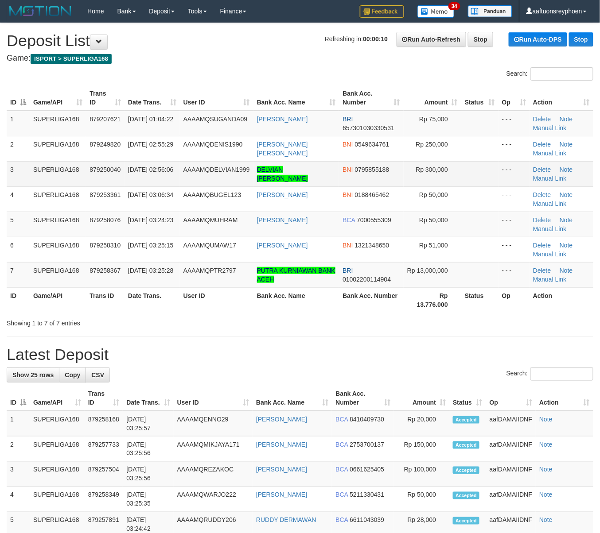
click at [78, 180] on td "SUPERLIGA168" at bounding box center [58, 173] width 56 height 25
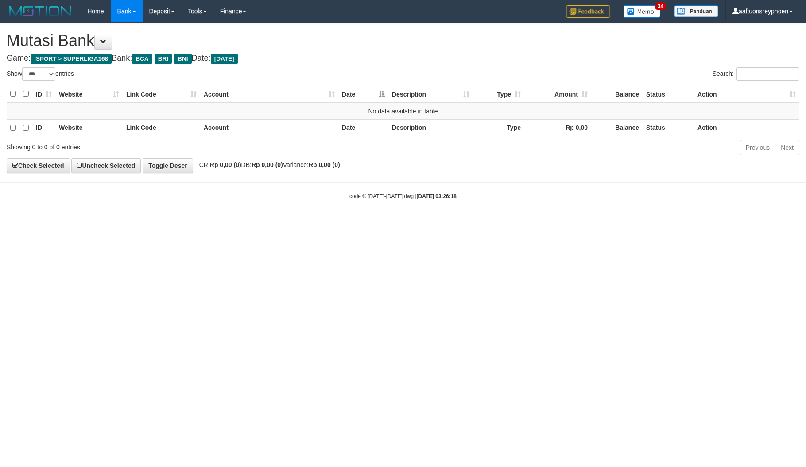
select select "***"
drag, startPoint x: 0, startPoint y: 0, endPoint x: 803, endPoint y: 205, distance: 828.6
click at [510, 222] on html "Toggle navigation Home Bank Account List Load By Website Group [ISPORT] SUPERLI…" at bounding box center [403, 111] width 806 height 222
select select "***"
click at [539, 222] on html "Toggle navigation Home Bank Account List Load By Website Group [ISPORT] SUPERLI…" at bounding box center [403, 111] width 806 height 222
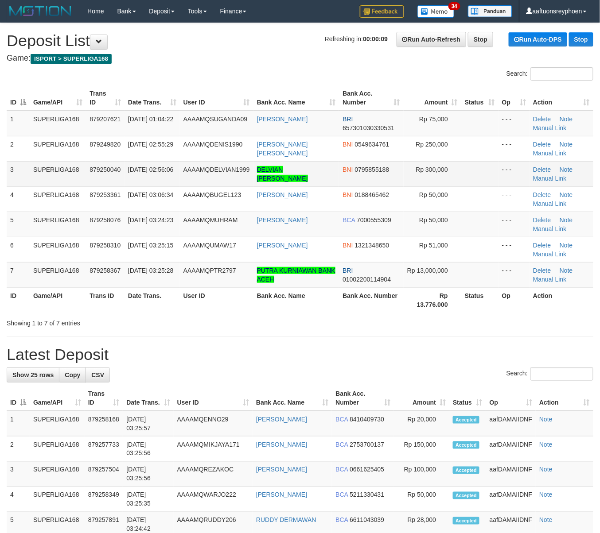
click at [30, 183] on td "SUPERLIGA168" at bounding box center [58, 173] width 56 height 25
drag, startPoint x: 30, startPoint y: 183, endPoint x: 0, endPoint y: 194, distance: 31.9
click at [30, 183] on td "SUPERLIGA168" at bounding box center [58, 173] width 56 height 25
drag, startPoint x: 38, startPoint y: 187, endPoint x: 0, endPoint y: 197, distance: 38.9
click at [30, 189] on td "SUPERLIGA168" at bounding box center [58, 198] width 56 height 25
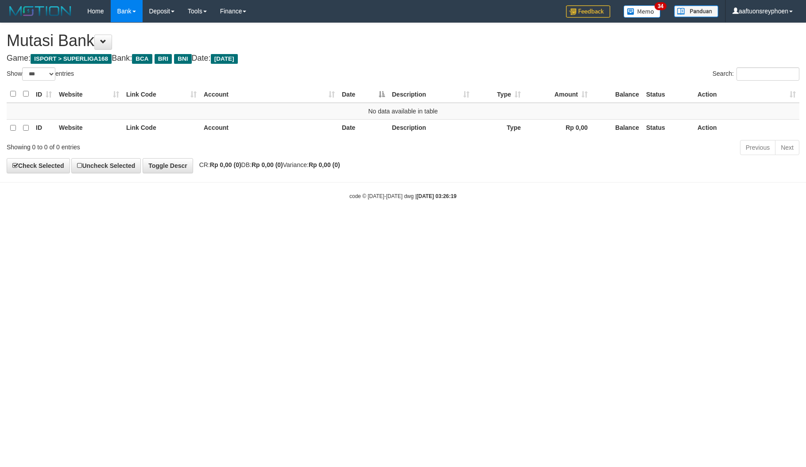
select select "***"
drag, startPoint x: 406, startPoint y: 235, endPoint x: 704, endPoint y: 217, distance: 298.2
click at [452, 222] on html "Toggle navigation Home Bank Account List Load By Website Group [ISPORT] SUPERLI…" at bounding box center [403, 111] width 806 height 222
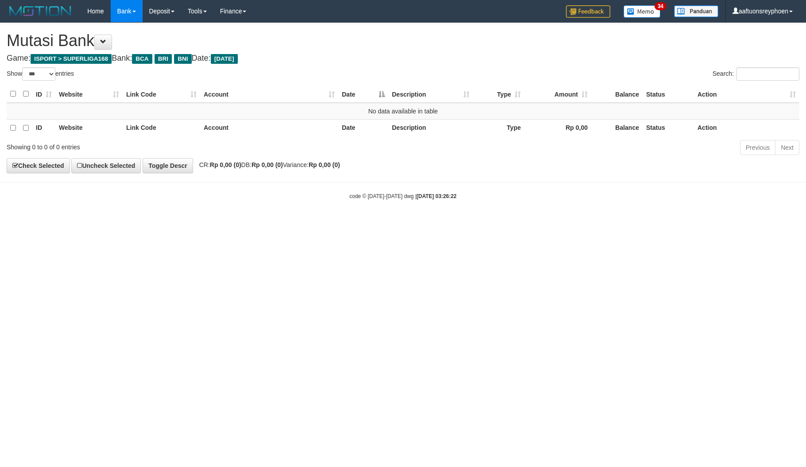
select select "***"
drag, startPoint x: 486, startPoint y: 240, endPoint x: 494, endPoint y: 236, distance: 9.0
click at [486, 222] on html "Toggle navigation Home Bank Account List Load By Website Group [ISPORT] SUPERLI…" at bounding box center [403, 111] width 806 height 222
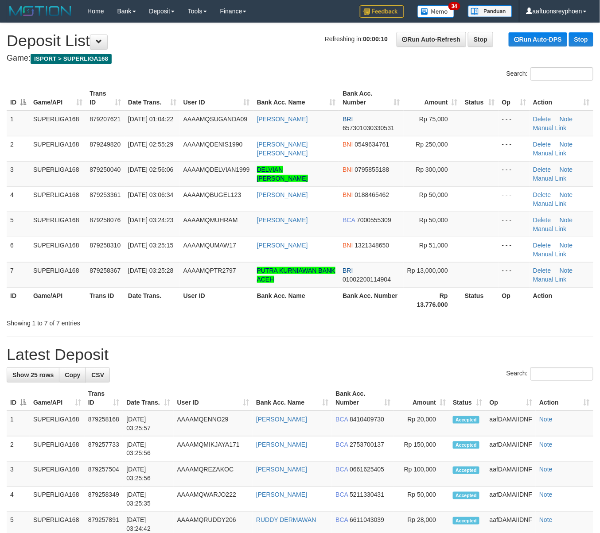
click at [4, 167] on div "ID Game/API Trans ID Date Trans. User ID Bank Acc. Name Bank Acc. Number Amount…" at bounding box center [300, 199] width 600 height 232
click at [34, 173] on td "SUPERLIGA168" at bounding box center [58, 173] width 56 height 25
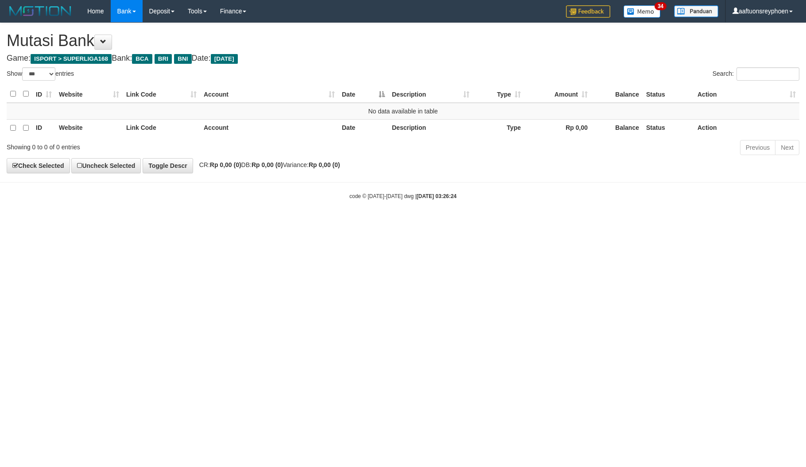
select select "***"
drag, startPoint x: 425, startPoint y: 217, endPoint x: 805, endPoint y: 183, distance: 381.5
click at [465, 212] on body "Toggle navigation Home Bank Account List Load By Website Group [ISPORT] SUPERLI…" at bounding box center [403, 111] width 806 height 222
select select "***"
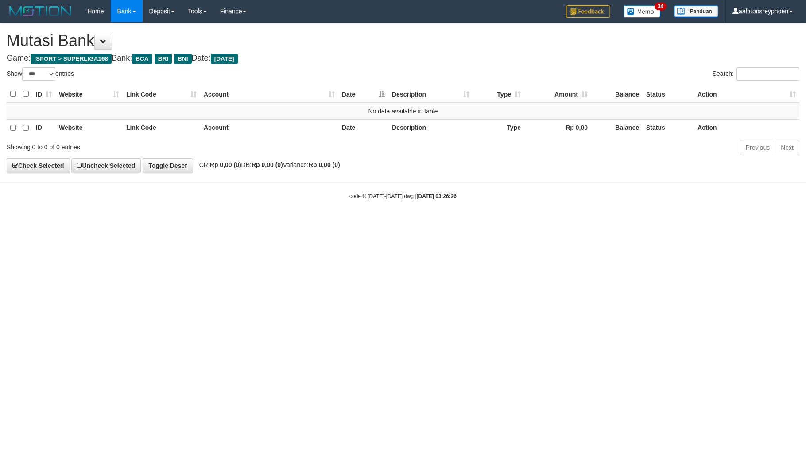
select select "***"
click at [473, 222] on html "Toggle navigation Home Bank Account List Load By Website Group [ISPORT] SUPERLI…" at bounding box center [403, 111] width 806 height 222
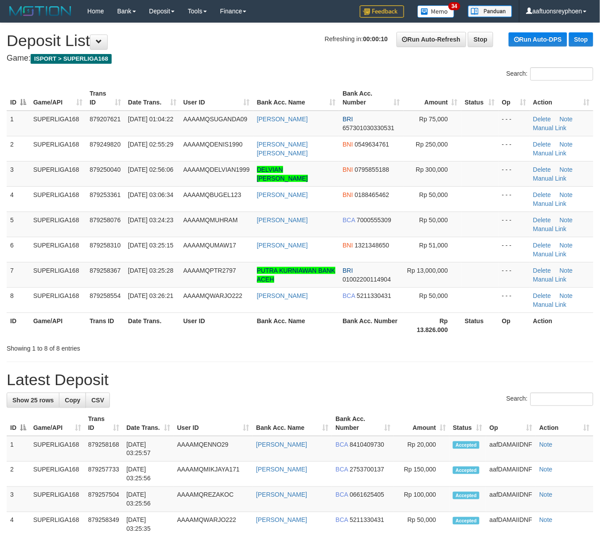
drag, startPoint x: 32, startPoint y: 186, endPoint x: 0, endPoint y: 194, distance: 33.1
click at [21, 188] on tr "4 SUPERLIGA168 879253361 01/10/2025 03:06:34 AAAAMQBUGEL123 NUR HARYANTO BNI 01…" at bounding box center [300, 198] width 586 height 25
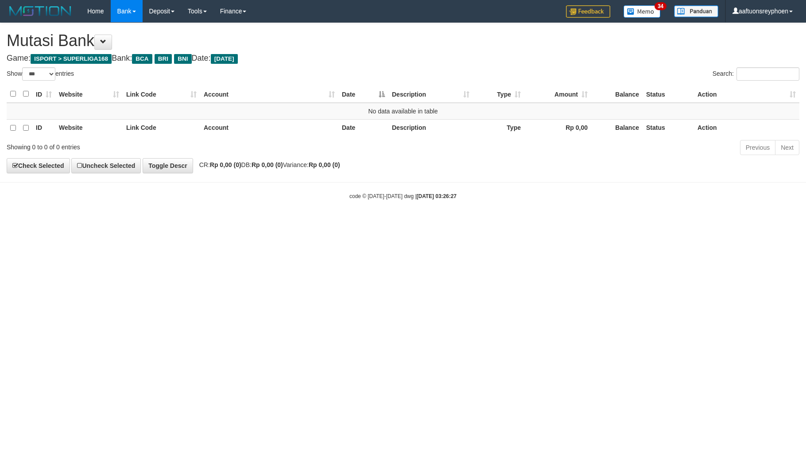
select select "***"
drag, startPoint x: 285, startPoint y: 279, endPoint x: 314, endPoint y: 284, distance: 28.8
click at [293, 222] on html "Toggle navigation Home Bank Account List Load By Website Group [ISPORT] SUPERLI…" at bounding box center [403, 111] width 806 height 222
drag, startPoint x: 312, startPoint y: 279, endPoint x: 704, endPoint y: 231, distance: 394.8
click at [323, 222] on html "Toggle navigation Home Bank Account List Load By Website Group [ISPORT] SUPERLI…" at bounding box center [403, 111] width 806 height 222
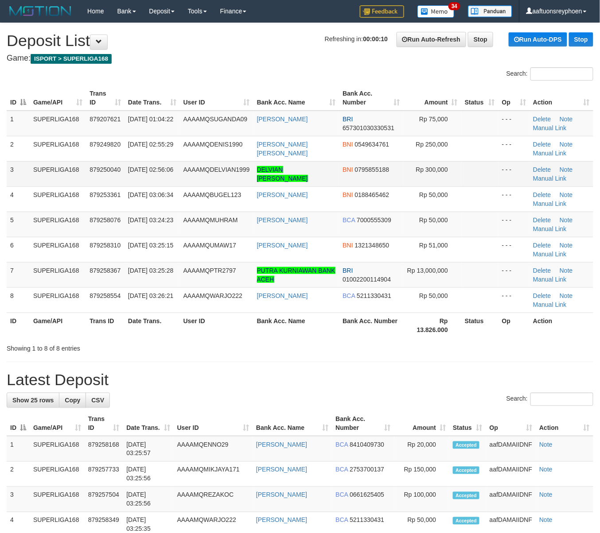
click at [183, 176] on td "AAAAMQDELVIAN1999" at bounding box center [217, 173] width 74 height 25
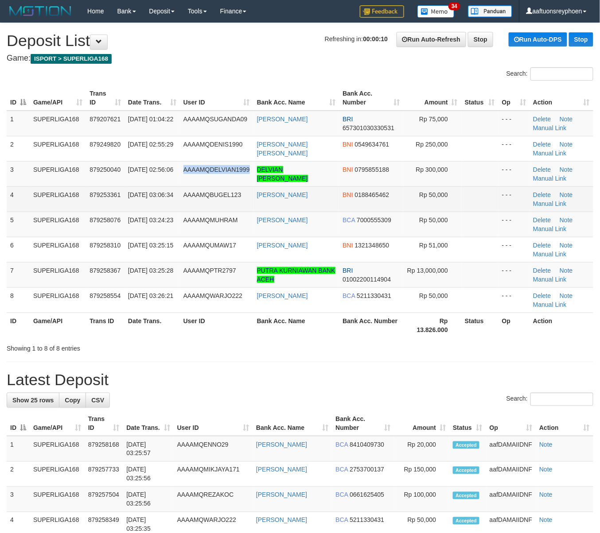
drag, startPoint x: 183, startPoint y: 176, endPoint x: 116, endPoint y: 191, distance: 69.1
click at [171, 178] on tr "3 SUPERLIGA168 879250040 01/10/2025 02:56:06 AAAAMQDELVIAN1999 DELVIAN IKHSAN M…" at bounding box center [300, 173] width 586 height 25
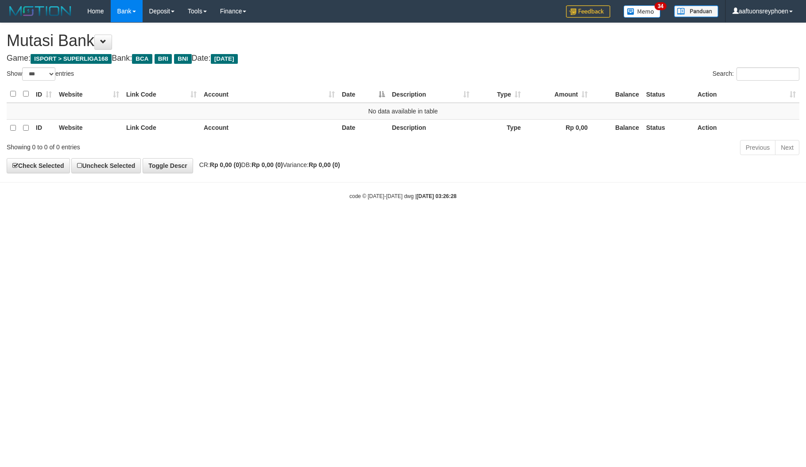
select select "***"
click at [262, 222] on html "Toggle navigation Home Bank Account List Load By Website Group [ISPORT] SUPERLI…" at bounding box center [403, 111] width 806 height 222
drag, startPoint x: 282, startPoint y: 280, endPoint x: 503, endPoint y: 247, distance: 223.5
click at [314, 222] on html "Toggle navigation Home Bank Account List Load By Website Group [ISPORT] SUPERLI…" at bounding box center [403, 111] width 806 height 222
select select "***"
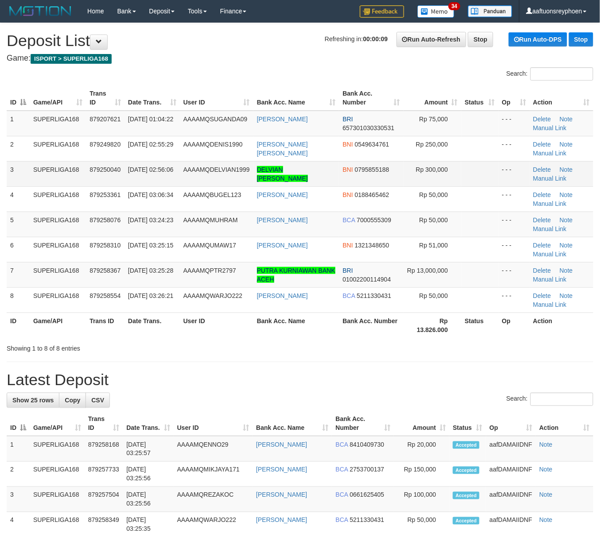
click at [67, 172] on td "SUPERLIGA168" at bounding box center [58, 173] width 56 height 25
click at [71, 174] on td "SUPERLIGA168" at bounding box center [58, 173] width 56 height 25
drag, startPoint x: 71, startPoint y: 174, endPoint x: 49, endPoint y: 176, distance: 22.7
click at [65, 174] on td "SUPERLIGA168" at bounding box center [58, 173] width 56 height 25
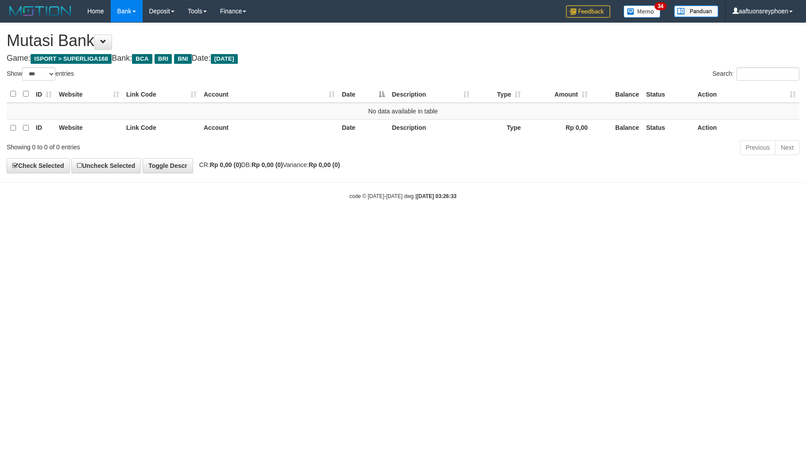
select select "***"
click at [426, 222] on html "Toggle navigation Home Bank Account List Load By Website Group [ISPORT] SUPERLI…" at bounding box center [403, 111] width 806 height 222
select select "***"
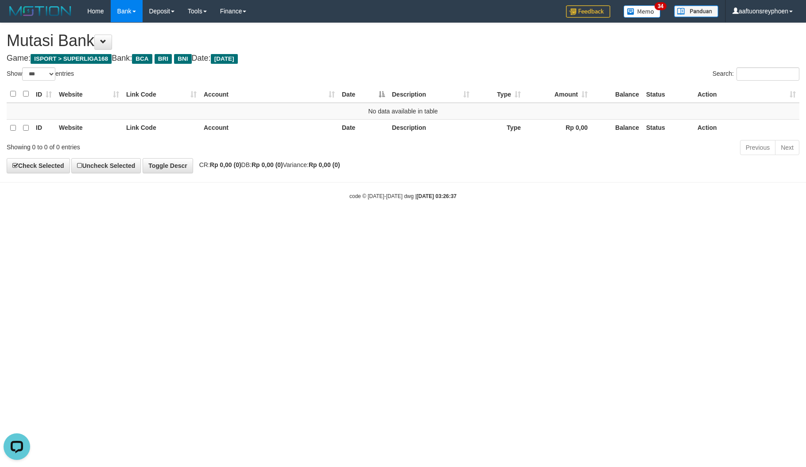
drag, startPoint x: 384, startPoint y: 254, endPoint x: 383, endPoint y: 259, distance: 5.0
click at [385, 222] on html "Toggle navigation Home Bank Account List Load By Website Group [ISPORT] SUPERLI…" at bounding box center [403, 111] width 806 height 222
drag, startPoint x: 367, startPoint y: 257, endPoint x: 520, endPoint y: 247, distance: 153.2
click at [375, 222] on html "Toggle navigation Home Bank Account List Load By Website Group [ISPORT] SUPERLI…" at bounding box center [403, 111] width 806 height 222
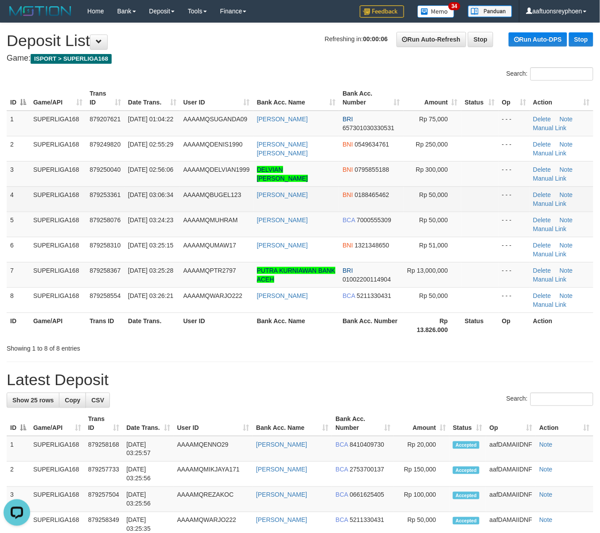
click at [27, 211] on tbody "1 SUPERLIGA168 879207621 01/10/2025 01:04:22 AAAAMQSUGANDA09 OKY SUGANDA BRI 65…" at bounding box center [300, 212] width 586 height 202
click at [35, 208] on td "SUPERLIGA168" at bounding box center [58, 198] width 56 height 25
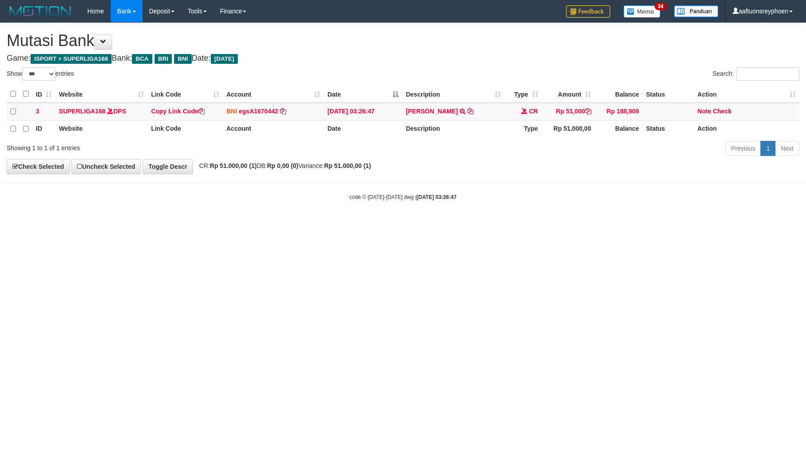
select select "***"
click at [442, 223] on html "Toggle navigation Home Bank Account List Load By Website Group [ISPORT] SUPERLI…" at bounding box center [403, 111] width 806 height 223
drag, startPoint x: 442, startPoint y: 254, endPoint x: 459, endPoint y: 252, distance: 17.4
click at [448, 223] on html "Toggle navigation Home Bank Account List Load By Website Group [ISPORT] SUPERLI…" at bounding box center [403, 111] width 806 height 223
select select "***"
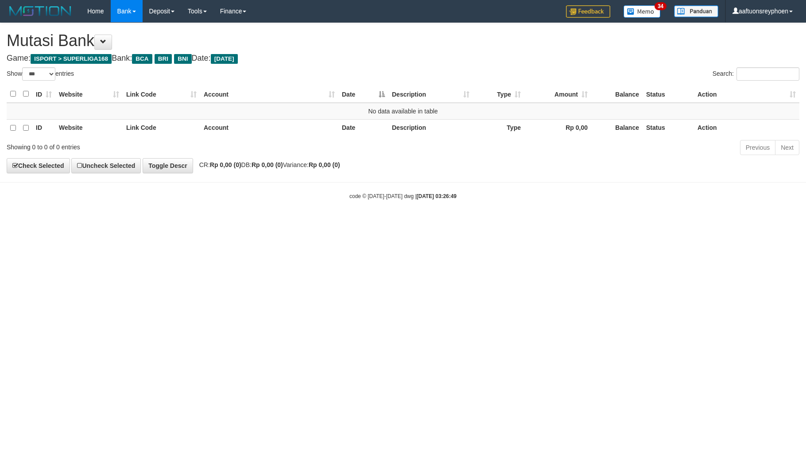
select select "***"
click at [487, 222] on html "Toggle navigation Home Bank Account List Load By Website Group [ISPORT] SUPERLI…" at bounding box center [403, 111] width 806 height 222
select select "***"
drag, startPoint x: 515, startPoint y: 250, endPoint x: 629, endPoint y: 240, distance: 115.1
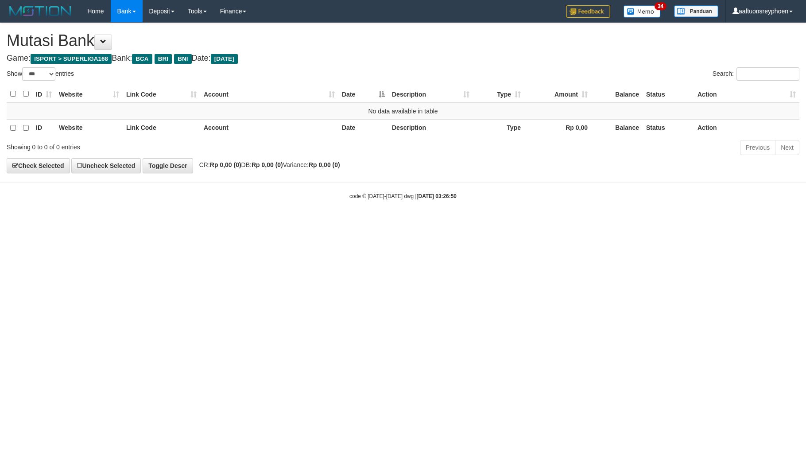
click at [528, 222] on html "Toggle navigation Home Bank Account List Load By Website Group [ISPORT] SUPERLI…" at bounding box center [403, 111] width 806 height 222
select select "***"
click at [565, 222] on html "Toggle navigation Home Bank Account List Load By Website Group [ISPORT] SUPERLI…" at bounding box center [403, 111] width 806 height 222
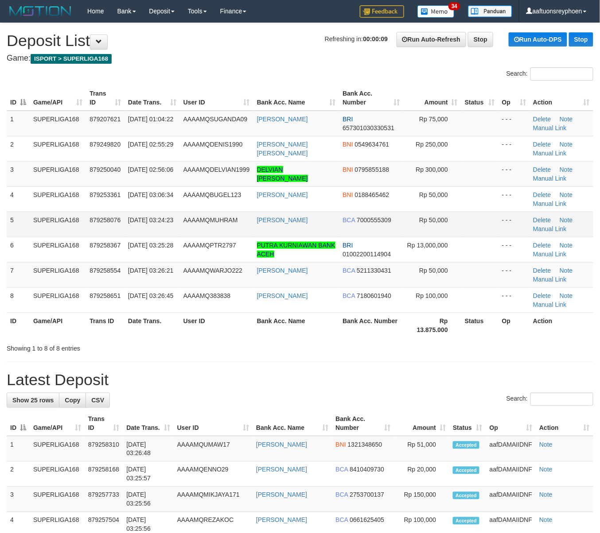
click at [56, 236] on td "SUPERLIGA168" at bounding box center [58, 224] width 56 height 25
click at [1, 234] on div "ID Game/API Trans ID Date Trans. User ID Bank Acc. Name Bank Acc. Number Amount…" at bounding box center [300, 212] width 600 height 258
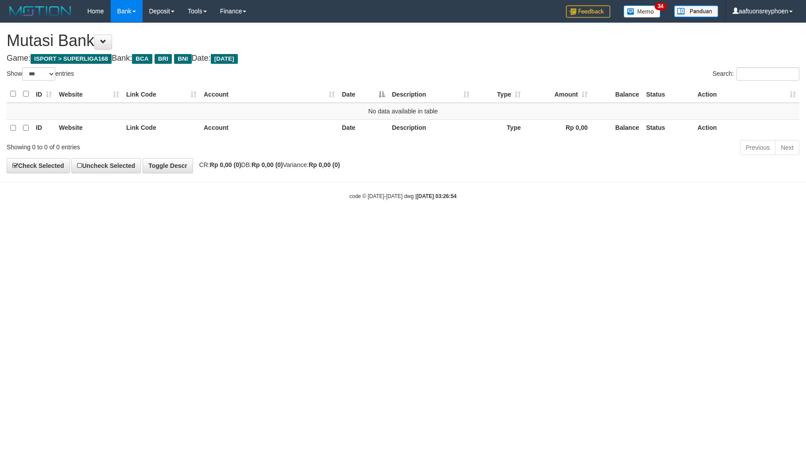
select select "***"
click at [466, 222] on html "Toggle navigation Home Bank Account List Load By Website Group [ISPORT] SUPERLI…" at bounding box center [403, 111] width 806 height 222
drag, startPoint x: 401, startPoint y: 279, endPoint x: 803, endPoint y: 250, distance: 402.7
click at [459, 222] on html "Toggle navigation Home Bank Account List Load By Website Group [ISPORT] SUPERLI…" at bounding box center [403, 111] width 806 height 222
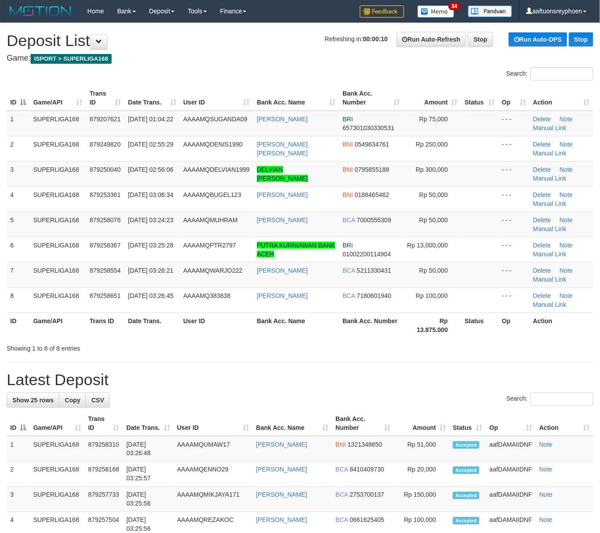
click at [59, 221] on td "SUPERLIGA168" at bounding box center [58, 224] width 56 height 25
click at [58, 217] on td "SUPERLIGA168" at bounding box center [58, 224] width 56 height 25
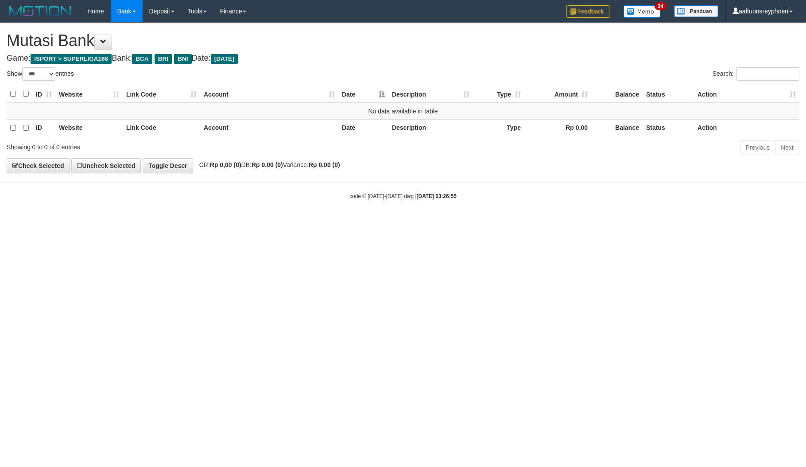
select select "***"
drag, startPoint x: 400, startPoint y: 260, endPoint x: 419, endPoint y: 273, distance: 22.9
click at [404, 222] on html "Toggle navigation Home Bank Account List Load By Website Group [ISPORT] SUPERLI…" at bounding box center [403, 111] width 806 height 222
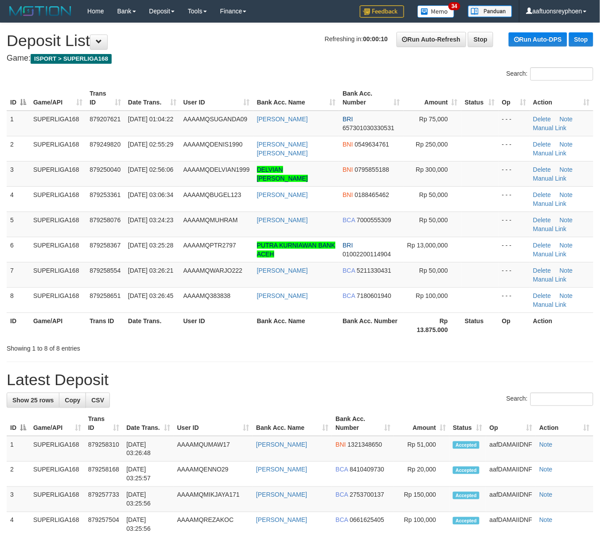
drag, startPoint x: 0, startPoint y: 0, endPoint x: 0, endPoint y: 202, distance: 202.4
click at [7, 202] on td "4" at bounding box center [18, 198] width 23 height 25
click at [89, 185] on td "879250040" at bounding box center [105, 173] width 39 height 25
drag, startPoint x: 89, startPoint y: 185, endPoint x: 3, endPoint y: 196, distance: 87.1
click at [64, 185] on tr "3 SUPERLIGA168 879250040 01/10/2025 02:56:06 AAAAMQDELVIAN1999 DELVIAN IKHSAN M…" at bounding box center [300, 173] width 586 height 25
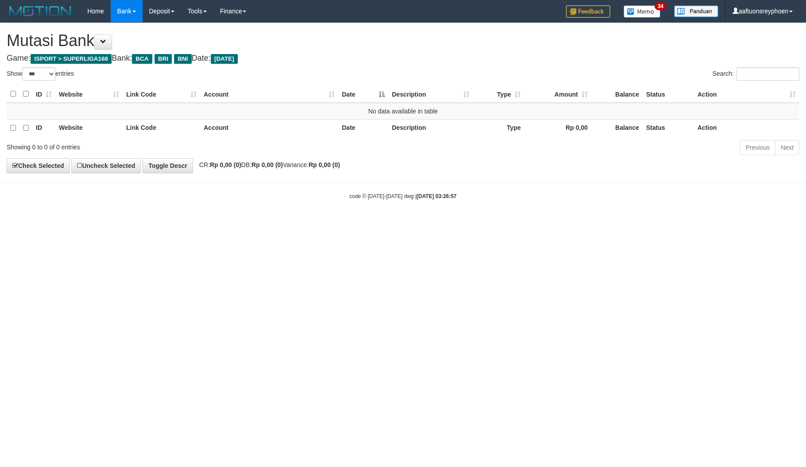
select select "***"
drag, startPoint x: 508, startPoint y: 222, endPoint x: 801, endPoint y: 202, distance: 294.3
click at [527, 220] on html "Toggle navigation Home Bank Account List Load By Website Group [ISPORT] SUPERLI…" at bounding box center [403, 111] width 806 height 222
select select "***"
click at [472, 222] on html "Toggle navigation Home Bank Account List Load By Website Group [ISPORT] SUPERLI…" at bounding box center [403, 111] width 806 height 222
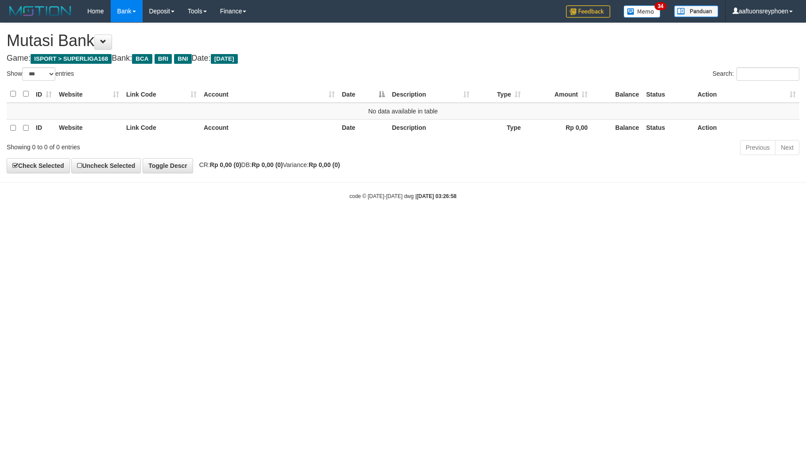
select select "***"
